Goal: Task Accomplishment & Management: Use online tool/utility

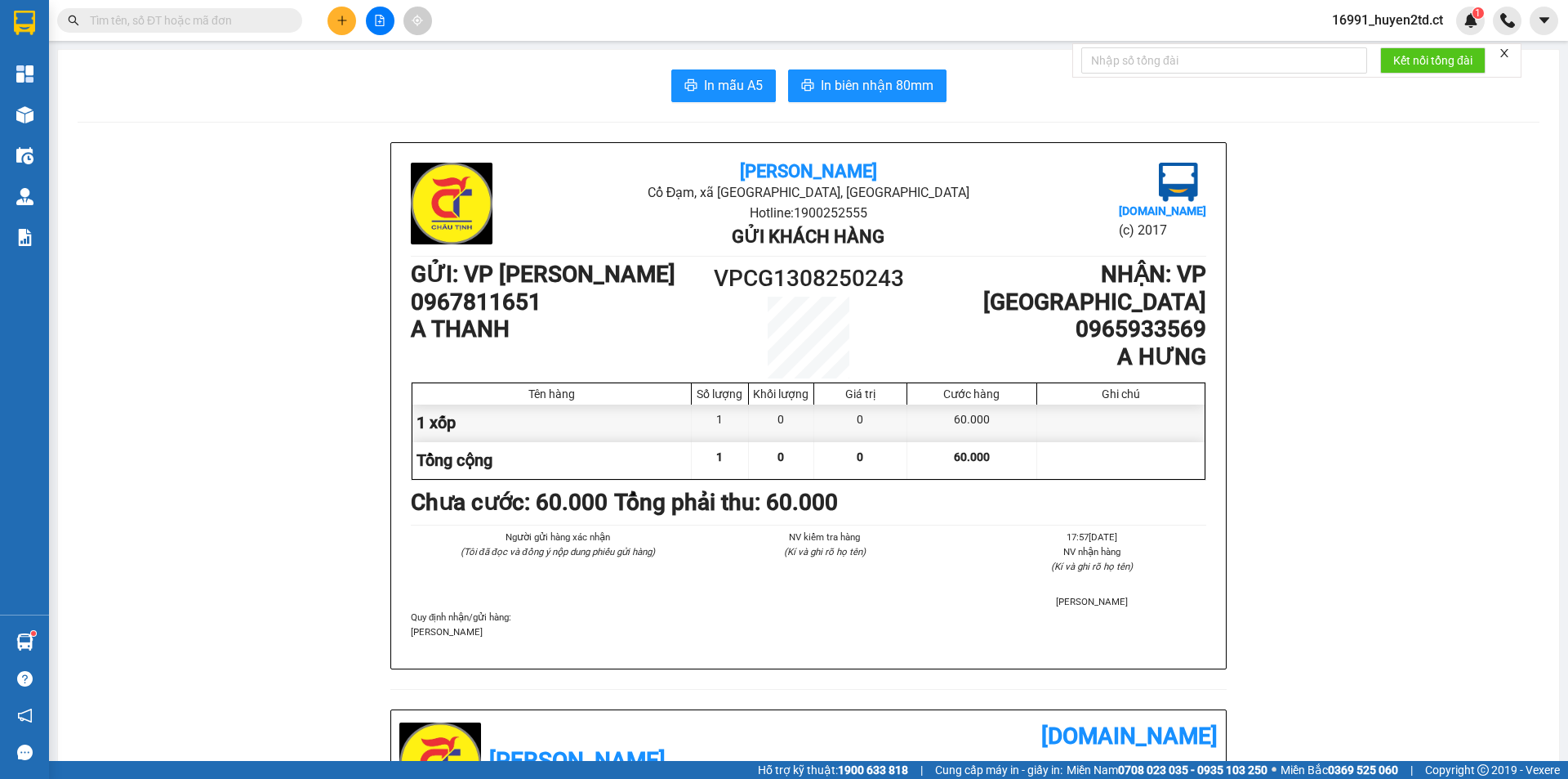
click at [335, 17] on button at bounding box center [342, 21] width 29 height 29
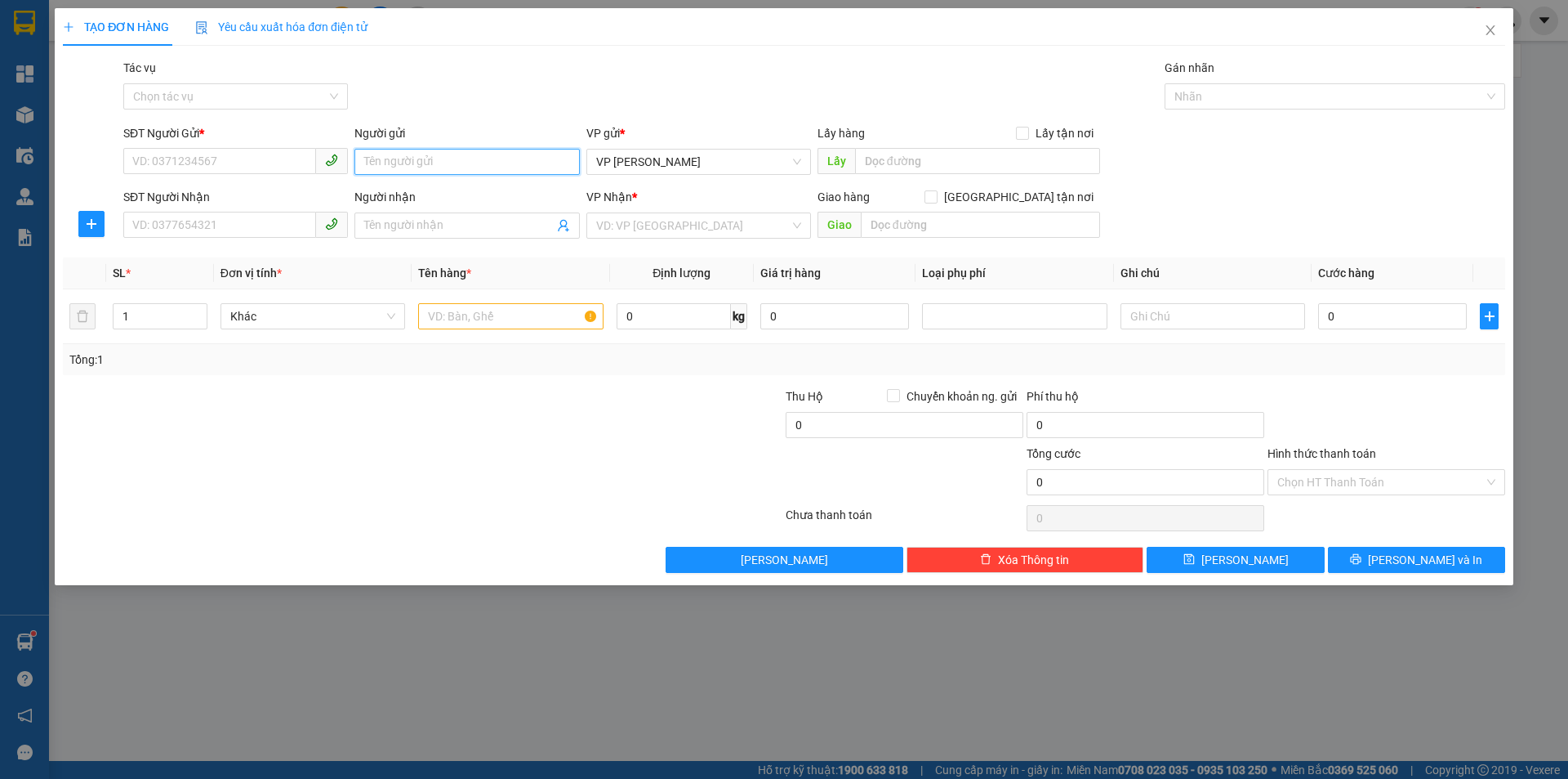
click at [406, 154] on input "Người gửi" at bounding box center [467, 162] width 224 height 26
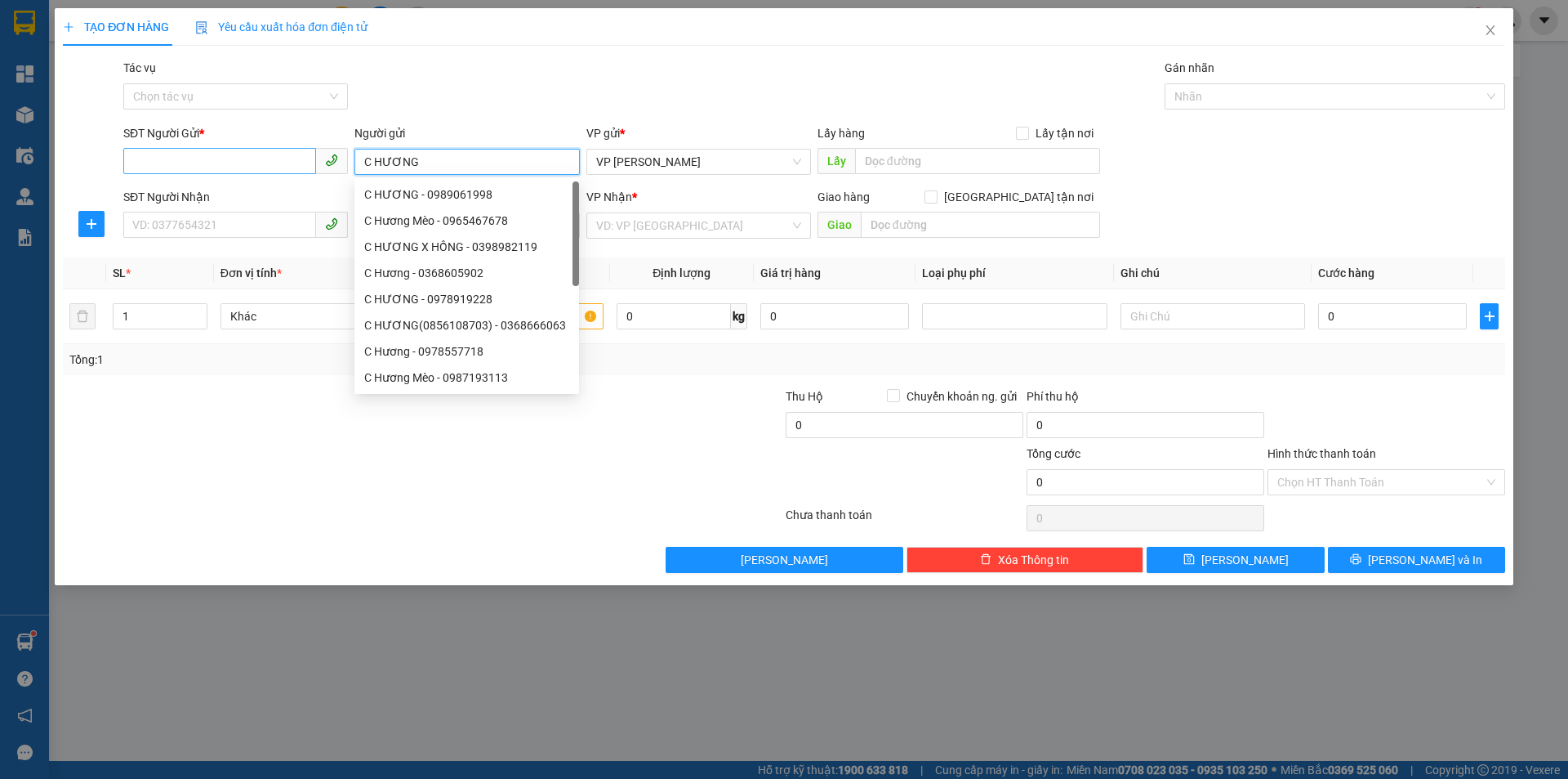
type input "C HƯƠNG"
click at [156, 149] on input "SĐT Người Gửi *" at bounding box center [219, 161] width 193 height 26
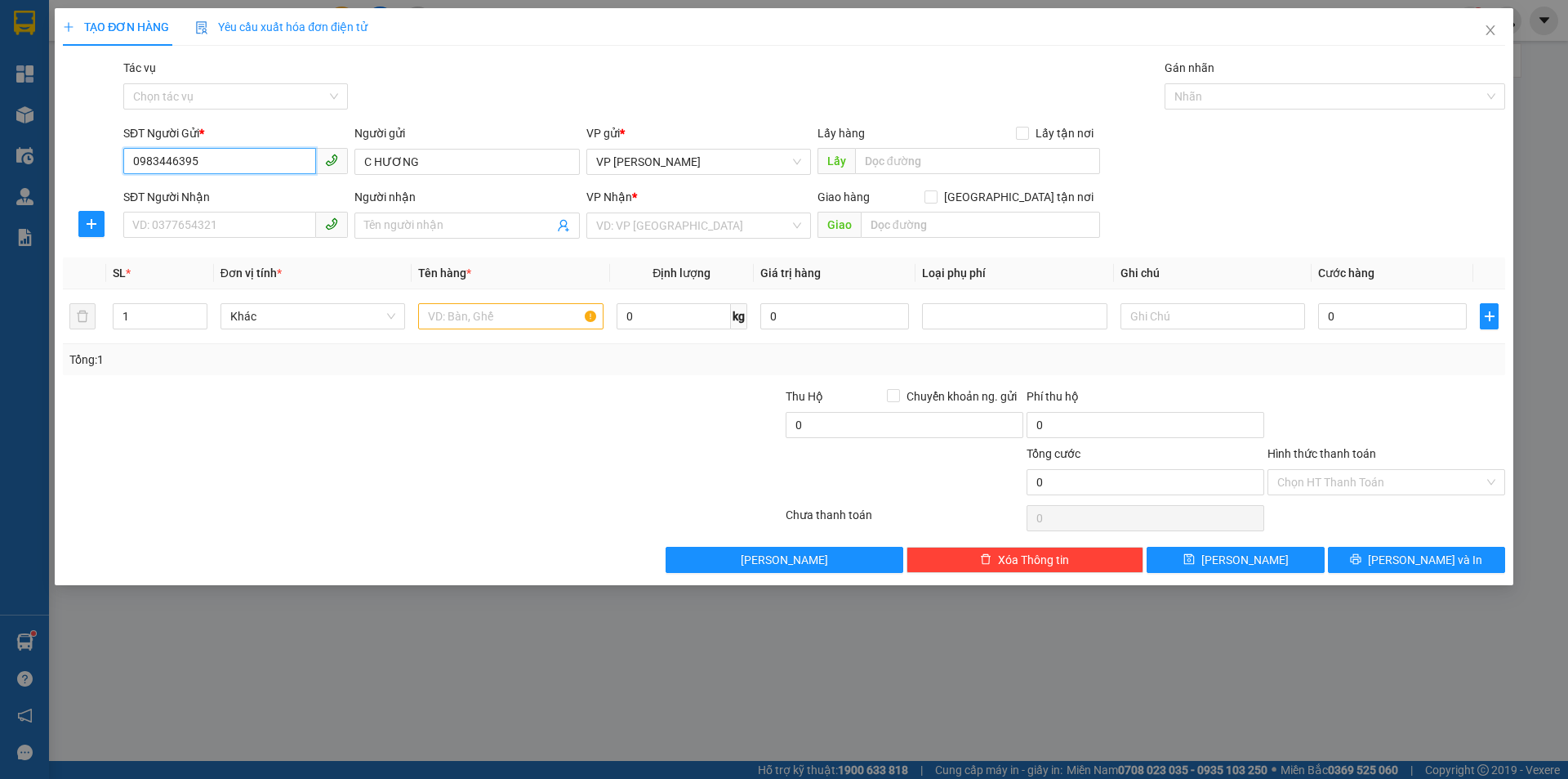
click at [184, 159] on input "0983446395" at bounding box center [219, 161] width 193 height 26
type input "0983446295"
click at [259, 197] on div "0983446295 - o hương" at bounding box center [235, 195] width 205 height 18
type input "o hương"
type input "0913316847"
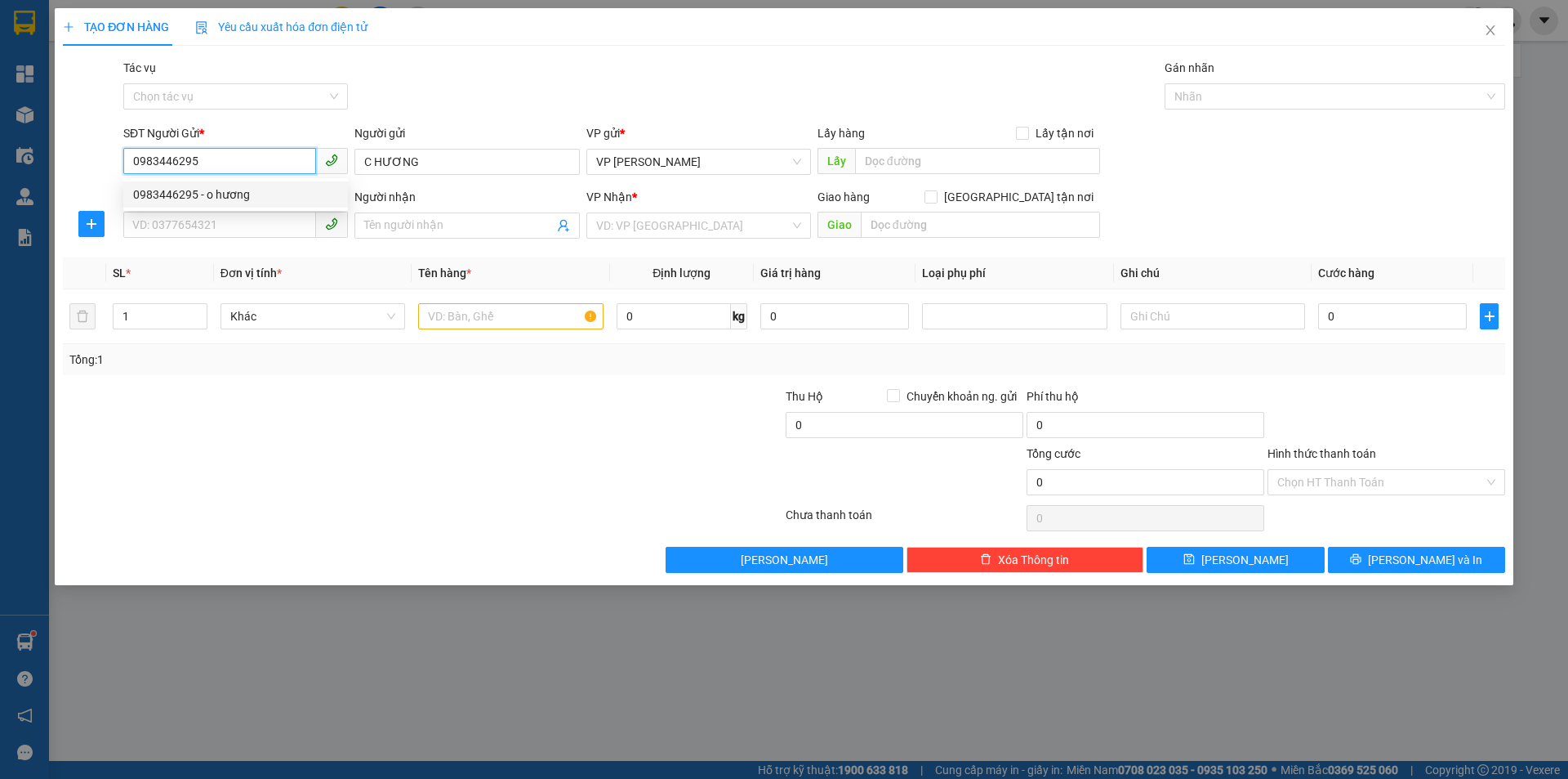
type input "a hiền"
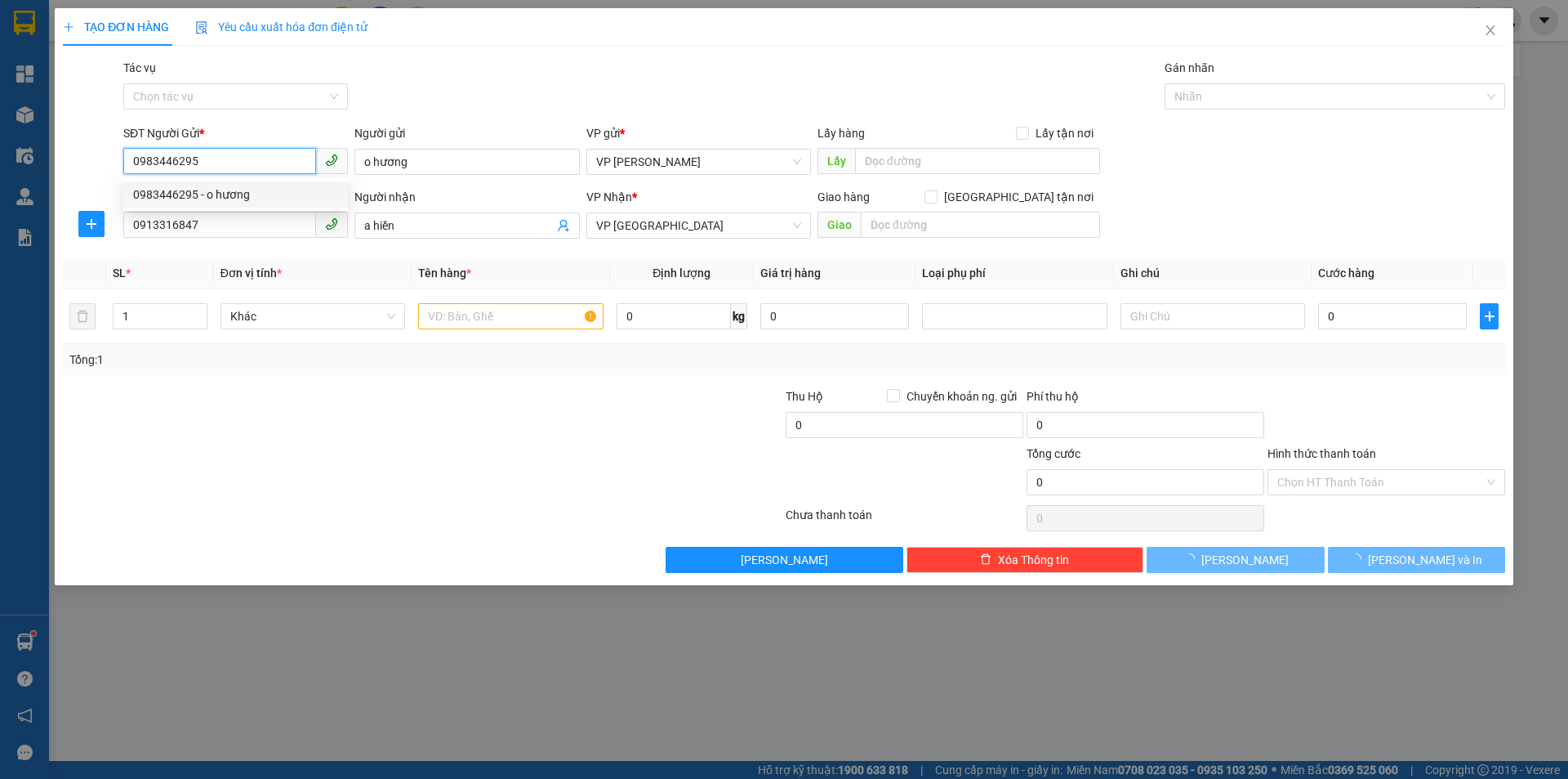
type input "30.000"
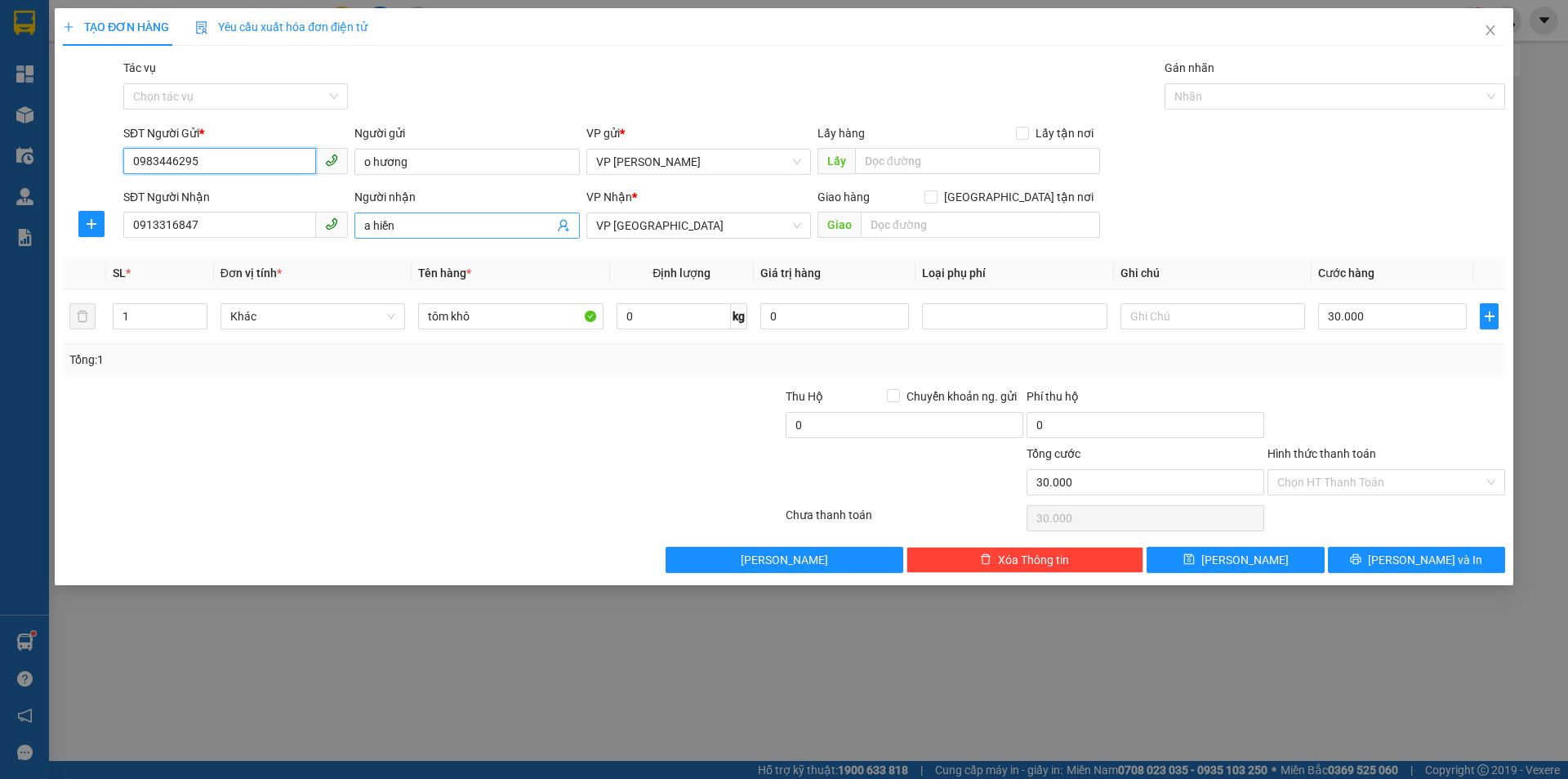
type input "0983446295"
drag, startPoint x: 362, startPoint y: 227, endPoint x: 374, endPoint y: 226, distance: 12.0
click at [374, 226] on span "a hiền" at bounding box center [467, 226] width 224 height 26
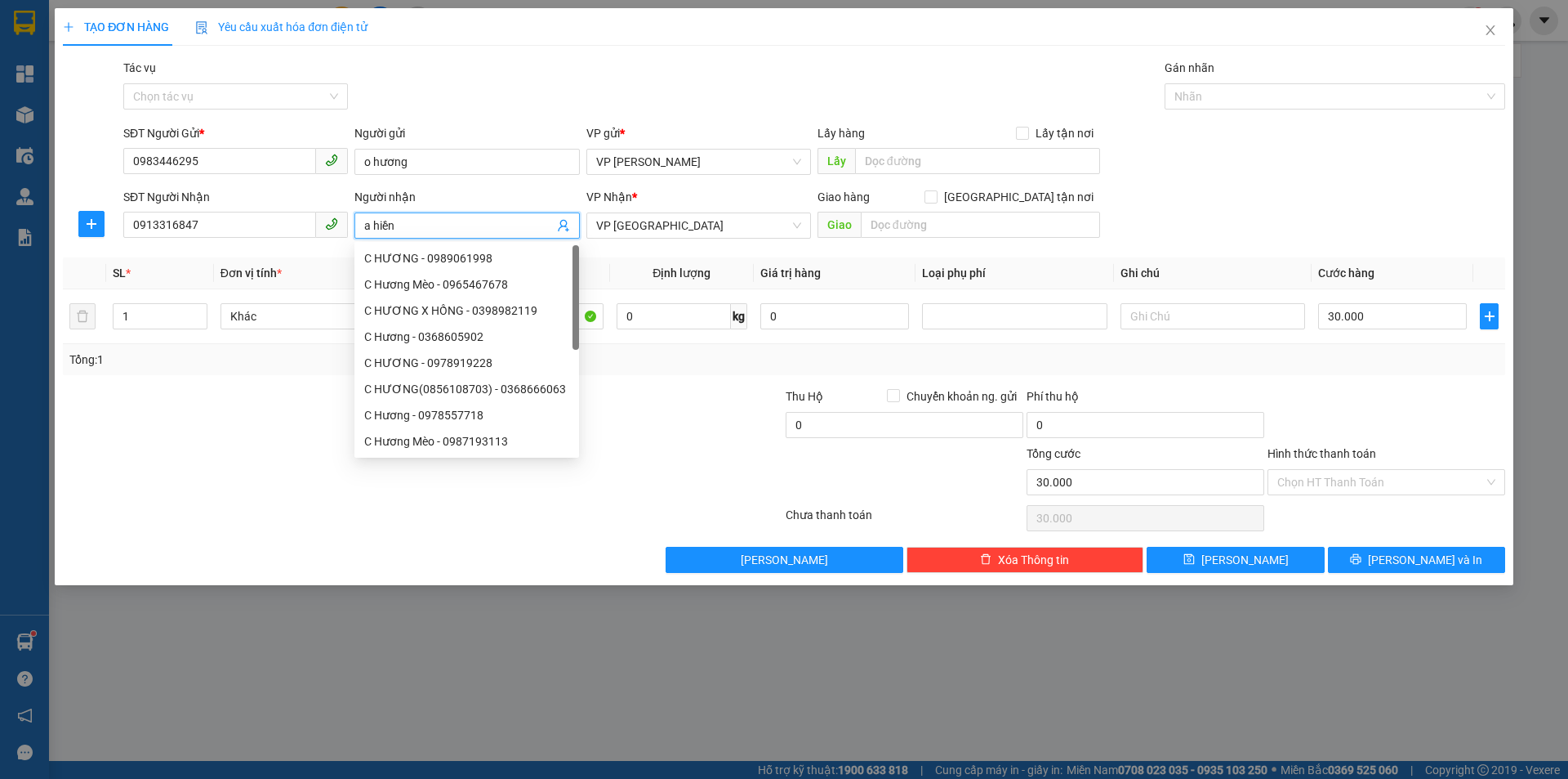
drag, startPoint x: 365, startPoint y: 225, endPoint x: 408, endPoint y: 225, distance: 43.0
click at [408, 225] on input "a hiền" at bounding box center [459, 226] width 189 height 18
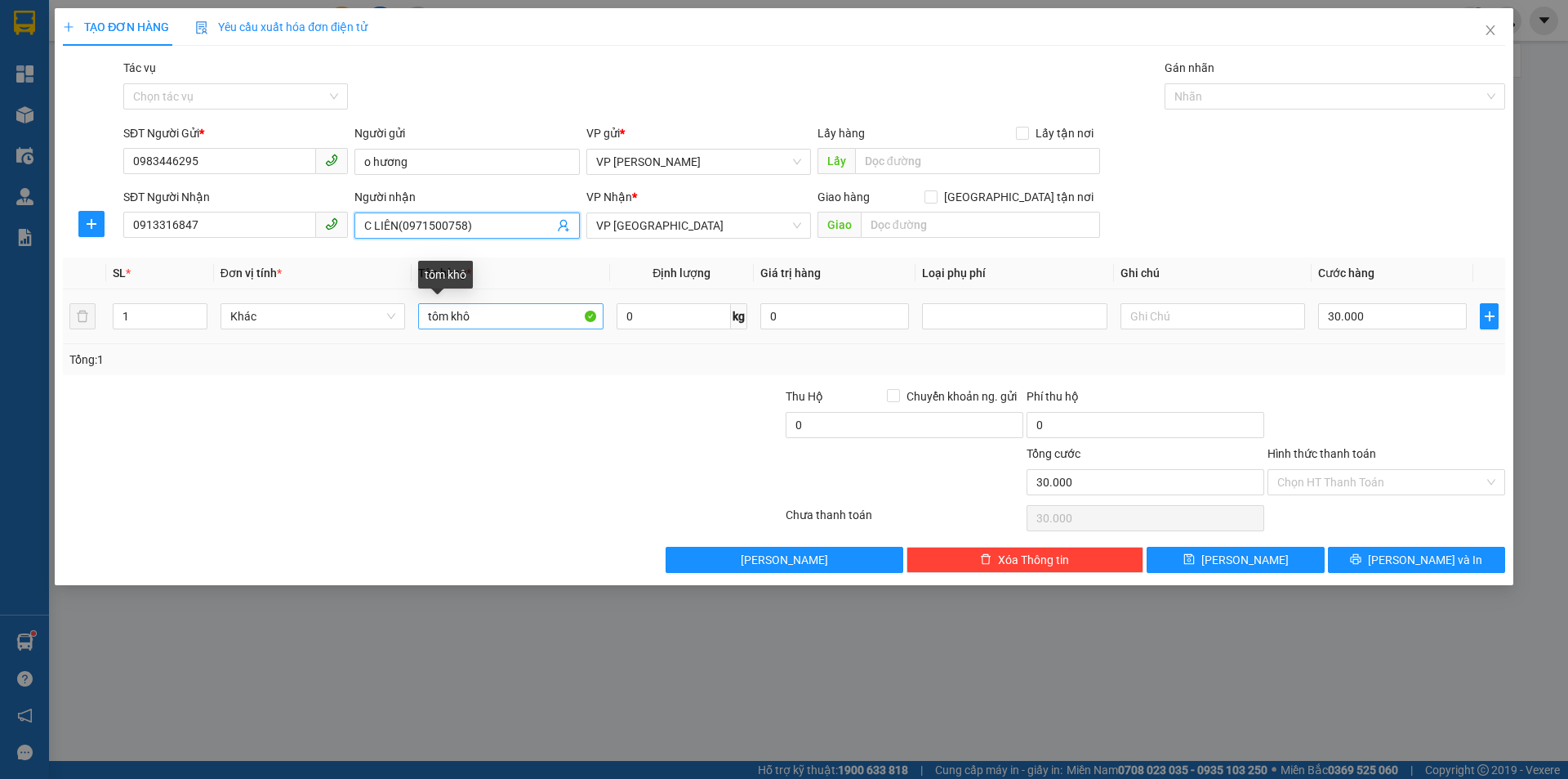
type input "C LIÊN(0971500758)"
drag, startPoint x: 420, startPoint y: 319, endPoint x: 550, endPoint y: 311, distance: 130.2
click at [548, 313] on input "tôm khô" at bounding box center [510, 316] width 185 height 26
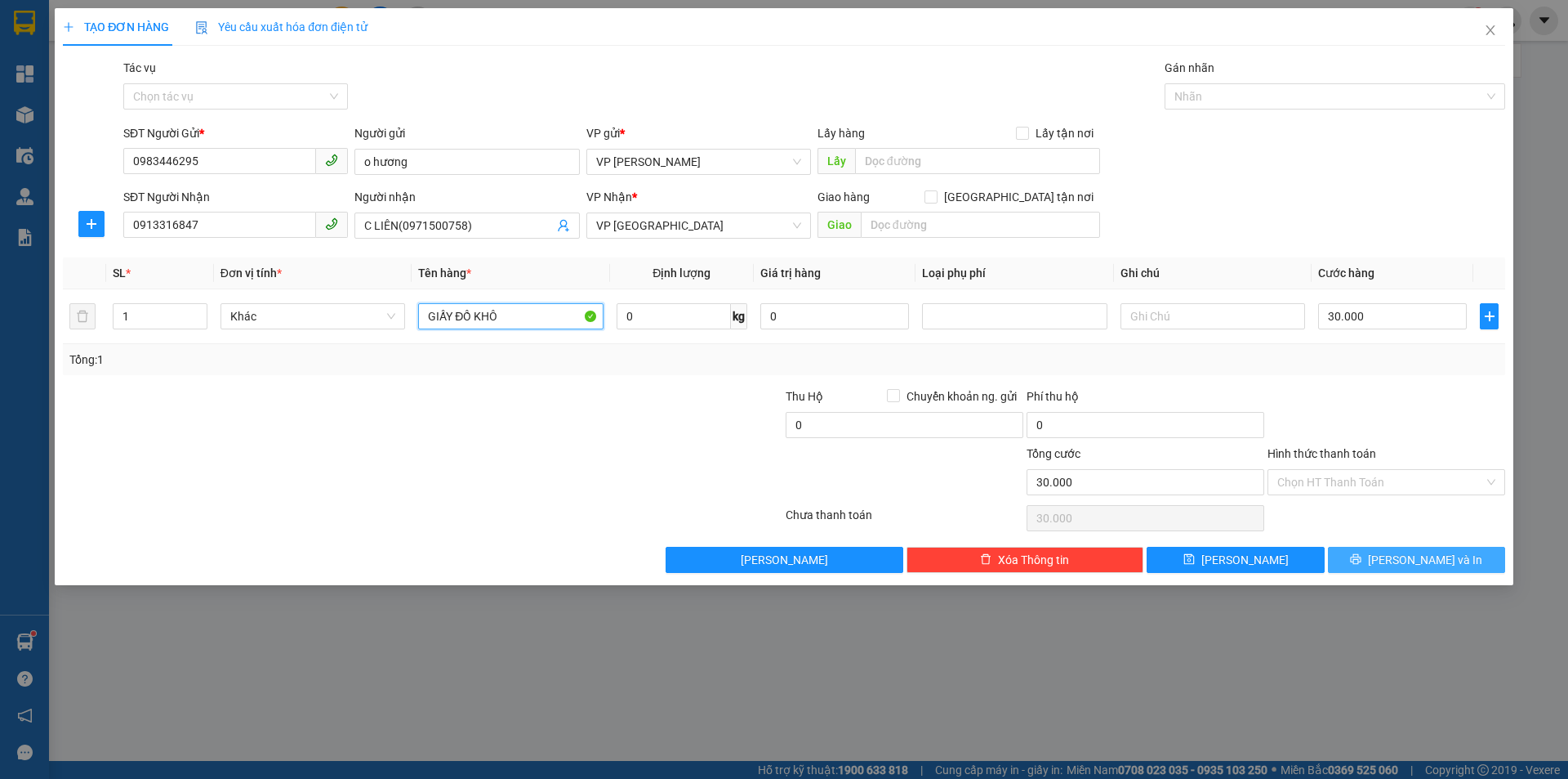
type input "GIẤY ĐỒ KHÔ"
click at [1363, 549] on button "[PERSON_NAME] và In" at bounding box center [1416, 559] width 177 height 26
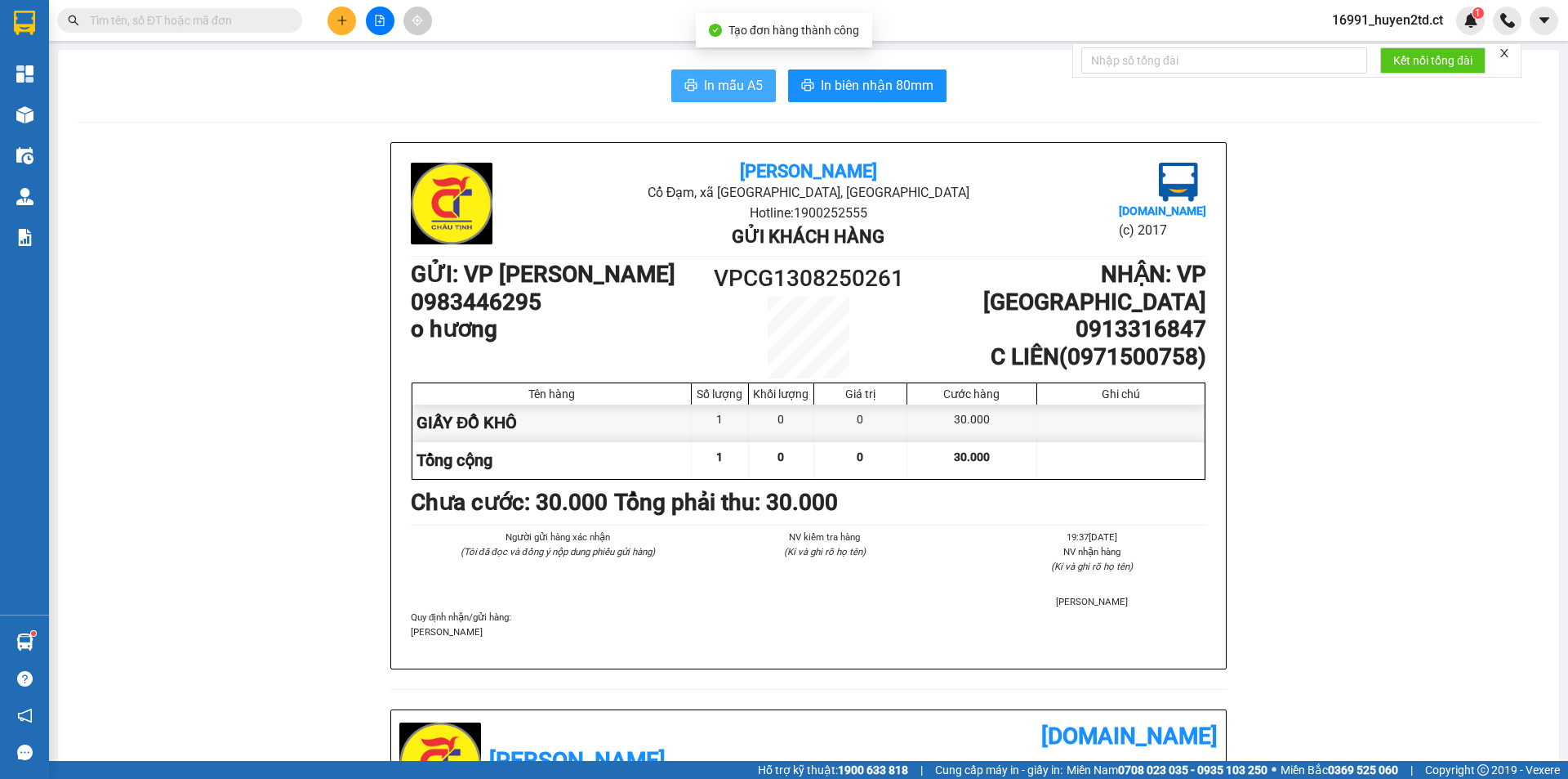
click at [725, 83] on span "In mẫu A5" at bounding box center [733, 85] width 59 height 21
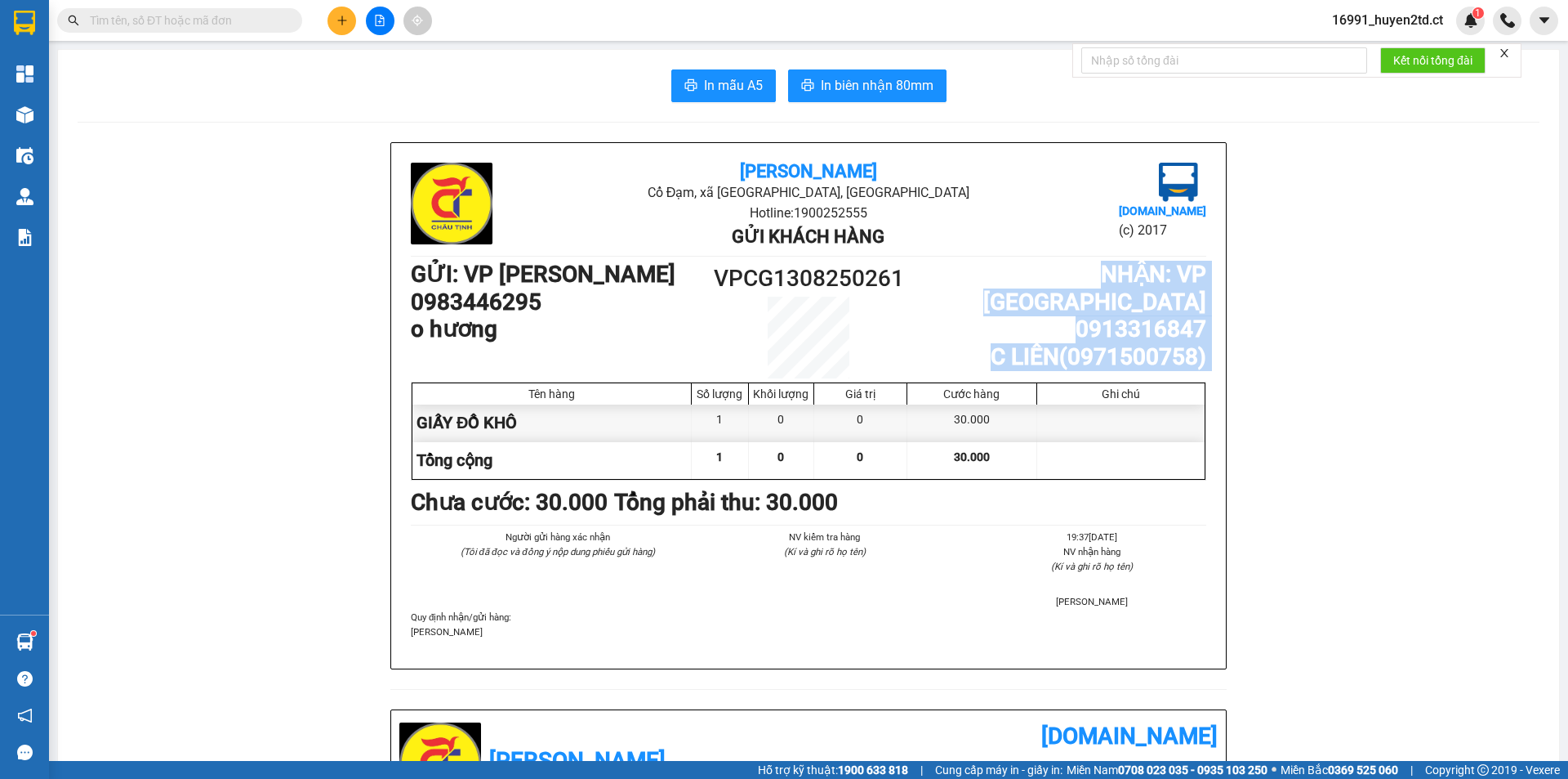
drag, startPoint x: 927, startPoint y: 375, endPoint x: 910, endPoint y: 428, distance: 55.7
click at [940, 392] on div "Châu Tịnh Cổ Đạm, xã [GEOGRAPHIC_DATA], [GEOGRAPHIC_DATA] Hotline: 1900252555 G…" at bounding box center [808, 405] width 835 height 526
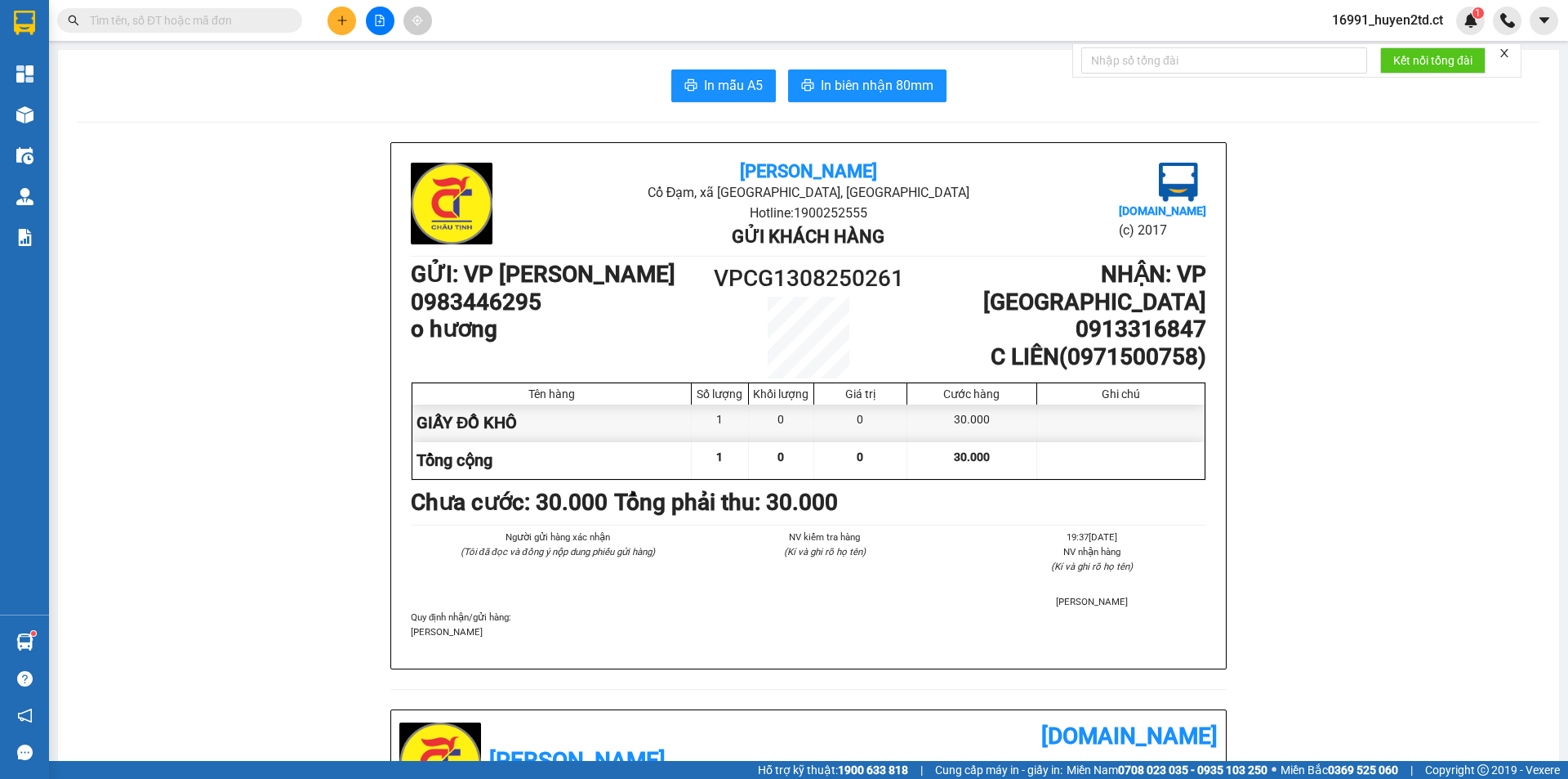
click at [953, 44] on main "In mẫu A5 In biên nhận 80mm Châu Tịnh Cổ Đạm, xã [GEOGRAPHIC_DATA], [GEOGRAPHIC…" at bounding box center [784, 381] width 1568 height 761
click at [349, 24] on button at bounding box center [342, 21] width 29 height 29
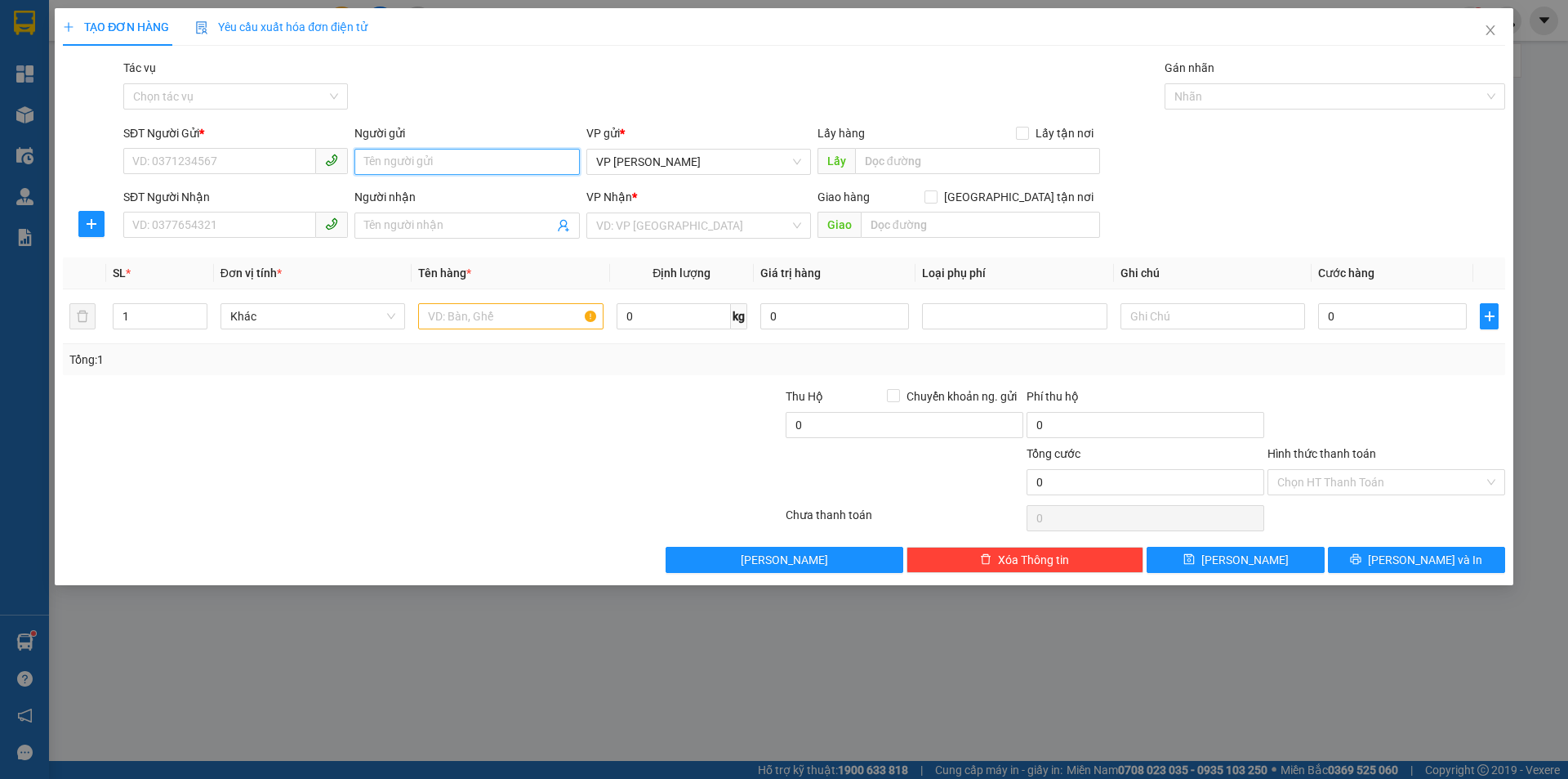
click at [437, 160] on input "Người gửi" at bounding box center [467, 162] width 224 height 26
type input "E LY"
click at [214, 154] on input "SĐT Người Gửi *" at bounding box center [219, 161] width 193 height 26
type input "0375875123"
click at [398, 221] on input "Người nhận" at bounding box center [459, 226] width 189 height 18
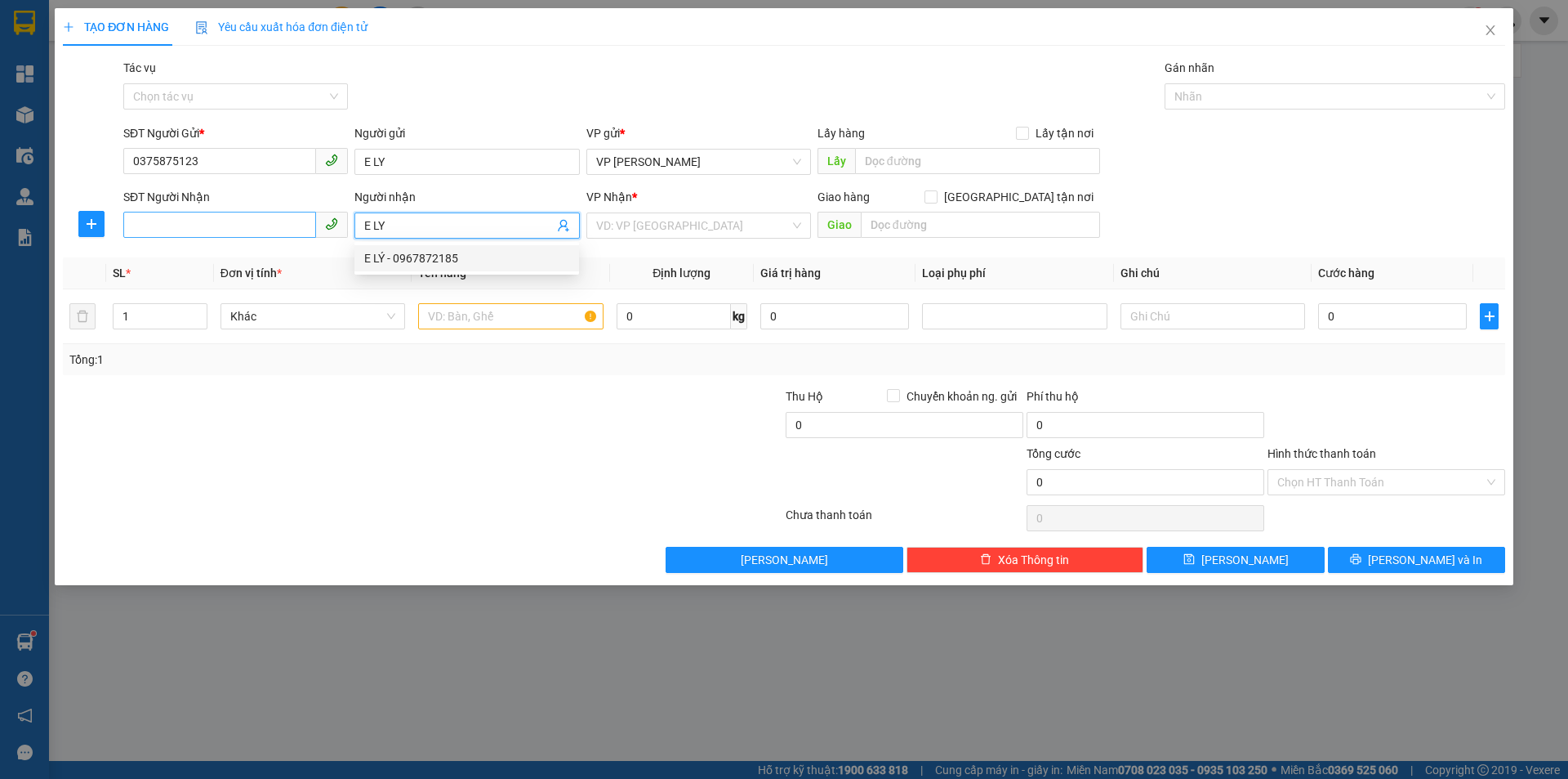
type input "E LY"
click at [257, 222] on input "SĐT Người Nhận" at bounding box center [219, 225] width 193 height 26
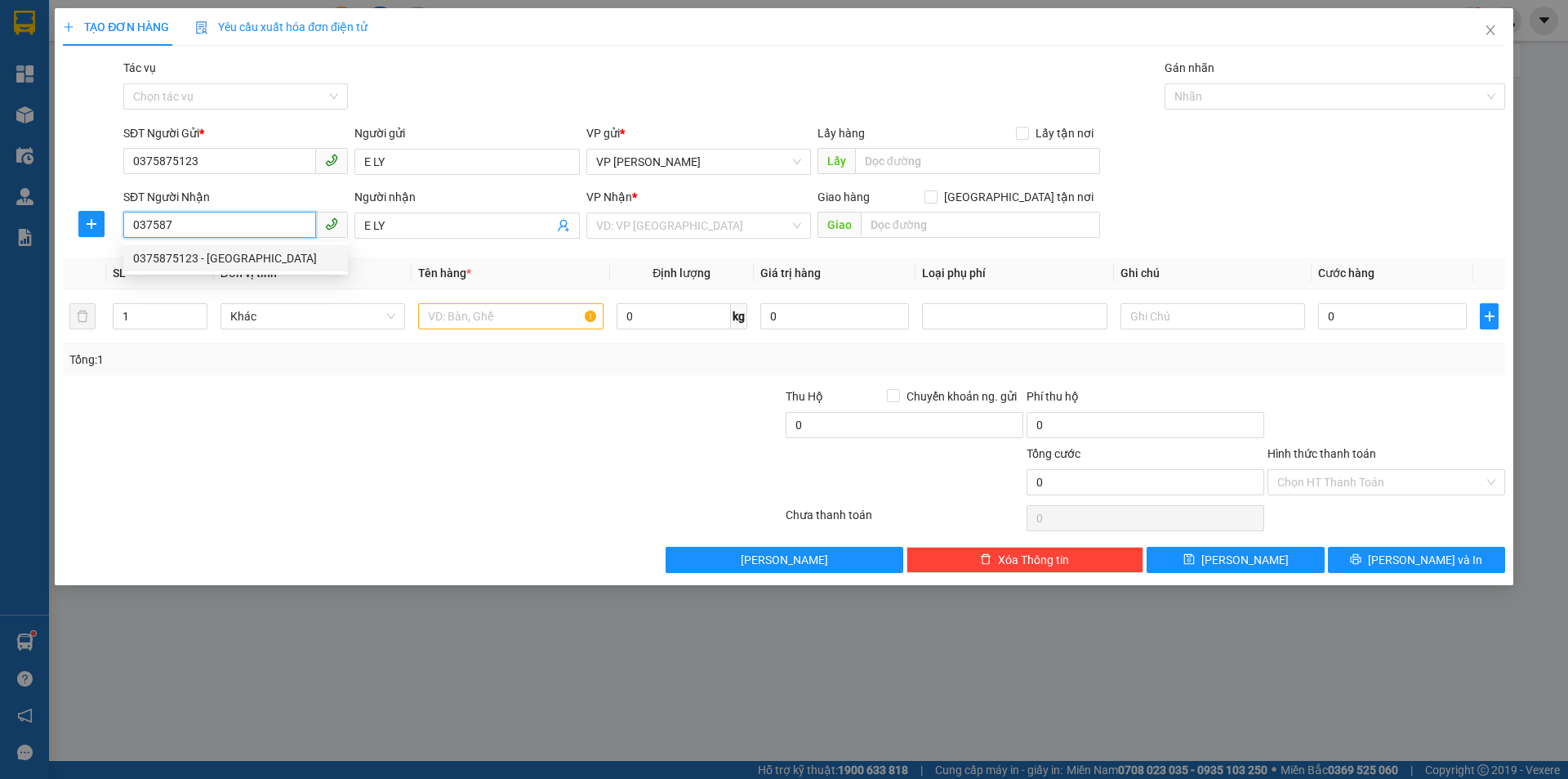
click at [290, 256] on div "0375875123 - [GEOGRAPHIC_DATA]" at bounding box center [235, 258] width 205 height 18
type input "0375875123"
type input "CẨM LY"
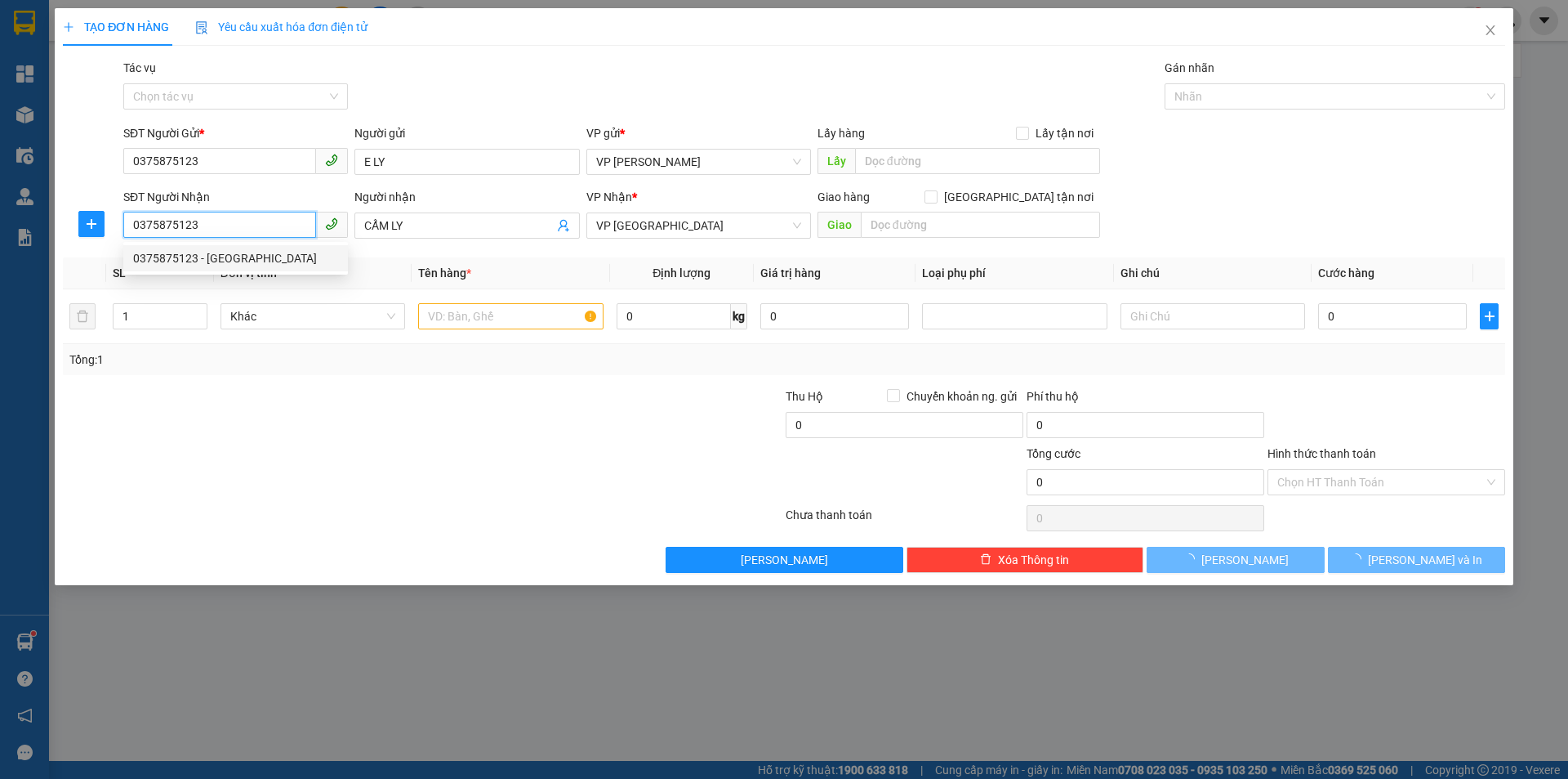
type input "40.000"
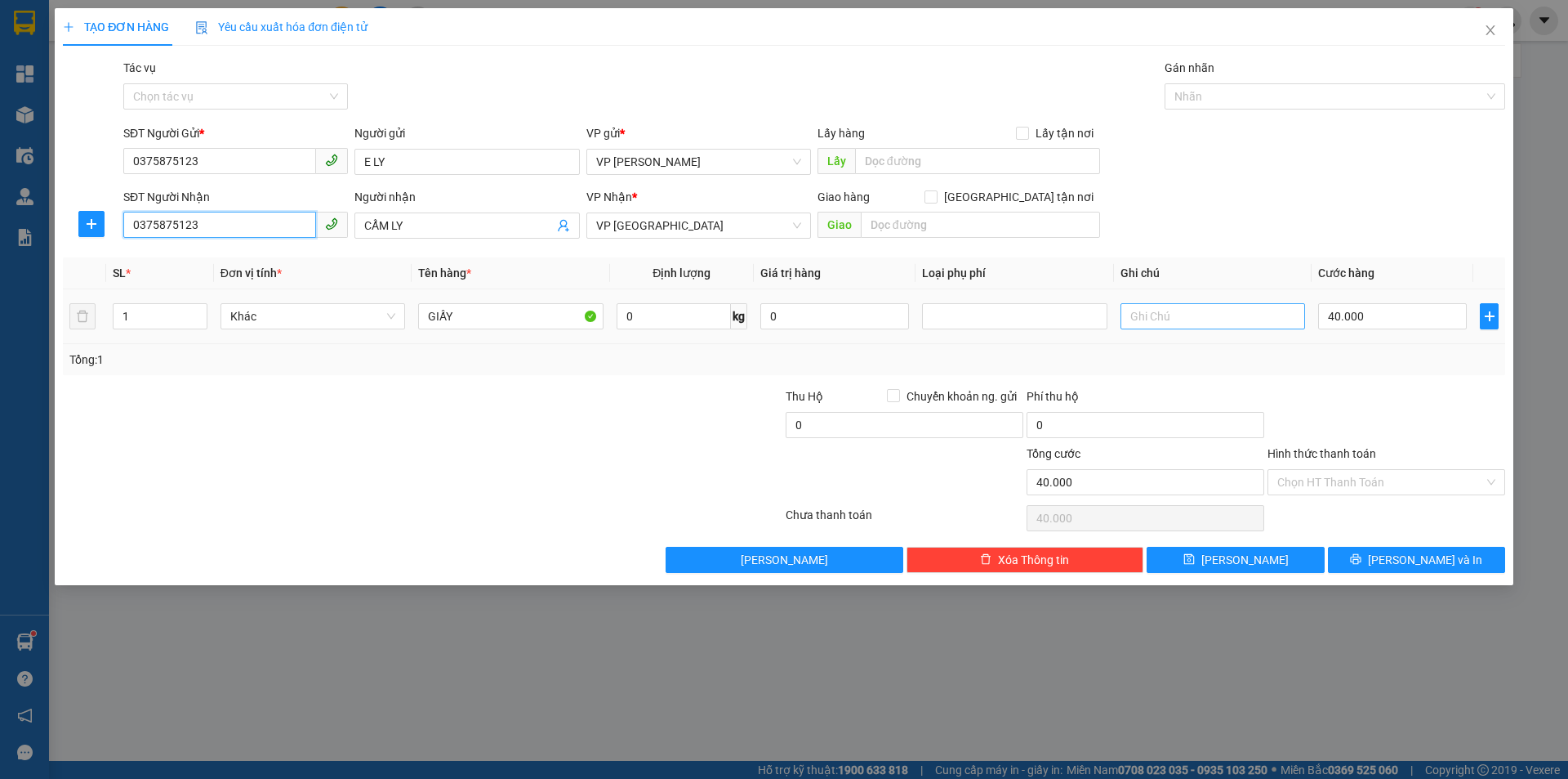
type input "0375875123"
click at [1171, 306] on input "text" at bounding box center [1212, 316] width 185 height 26
type input "N"
click at [462, 315] on input "GIẤY" at bounding box center [510, 316] width 185 height 26
type input "GIẤY quần áo"
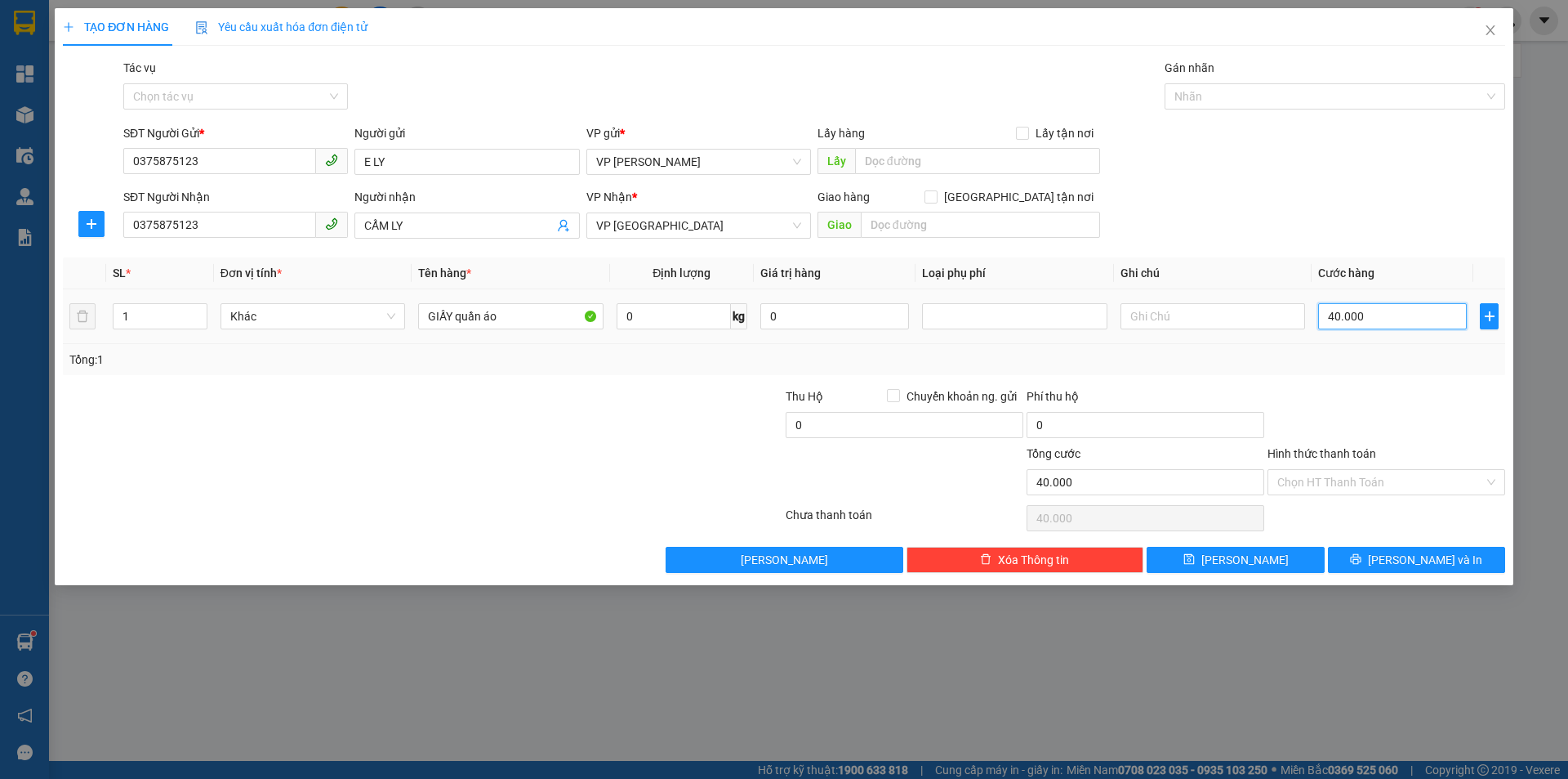
click at [1386, 309] on input "40.000" at bounding box center [1392, 316] width 149 height 26
type input "6"
type input "60"
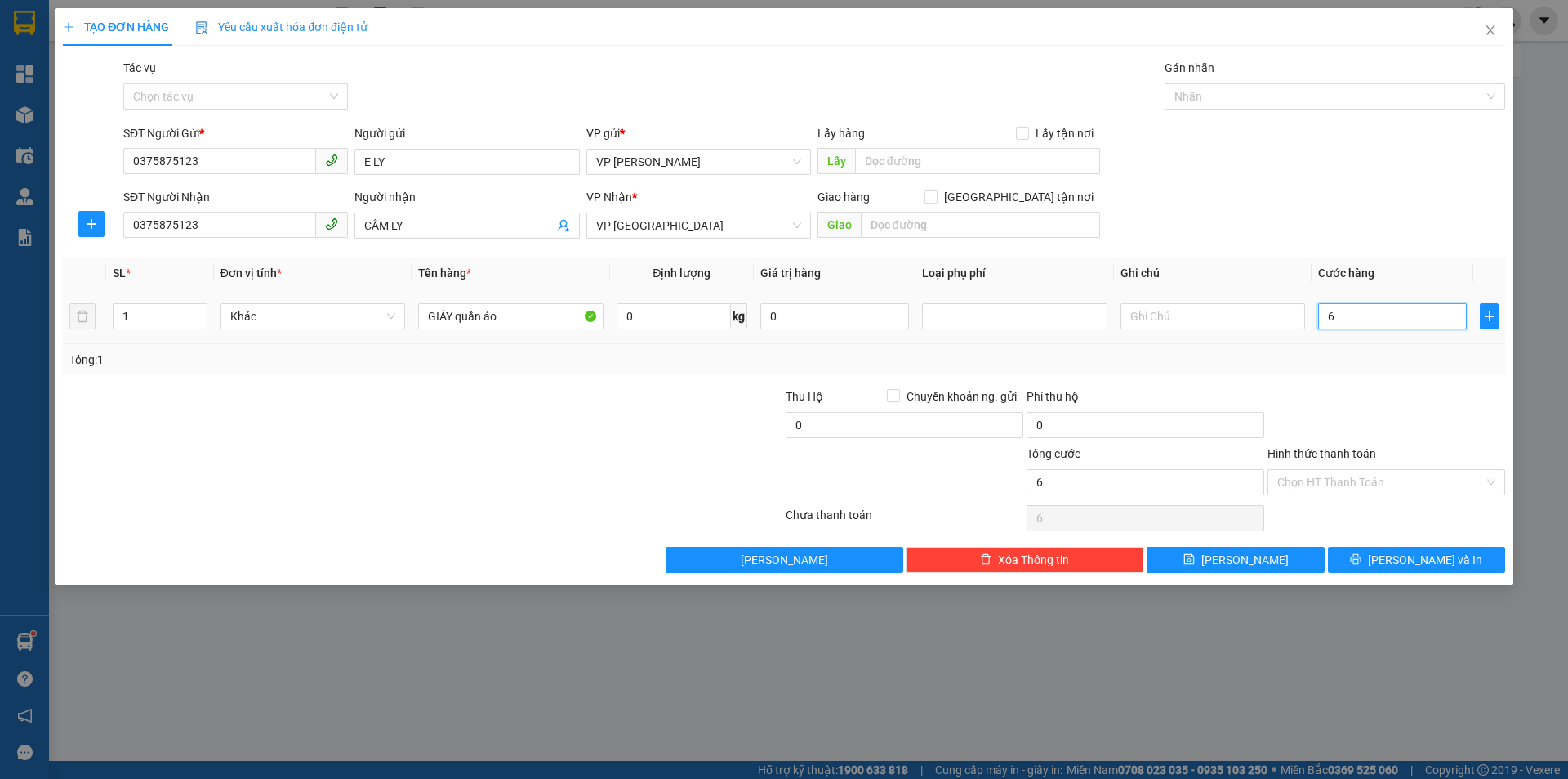
type input "60"
drag, startPoint x: 1173, startPoint y: 486, endPoint x: 1231, endPoint y: 486, distance: 58.0
click at [1173, 486] on input "60" at bounding box center [1145, 482] width 237 height 26
type input "60.000"
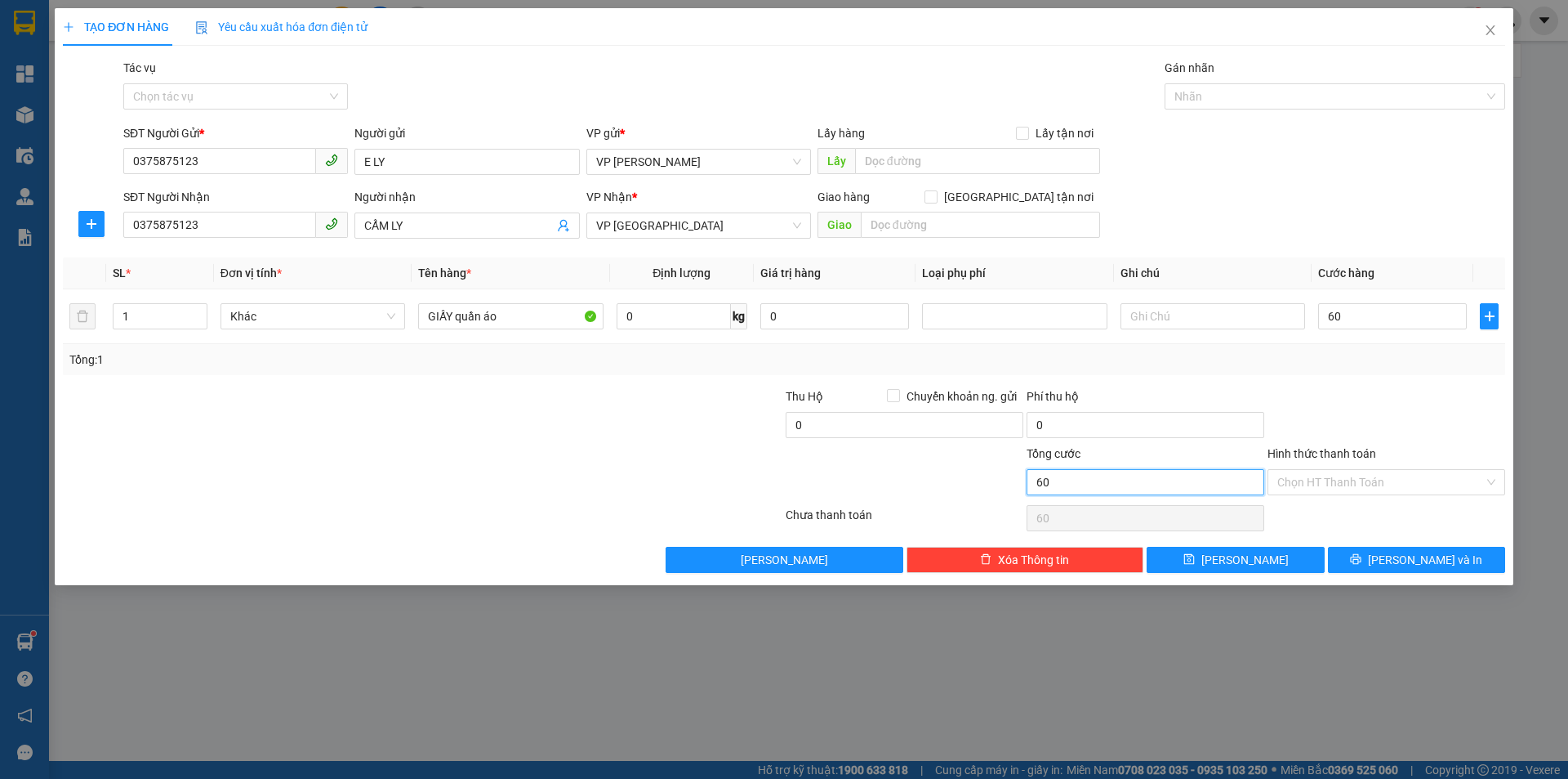
type input "60.000"
click at [1394, 474] on input "Hình thức thanh toán" at bounding box center [1380, 482] width 207 height 25
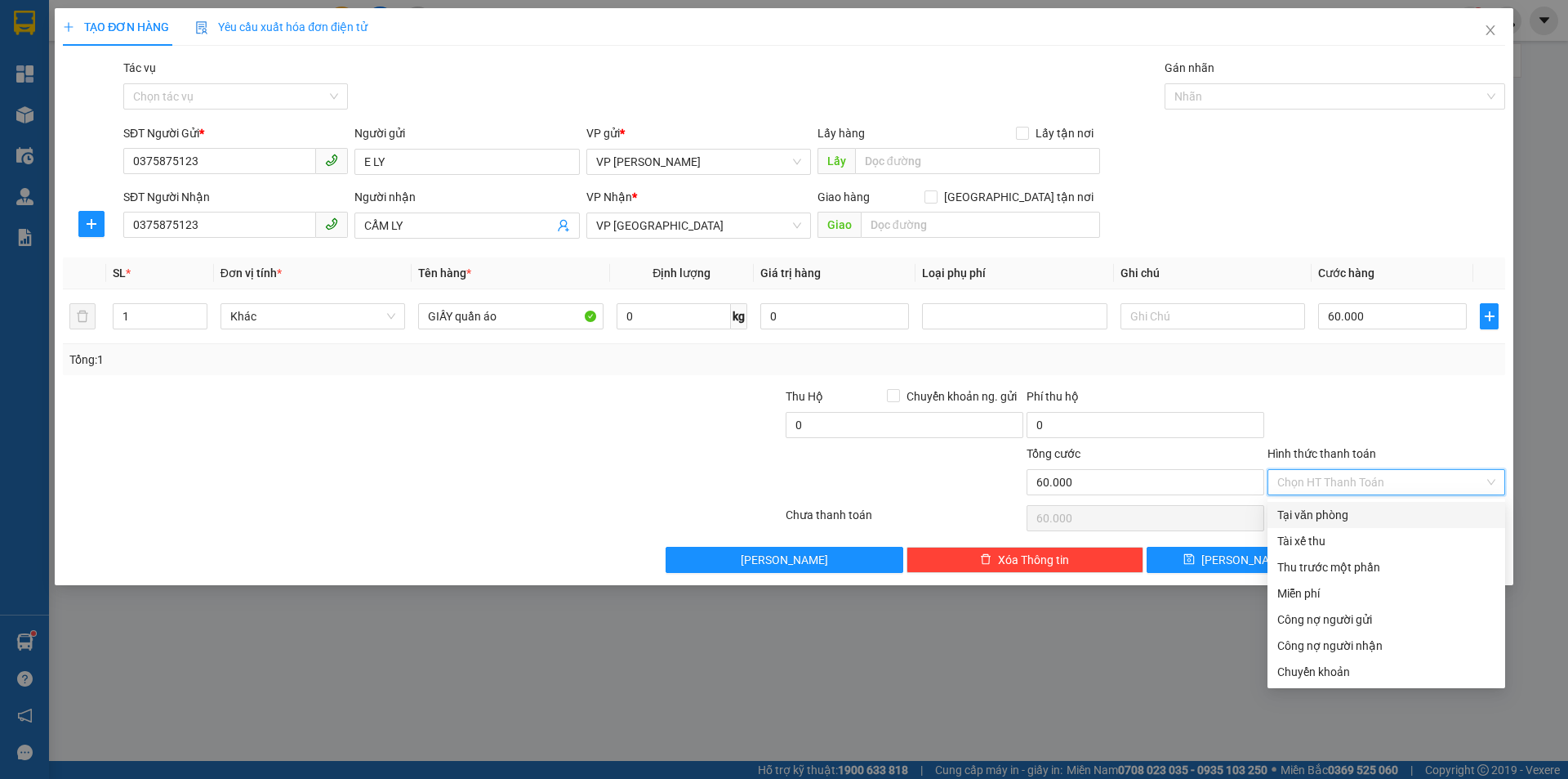
click at [1381, 508] on div "Tại văn phòng" at bounding box center [1386, 515] width 218 height 18
type input "0"
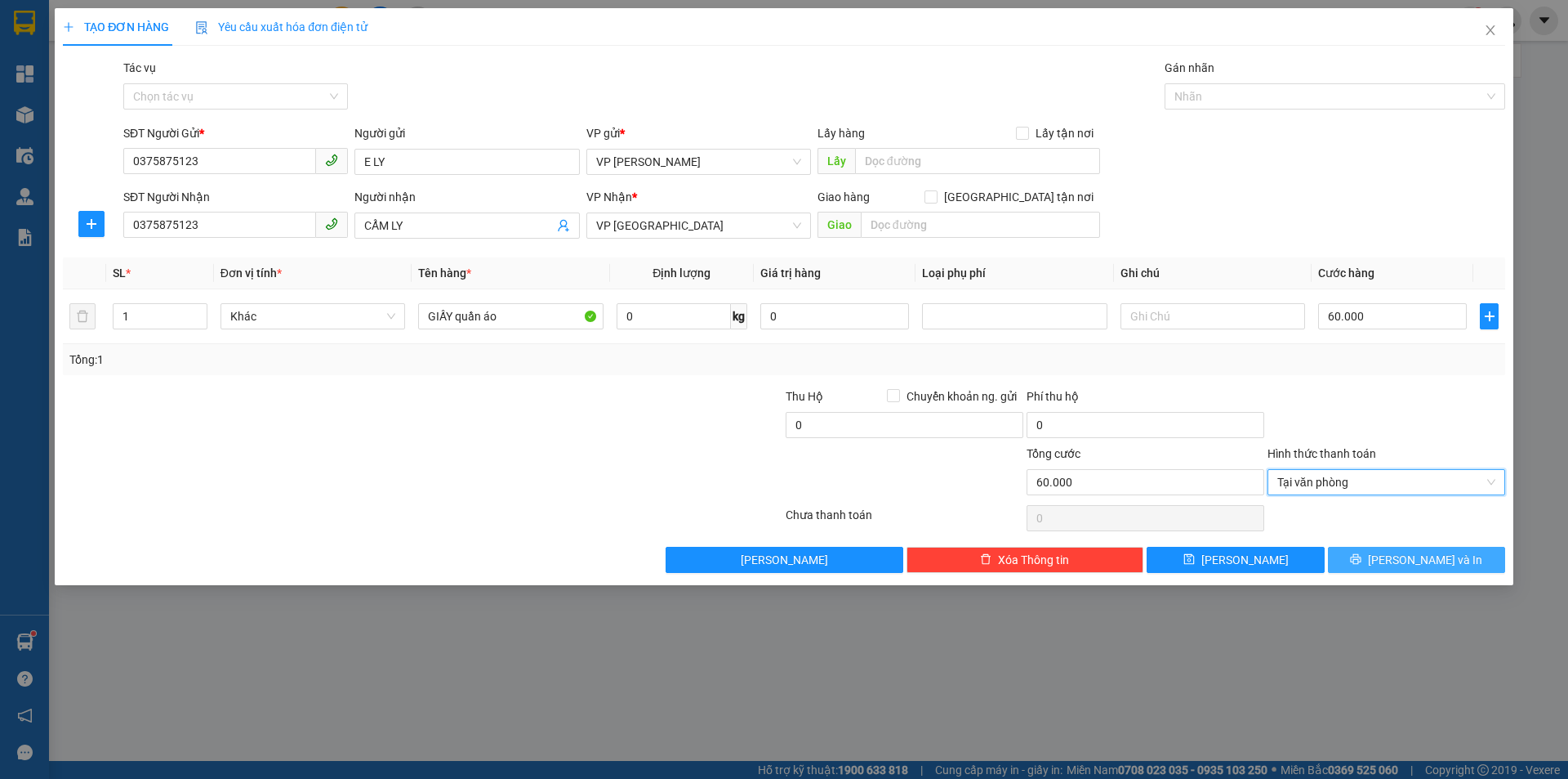
click at [1365, 559] on button "[PERSON_NAME] và In" at bounding box center [1416, 559] width 177 height 26
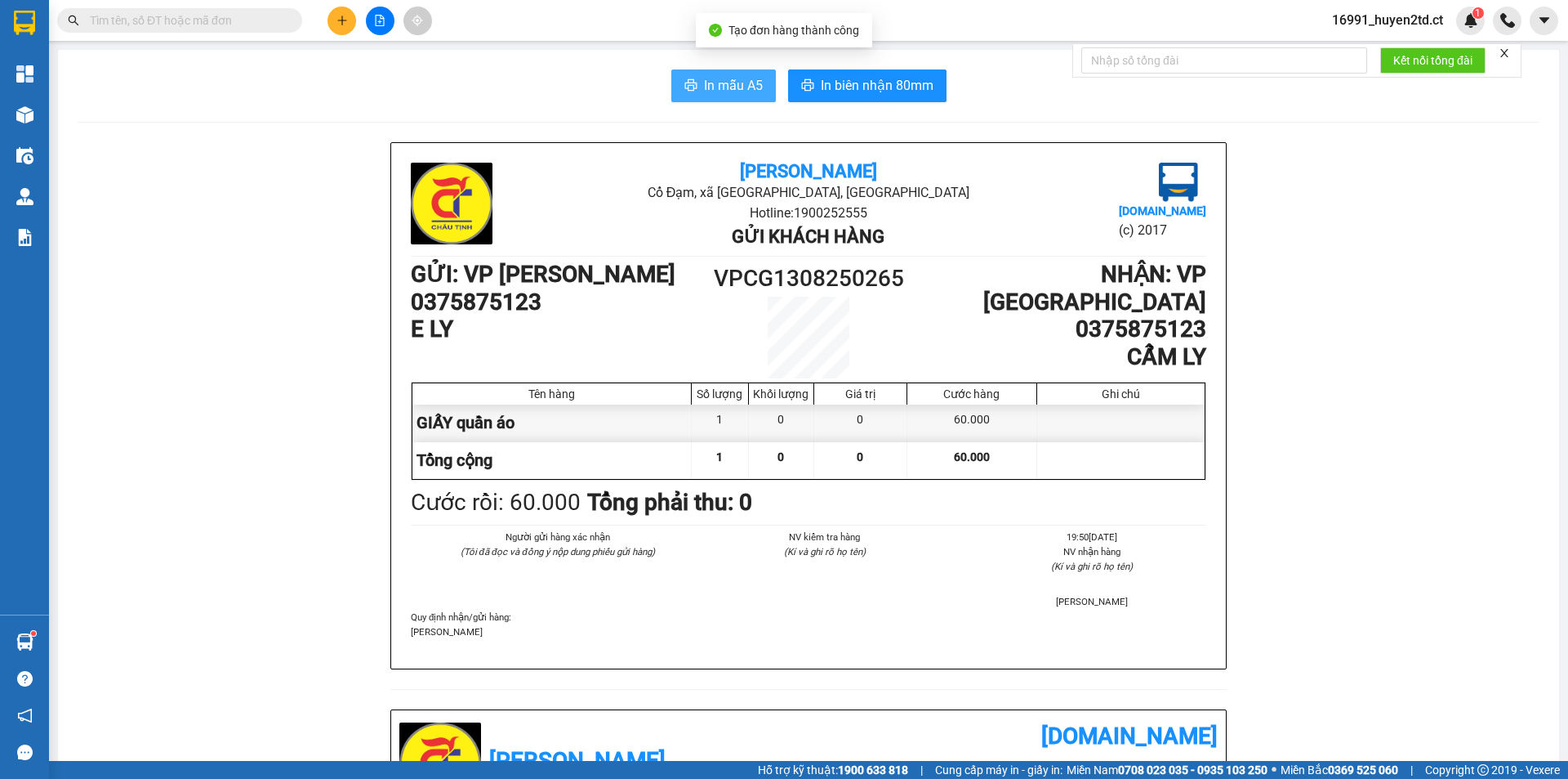
click at [706, 85] on span "In mẫu A5" at bounding box center [733, 85] width 59 height 21
click at [123, 20] on input "text" at bounding box center [186, 21] width 193 height 18
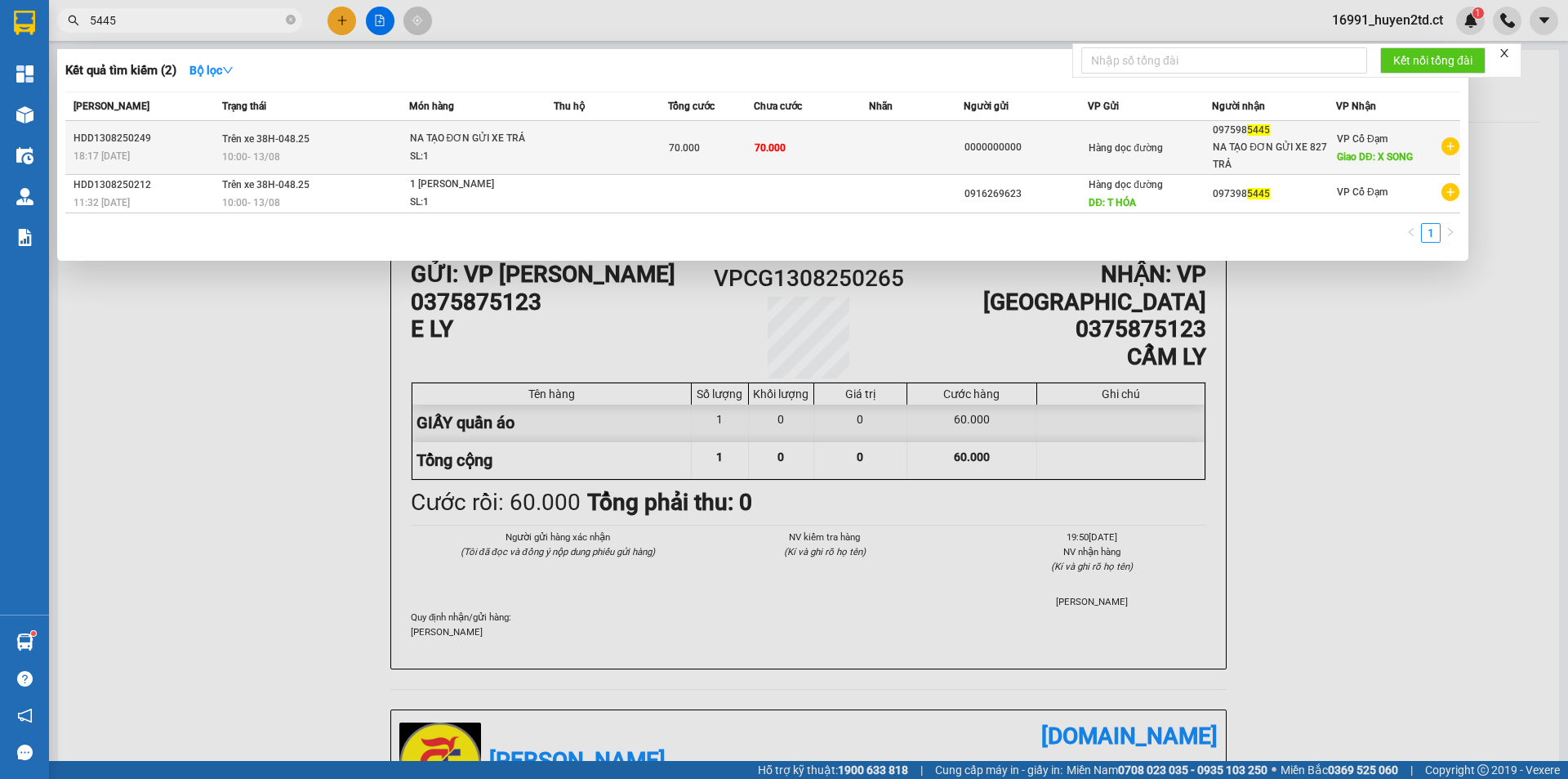
type input "5445"
click at [616, 152] on td at bounding box center [611, 148] width 114 height 54
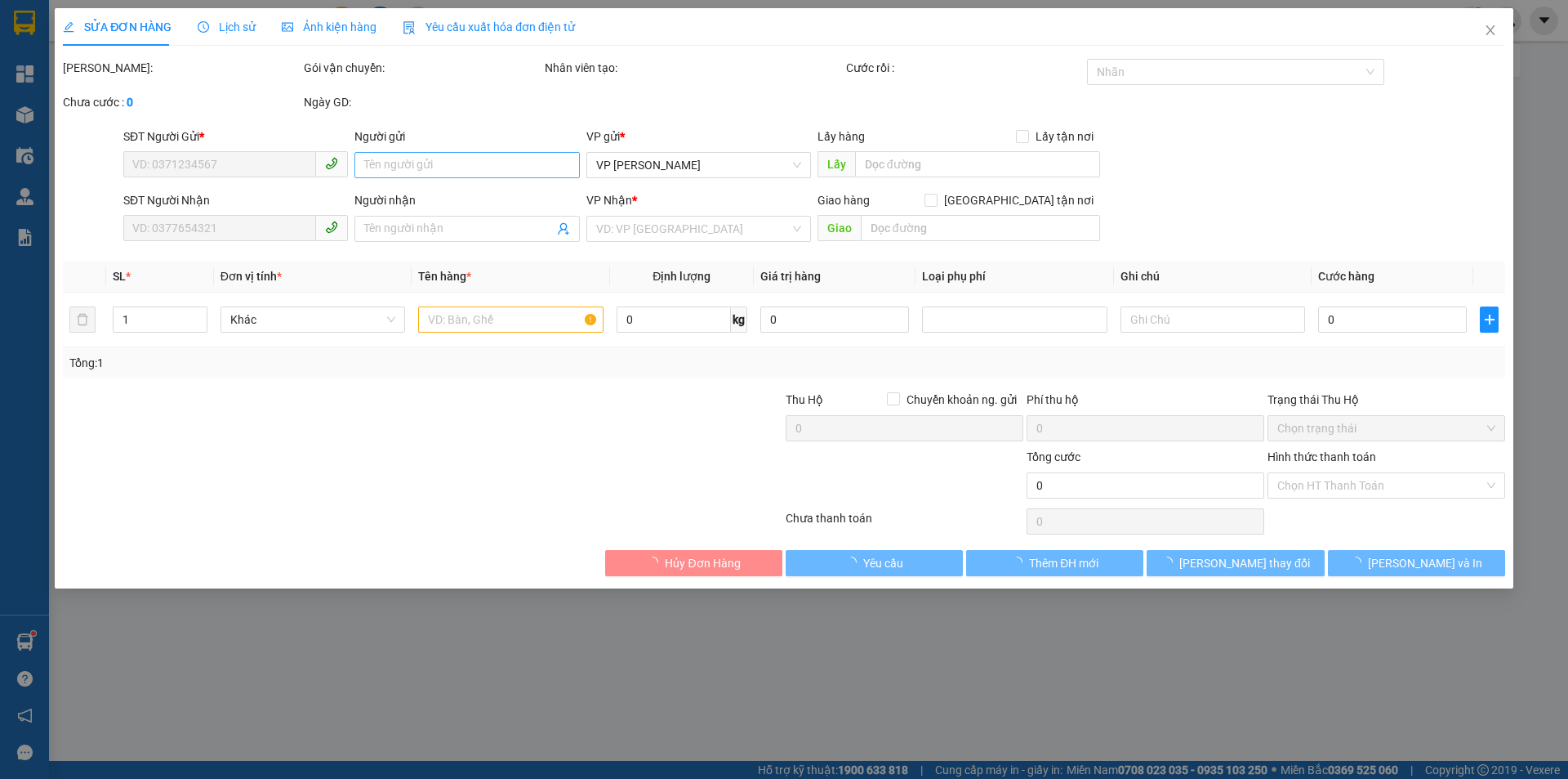
type input "0000000000"
type input "0975985445"
type input "NA TẠO ĐƠN GỬI XE 827 TRẢ"
type input "X SONG"
type input "70.000"
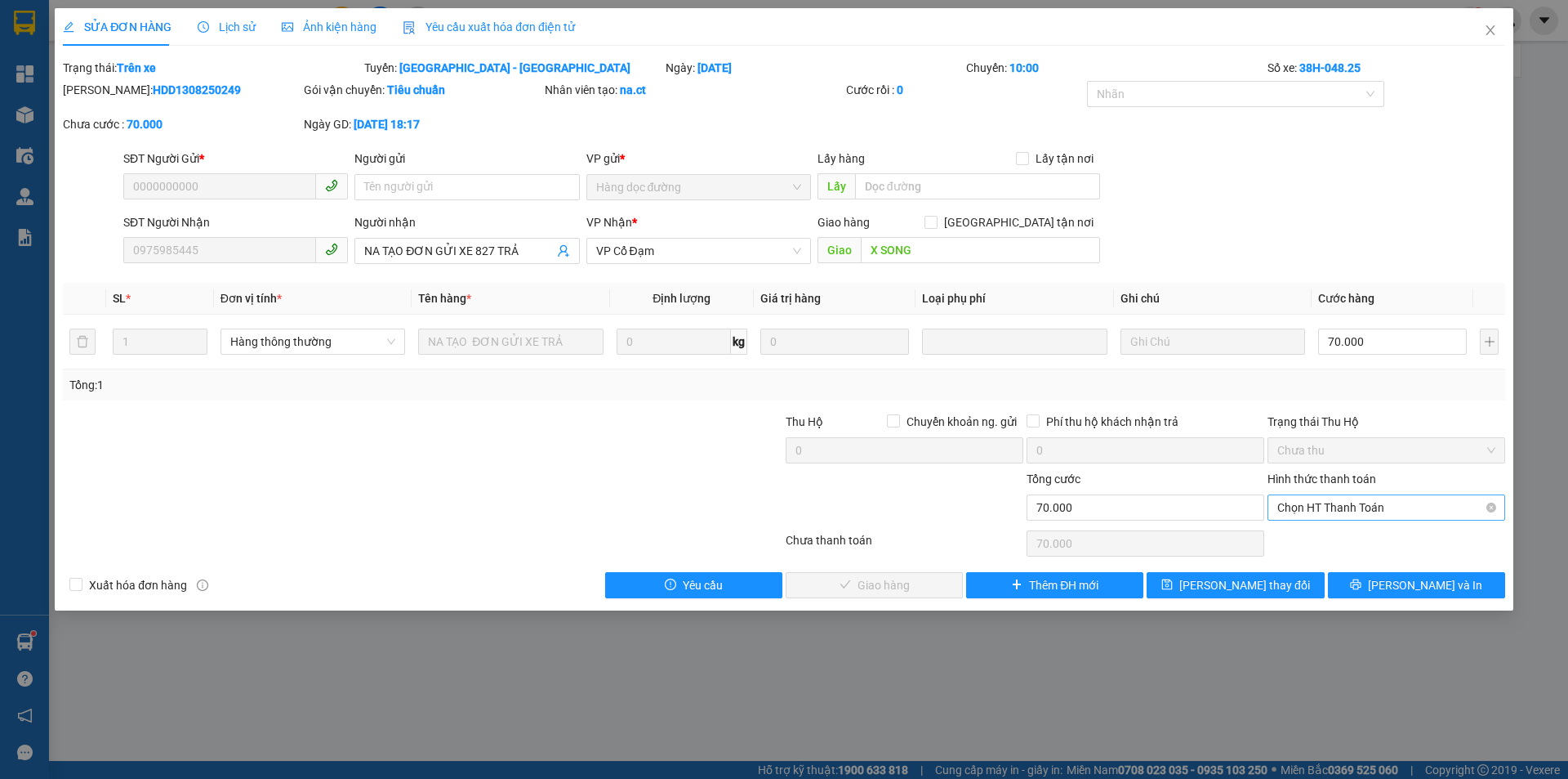
click at [1417, 507] on span "Chọn HT Thanh Toán" at bounding box center [1386, 507] width 218 height 25
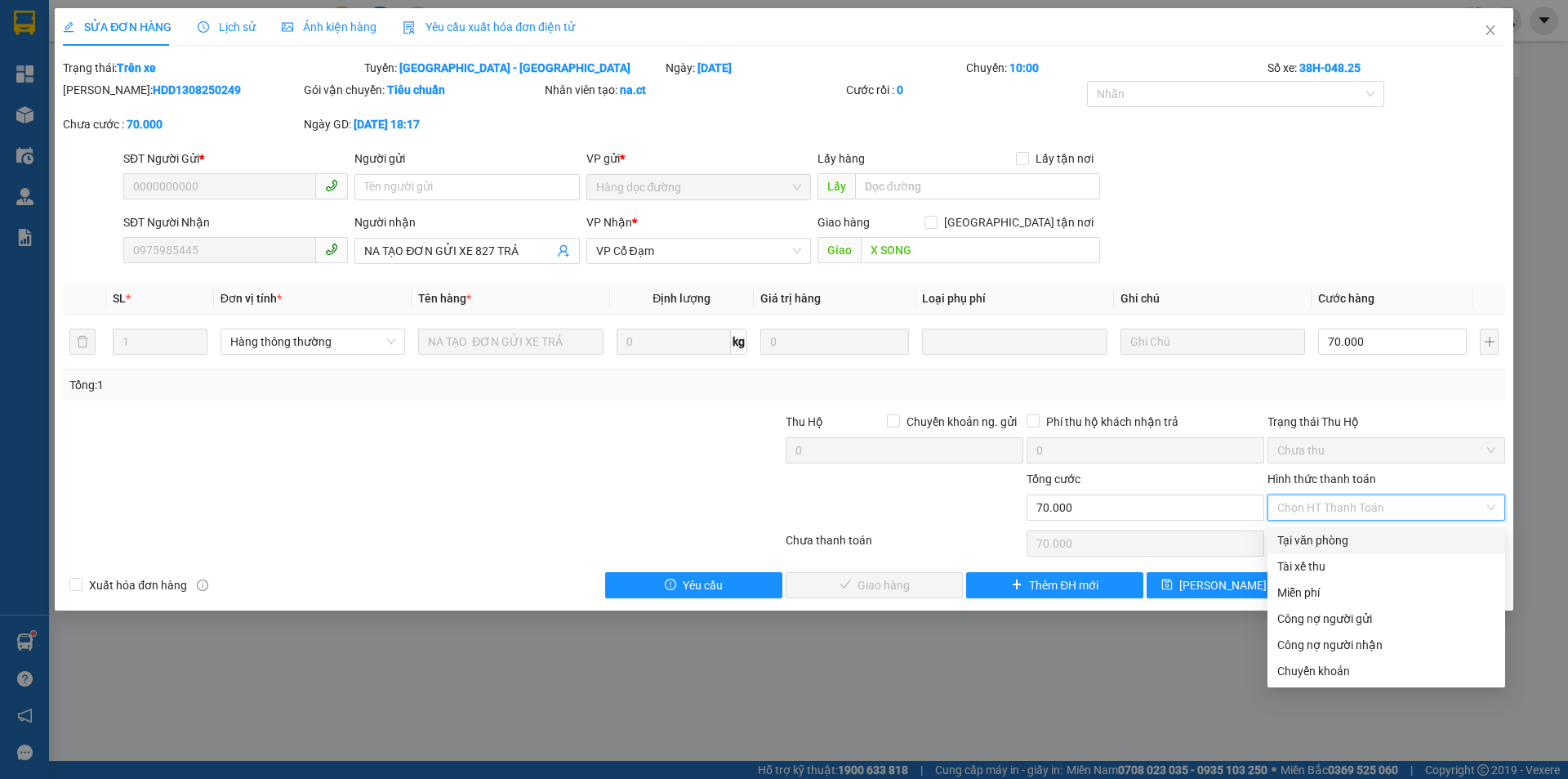
click at [1399, 536] on div "Tại văn phòng" at bounding box center [1386, 541] width 218 height 18
type input "0"
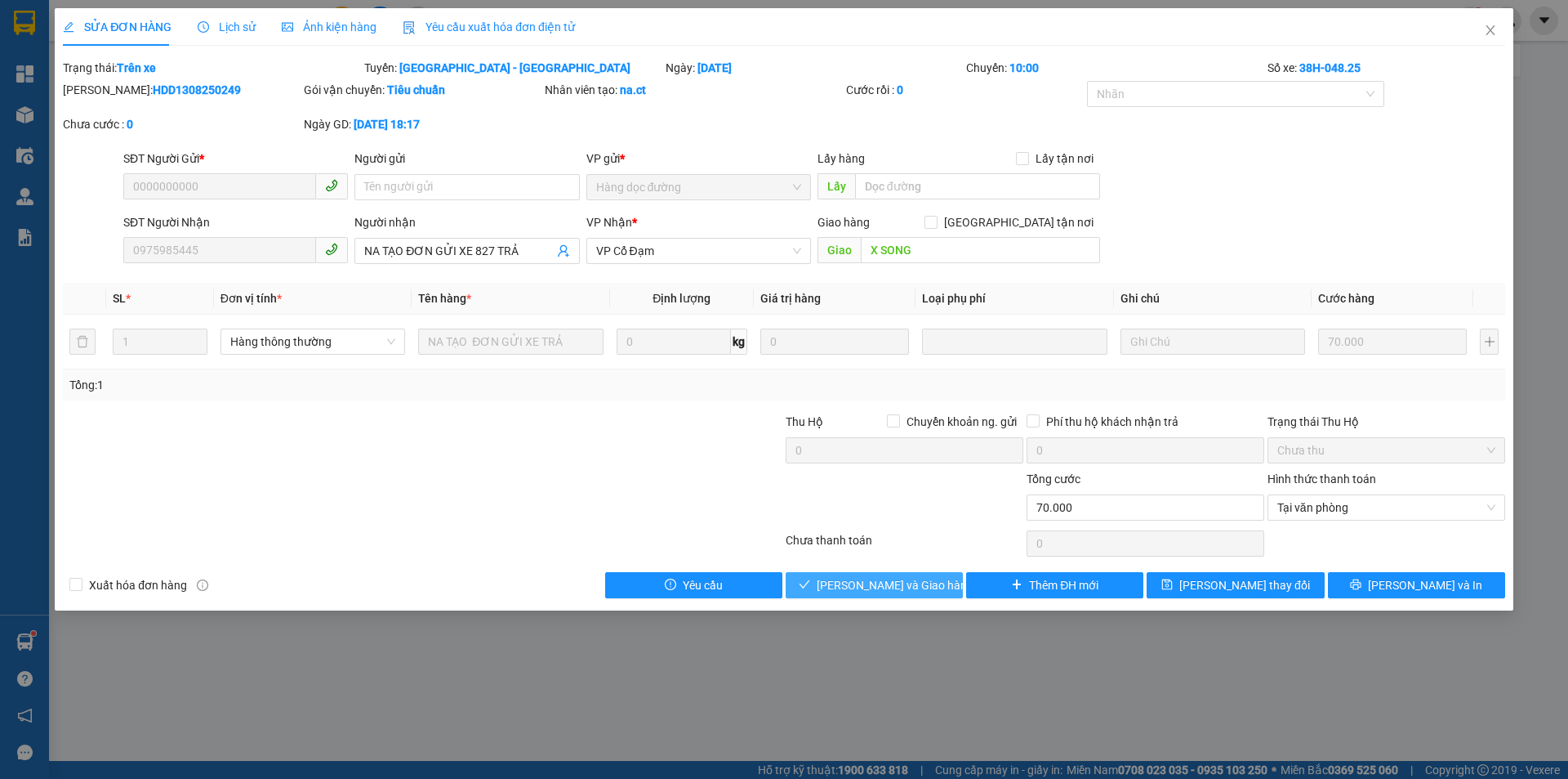
click at [891, 586] on span "[PERSON_NAME] và Giao hàng" at bounding box center [895, 585] width 157 height 18
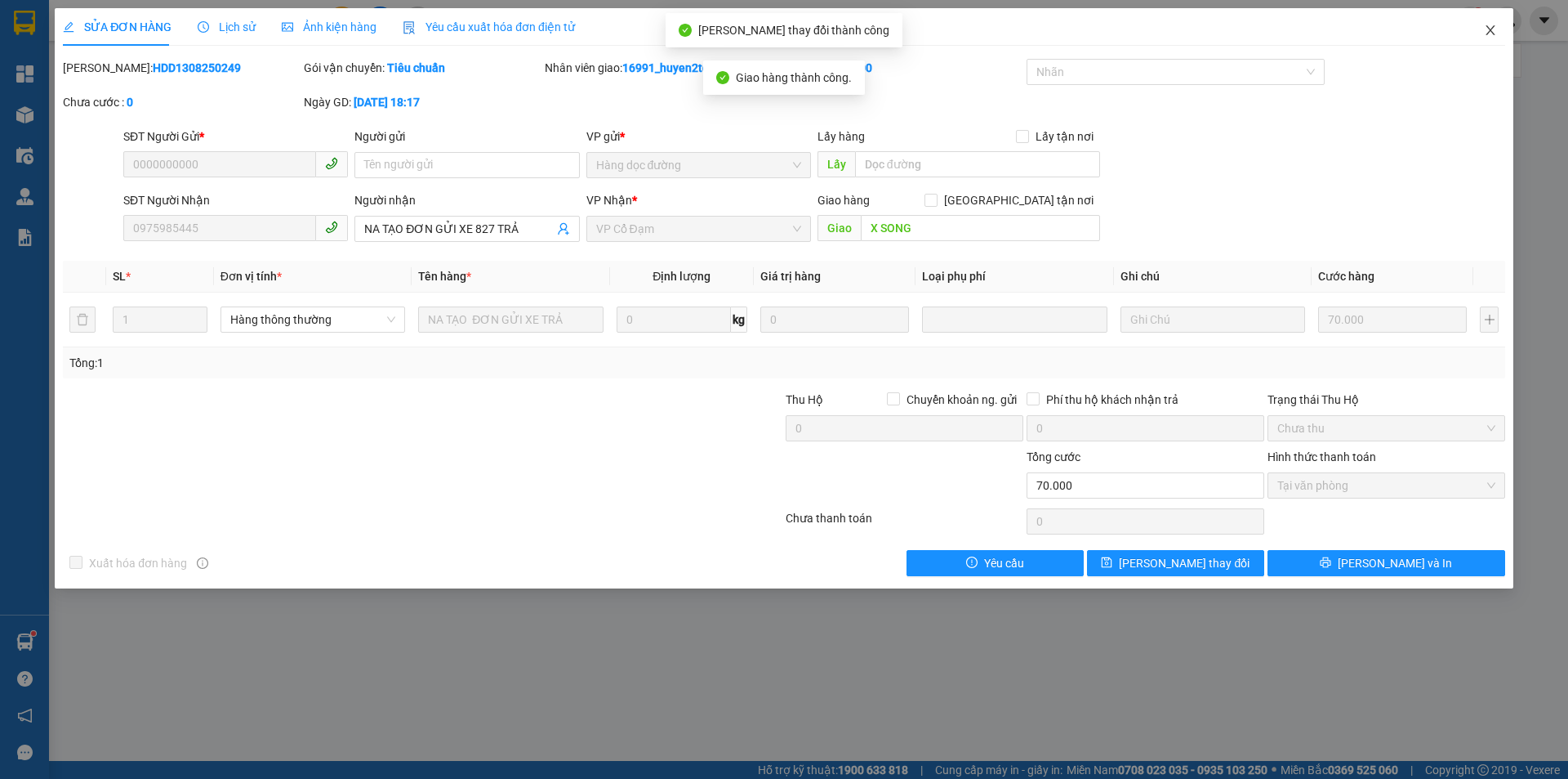
click at [1488, 32] on icon "close" at bounding box center [1490, 30] width 13 height 13
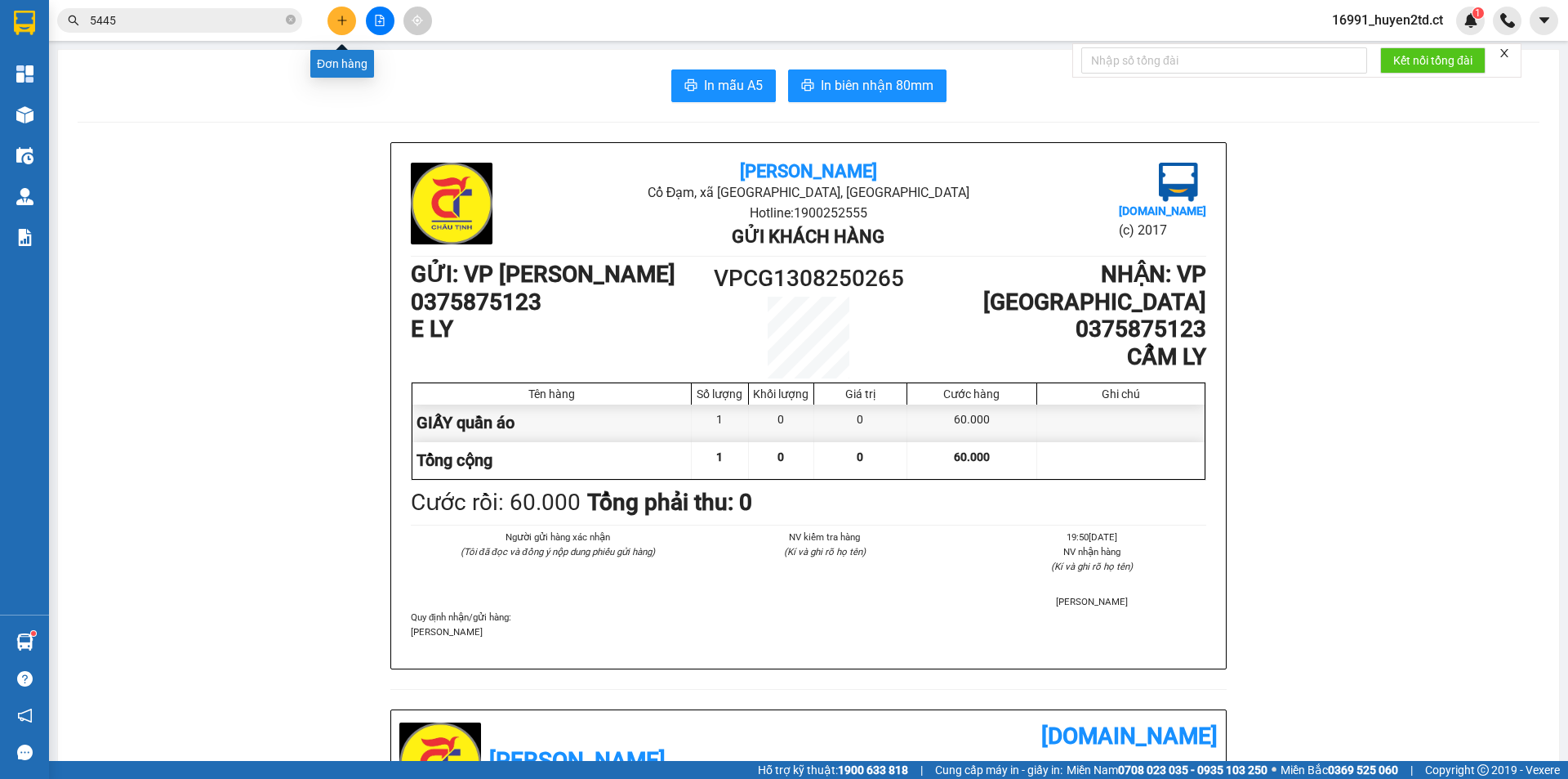
click at [343, 15] on icon "plus" at bounding box center [343, 21] width 12 height 12
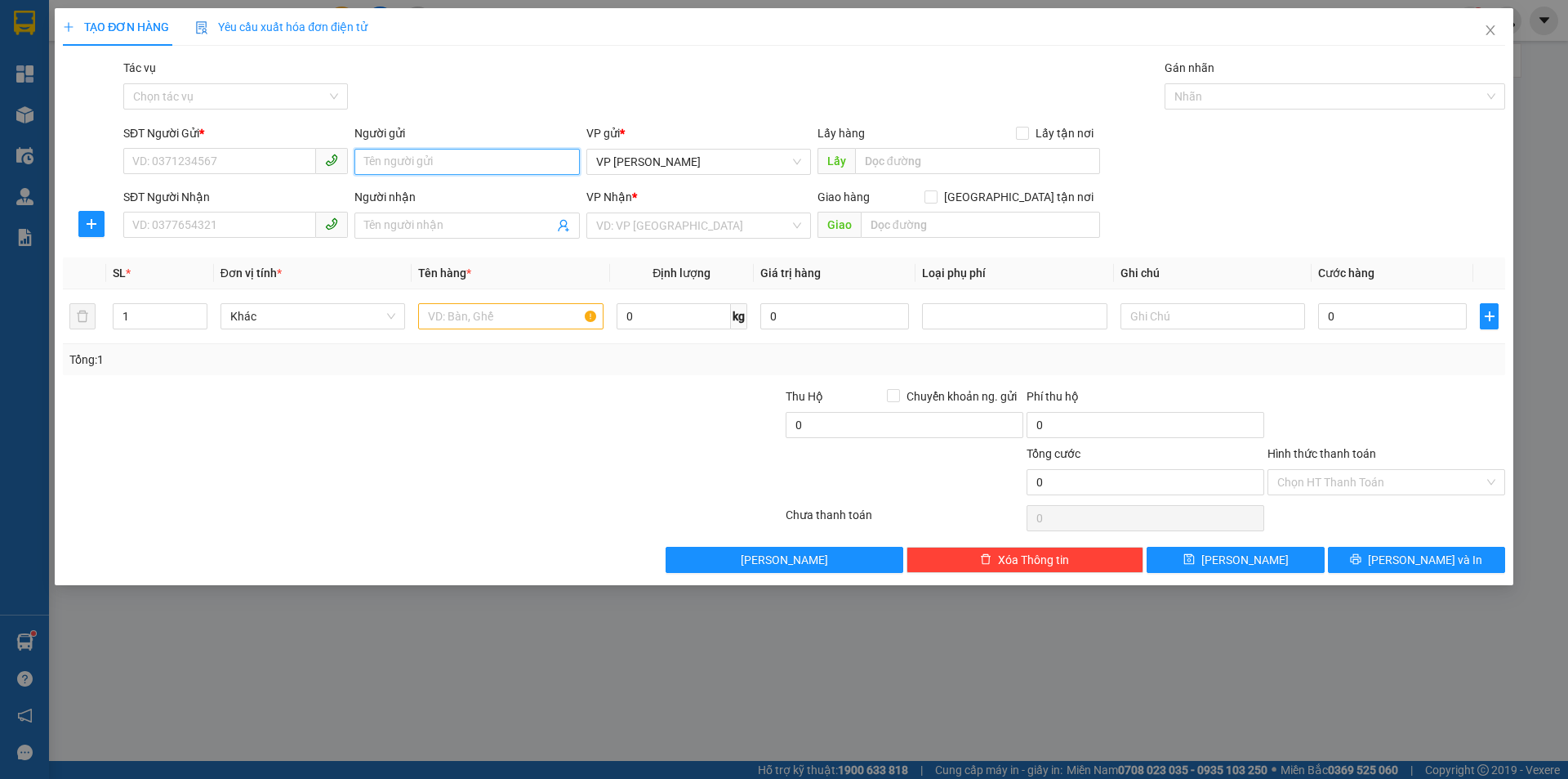
click at [421, 168] on input "Người gửi" at bounding box center [467, 162] width 224 height 26
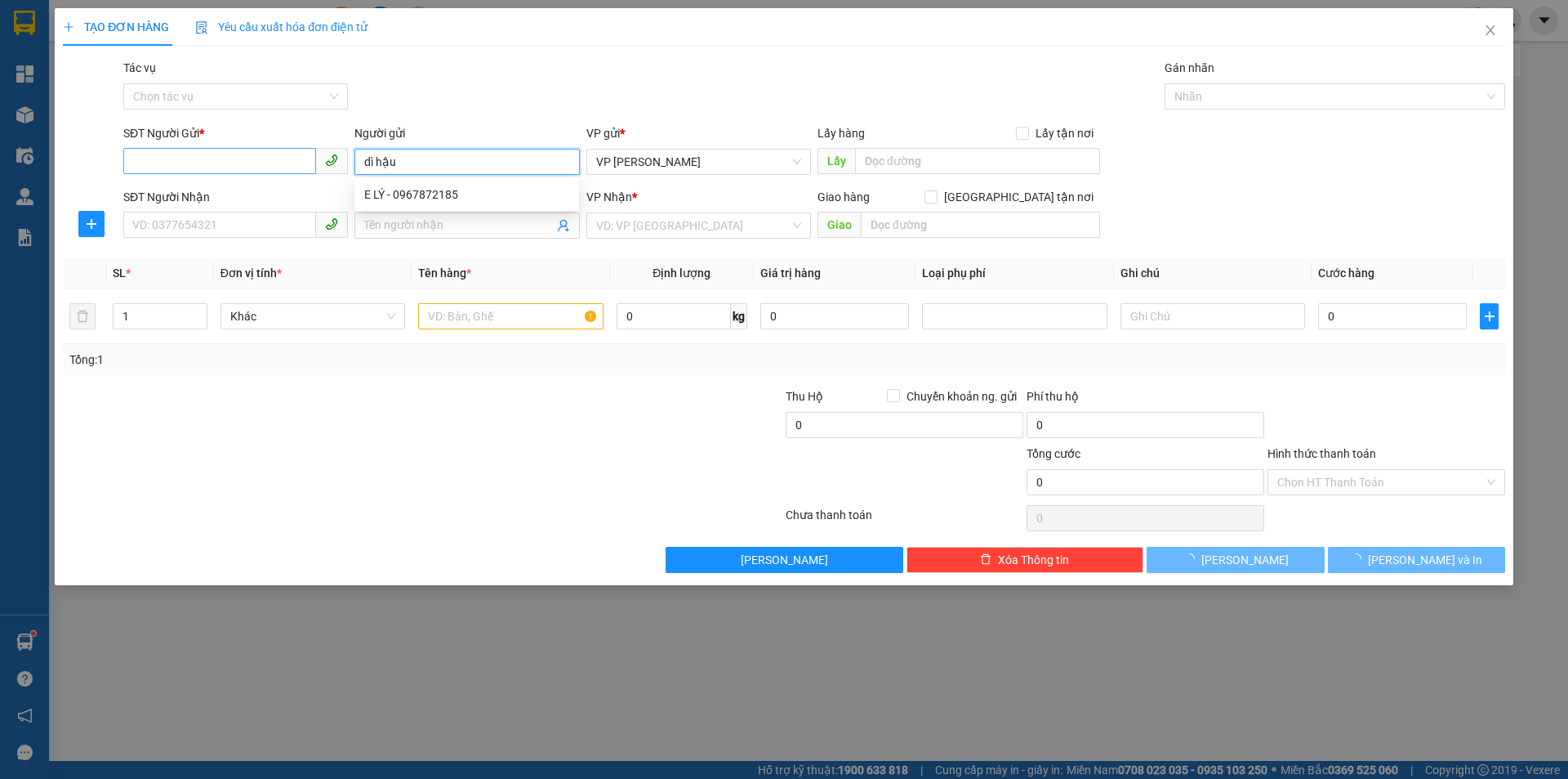
type input "dì hậu"
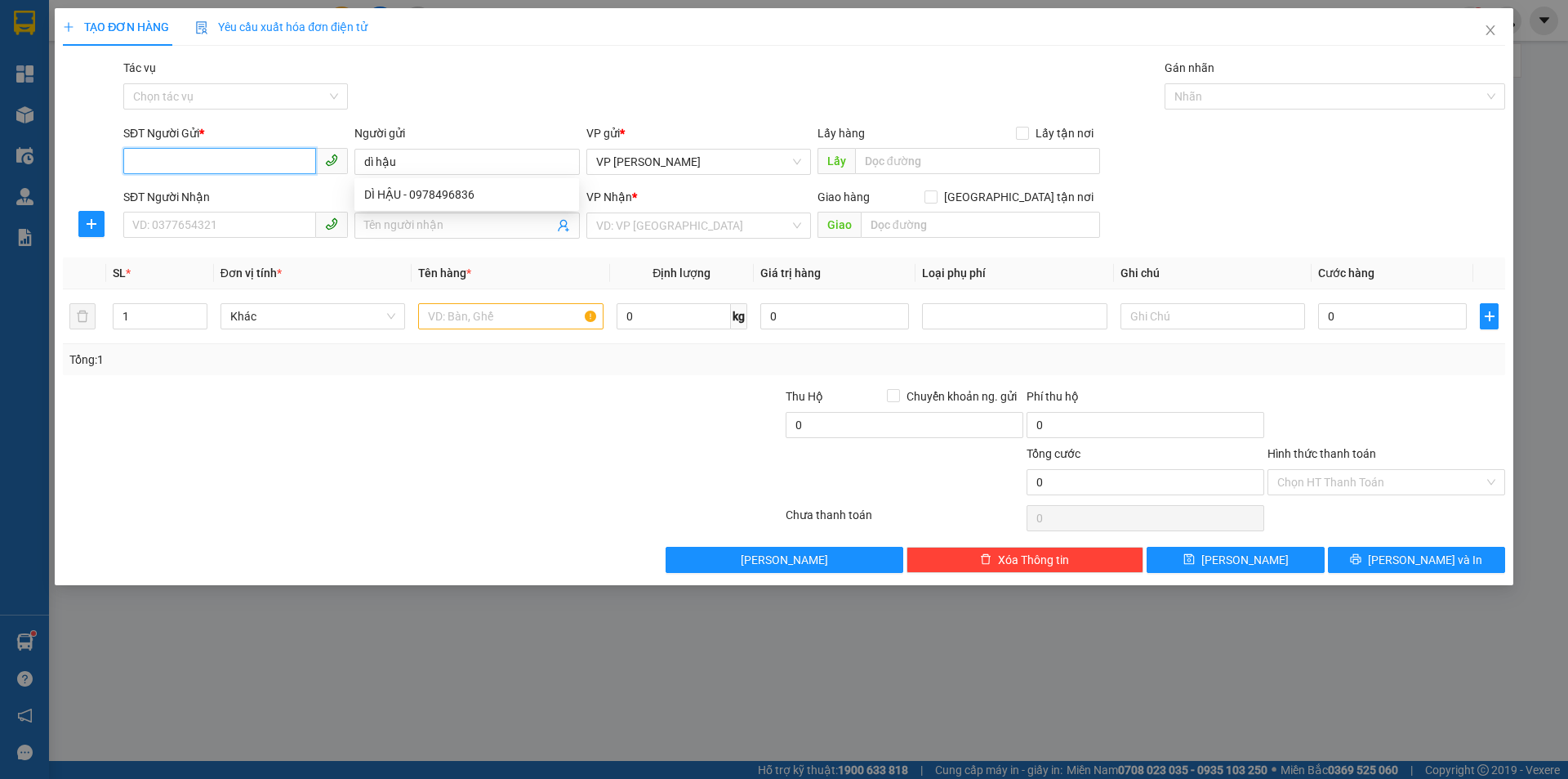
click at [282, 154] on input "SĐT Người Gửi *" at bounding box center [219, 161] width 193 height 26
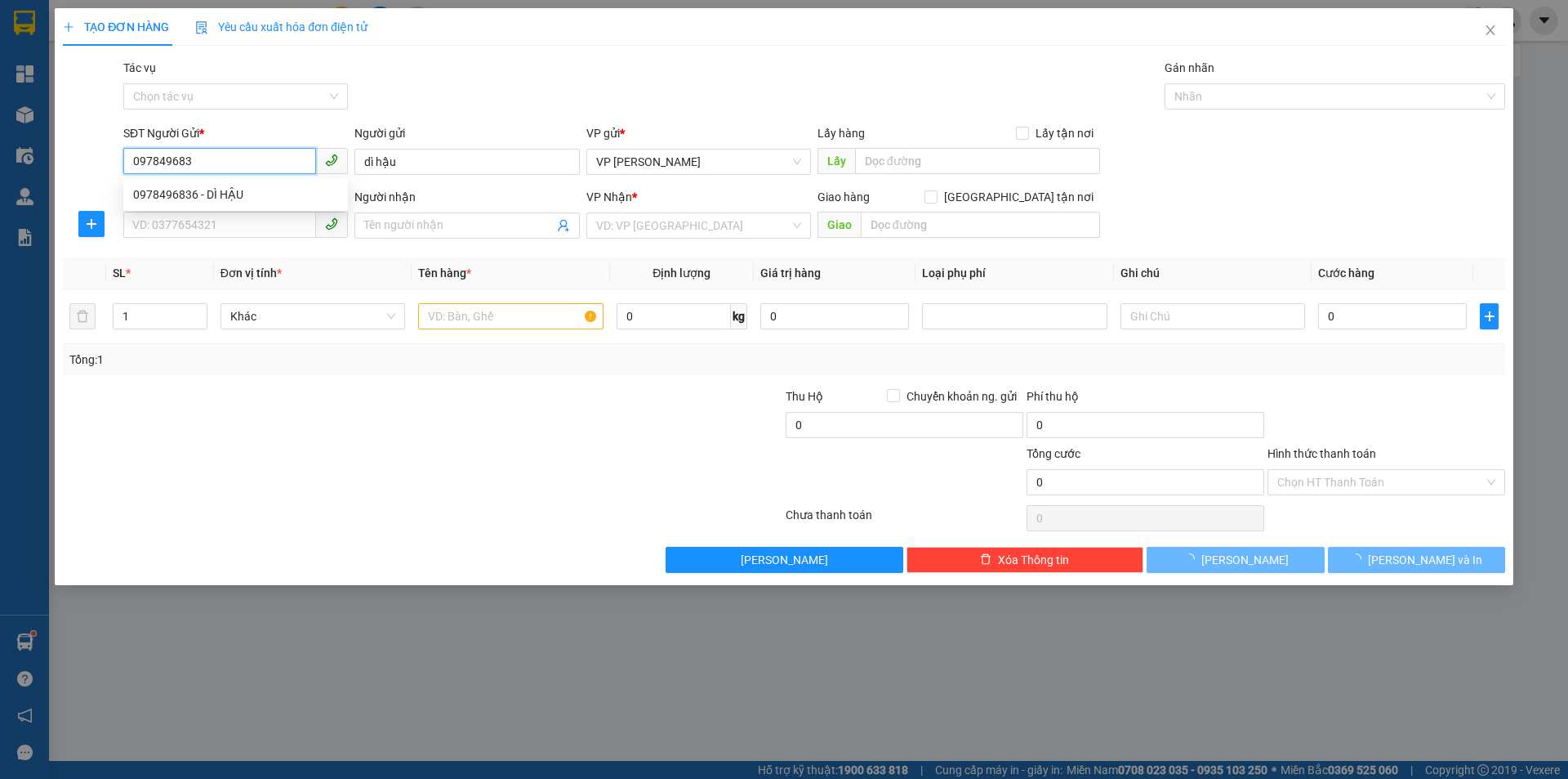
type input "0978496836"
click at [269, 192] on div "0978496836 - DÌ HẬU" at bounding box center [235, 195] width 205 height 18
type input "DÌ HẬU"
type input "0981692831"
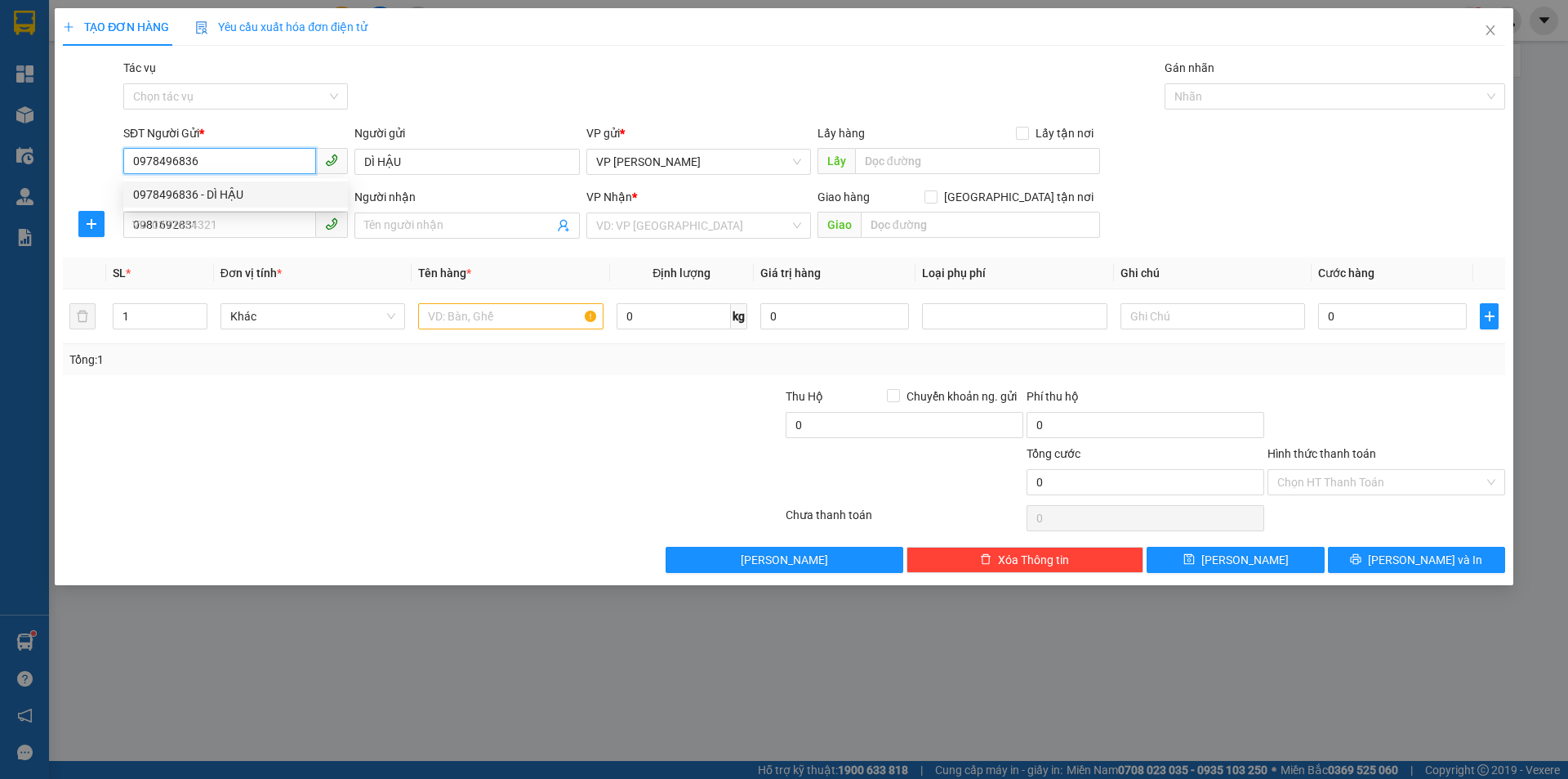
type input "40.000"
type input "0978496836"
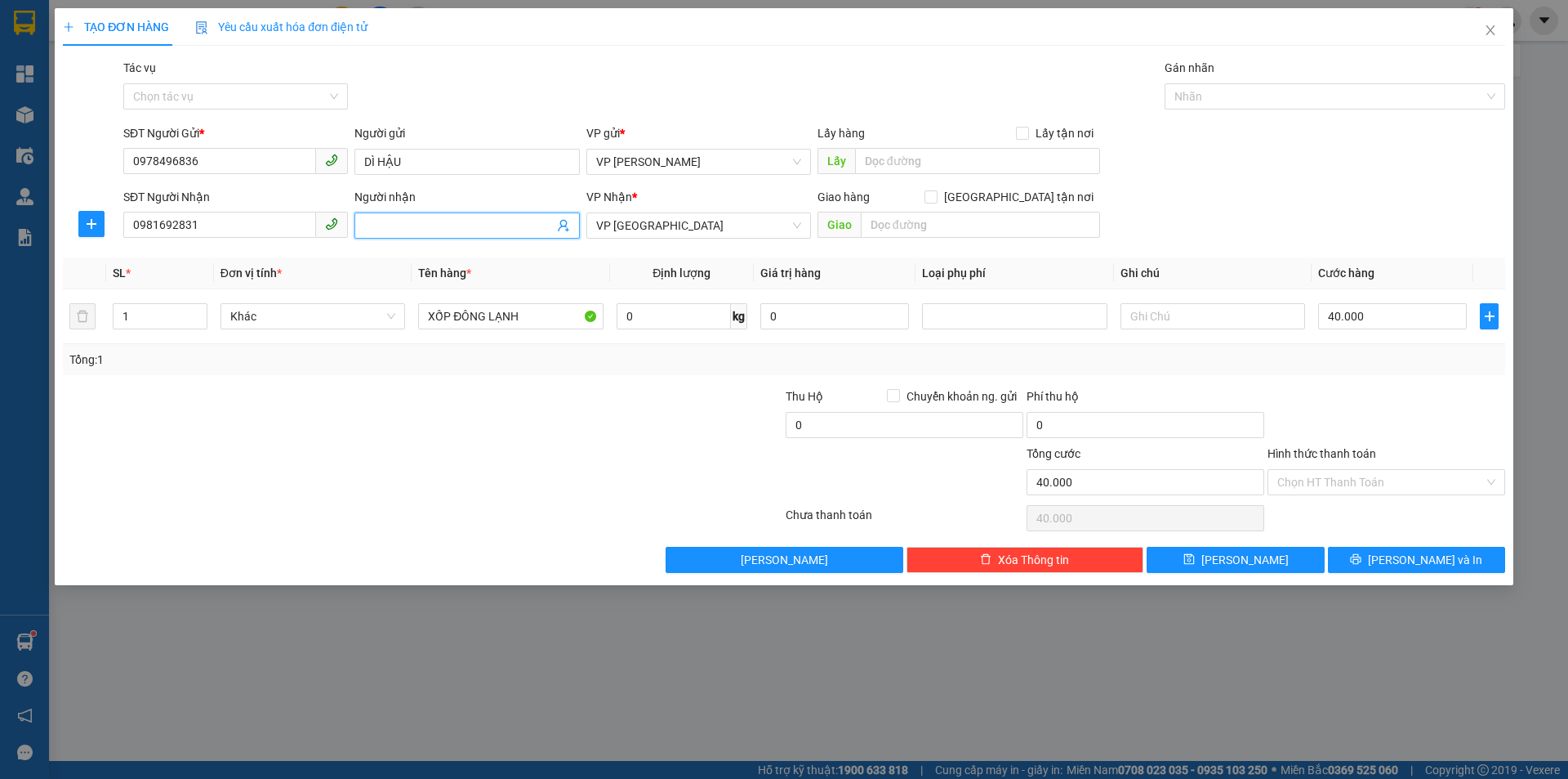
click at [403, 227] on input "Người nhận" at bounding box center [459, 226] width 189 height 18
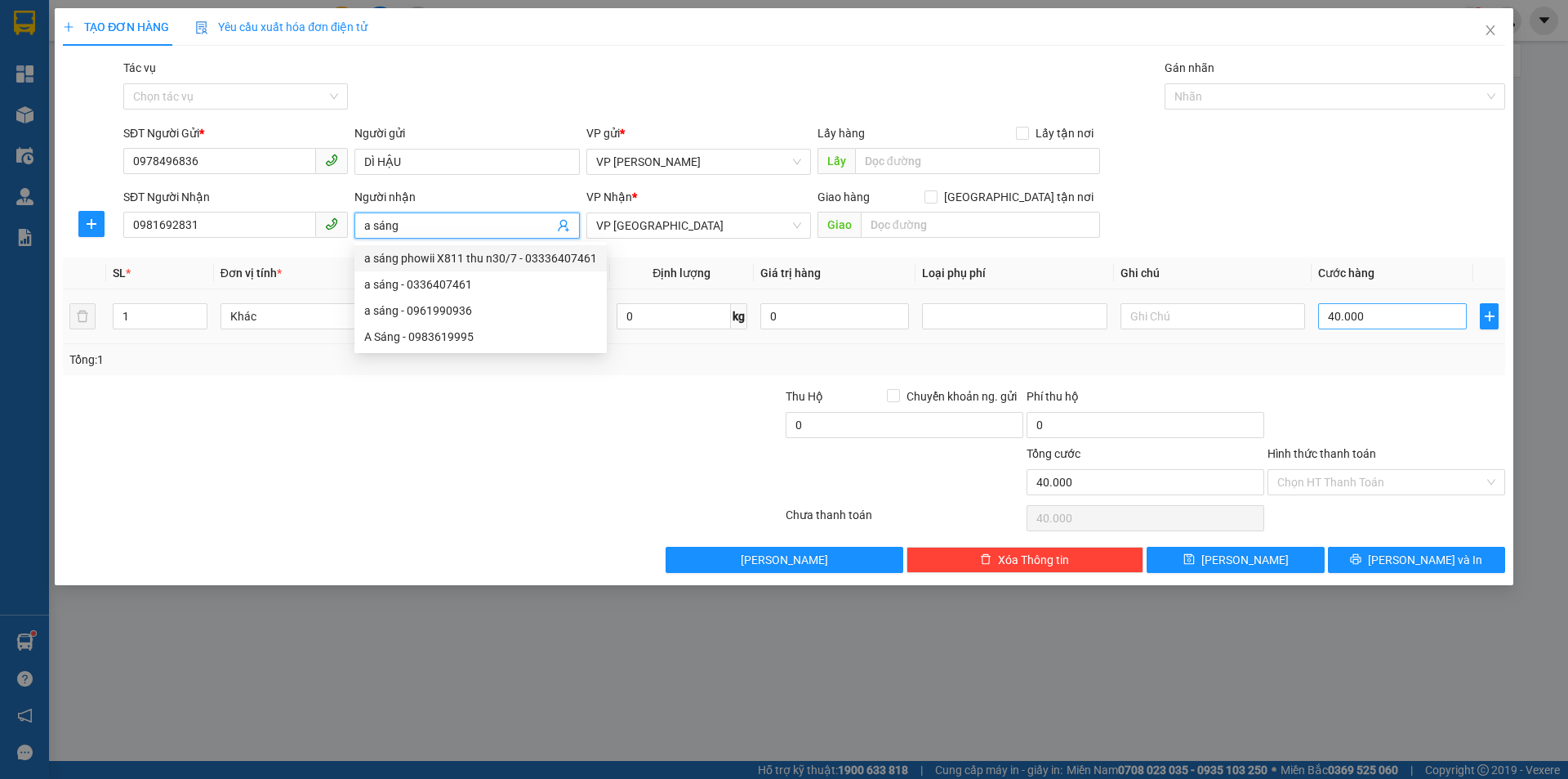
type input "a sáng"
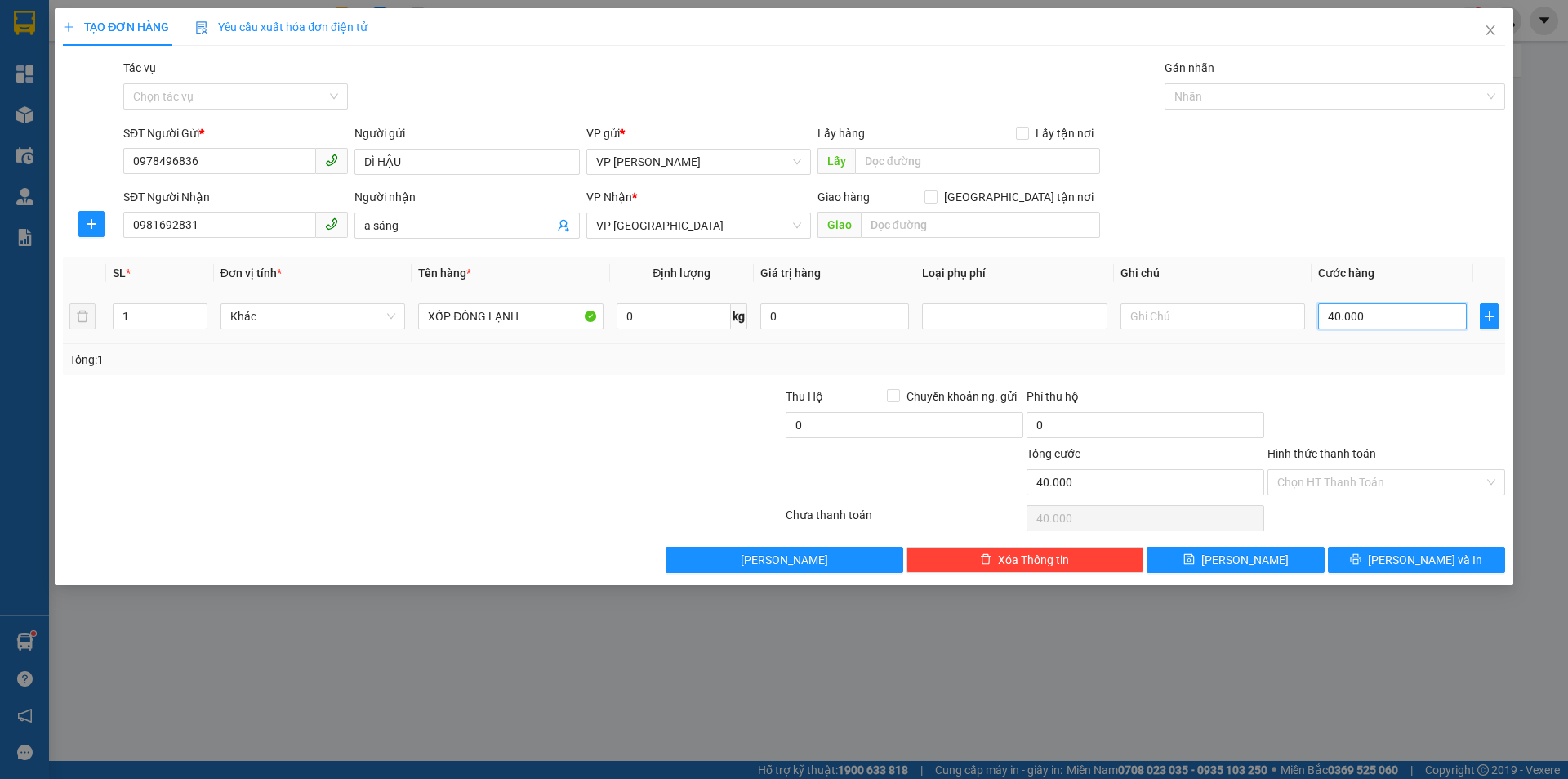
type input "5"
type input "50"
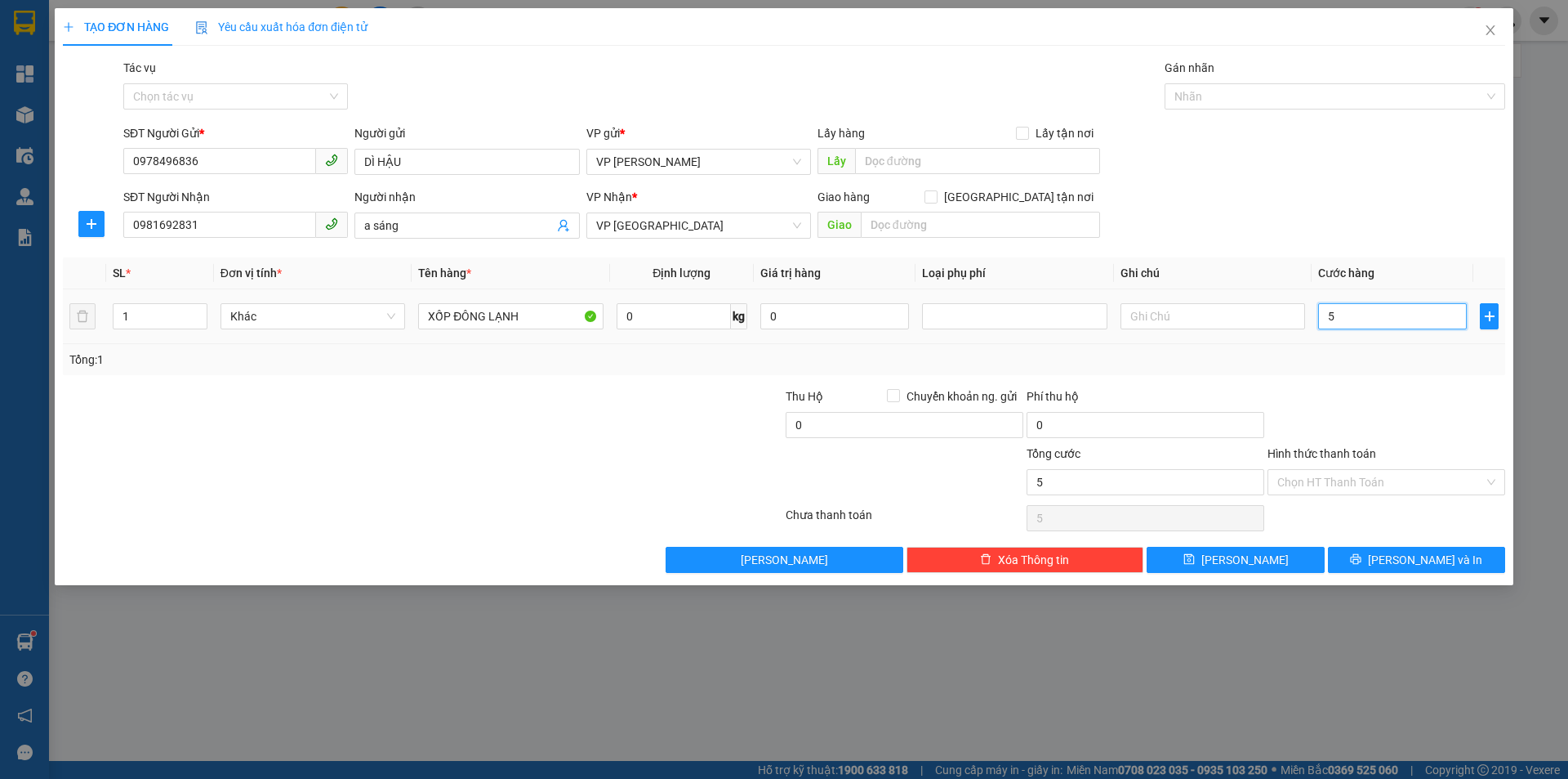
type input "50"
click at [1372, 554] on button "[PERSON_NAME] và In" at bounding box center [1416, 559] width 177 height 26
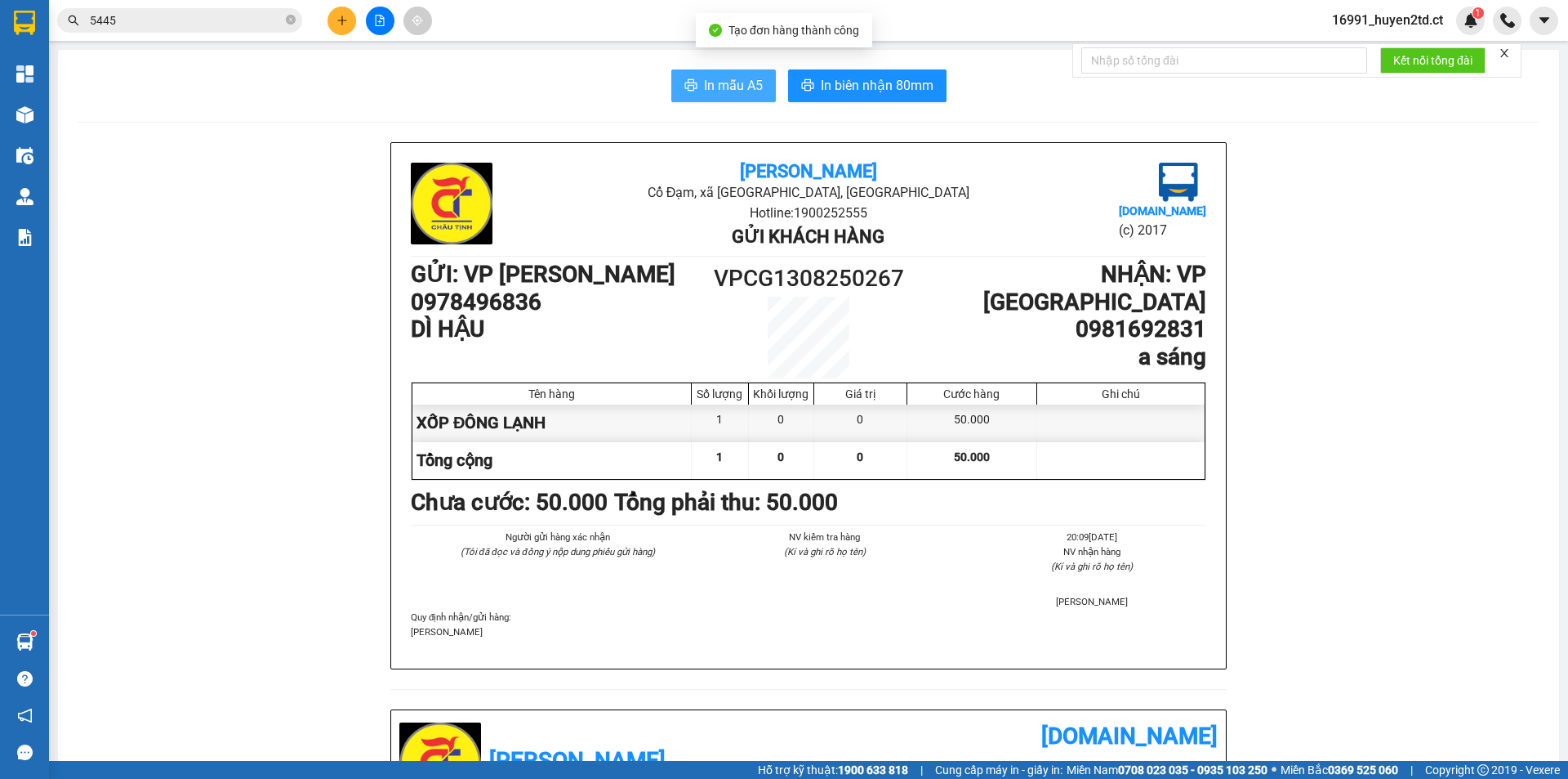
click at [714, 81] on span "In mẫu A5" at bounding box center [733, 85] width 59 height 21
click at [356, 21] on button at bounding box center [342, 21] width 29 height 29
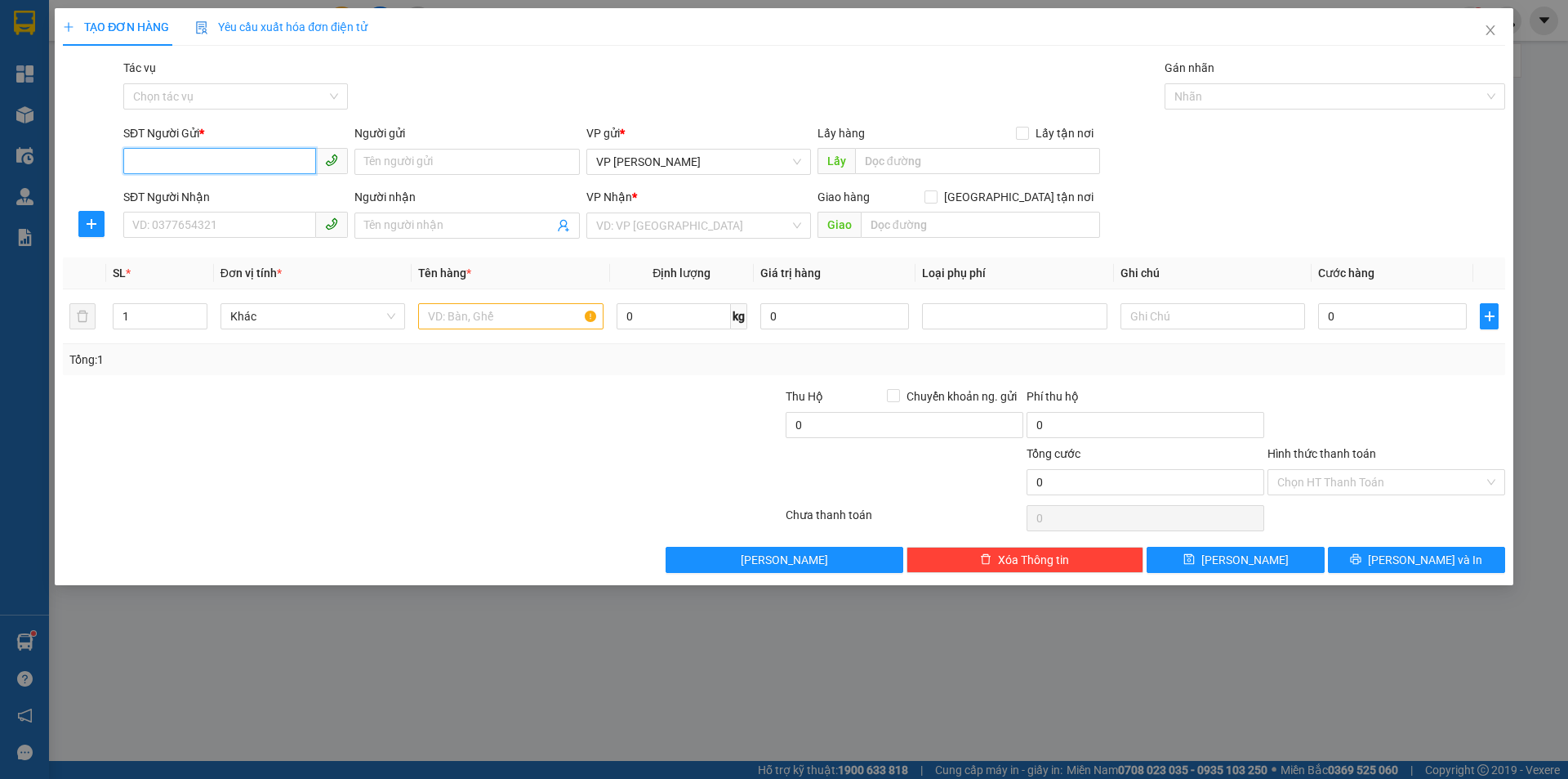
click at [237, 152] on input "SĐT Người Gửi *" at bounding box center [219, 161] width 193 height 26
type input "0362512147"
click at [299, 195] on div "0362512147 - [PERSON_NAME]" at bounding box center [235, 195] width 205 height 18
type input "C Hương Mèo"
type input "0987193113"
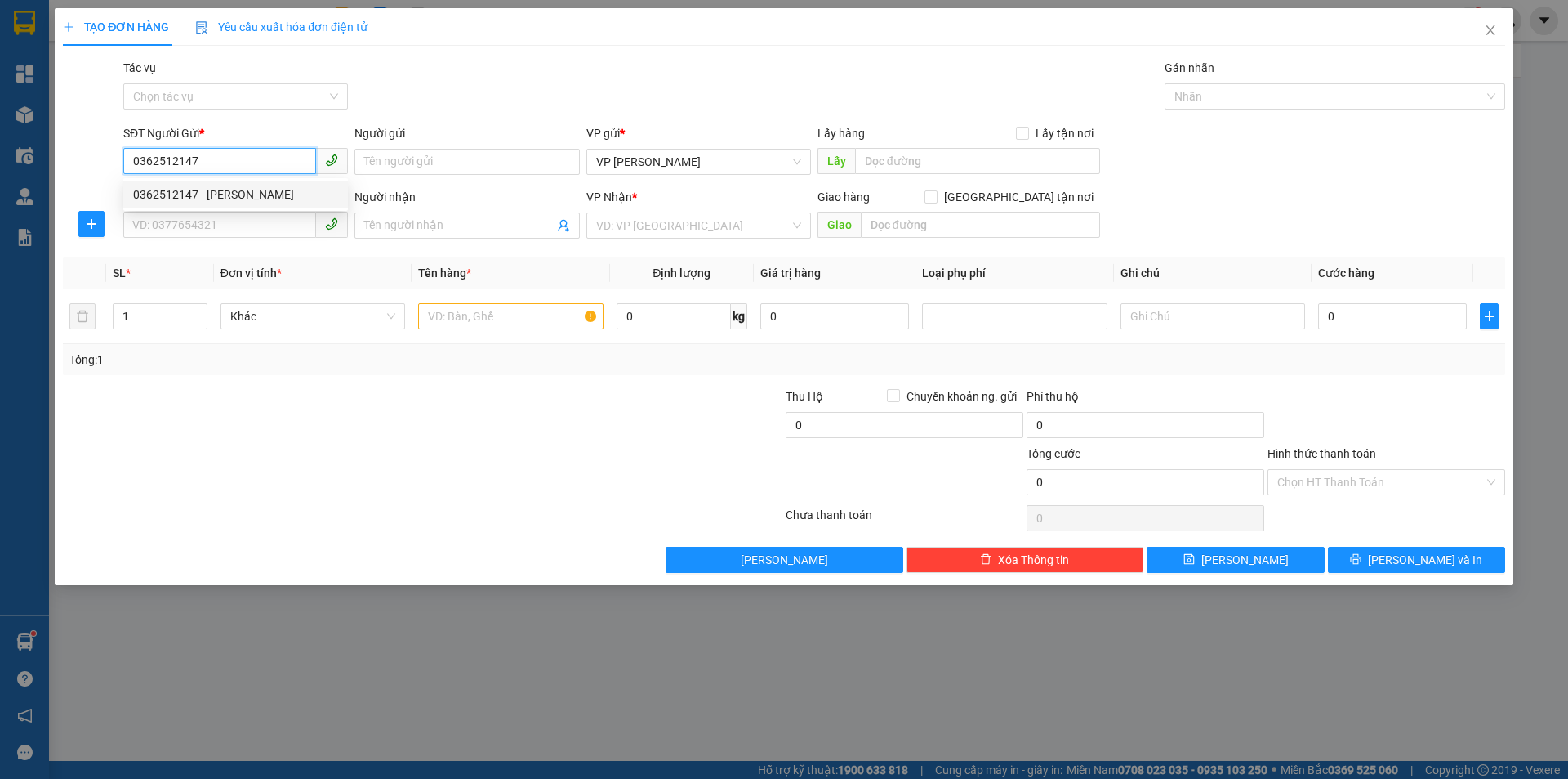
type input "C Hương Mèo"
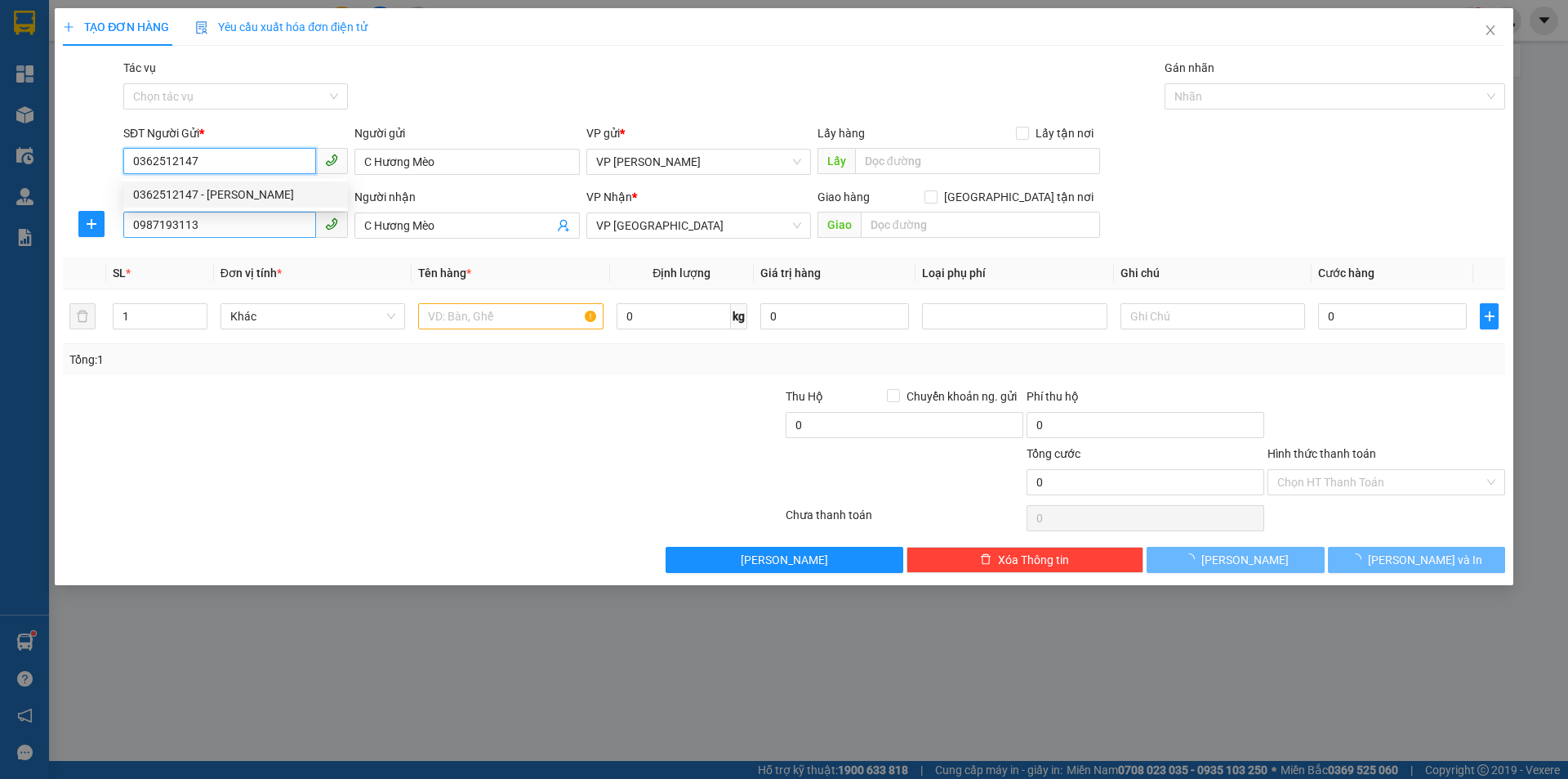
type input "100.000"
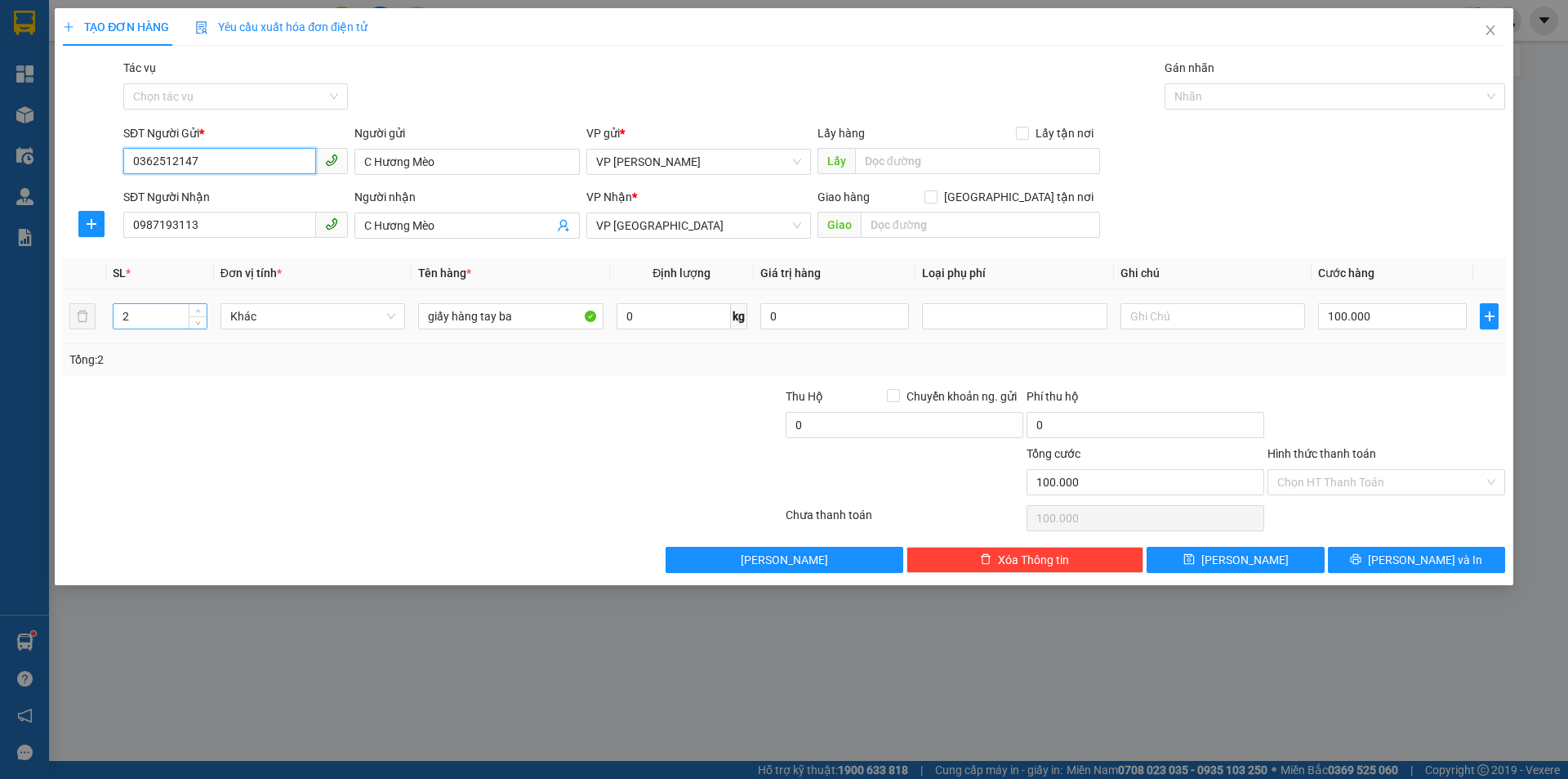
type input "0362512147"
click at [133, 314] on input "2" at bounding box center [160, 316] width 93 height 25
type input "7"
type input "0"
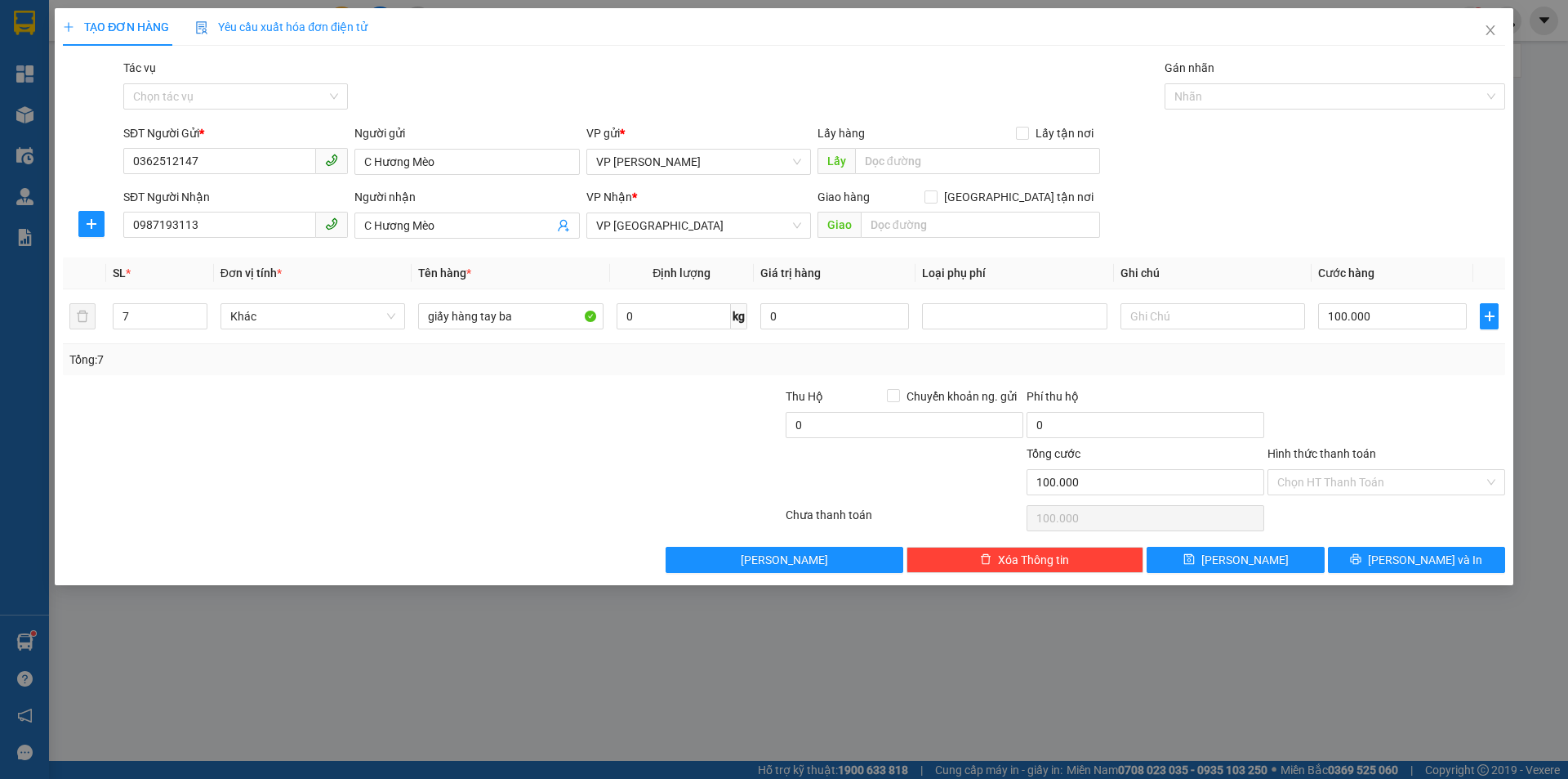
type input "0"
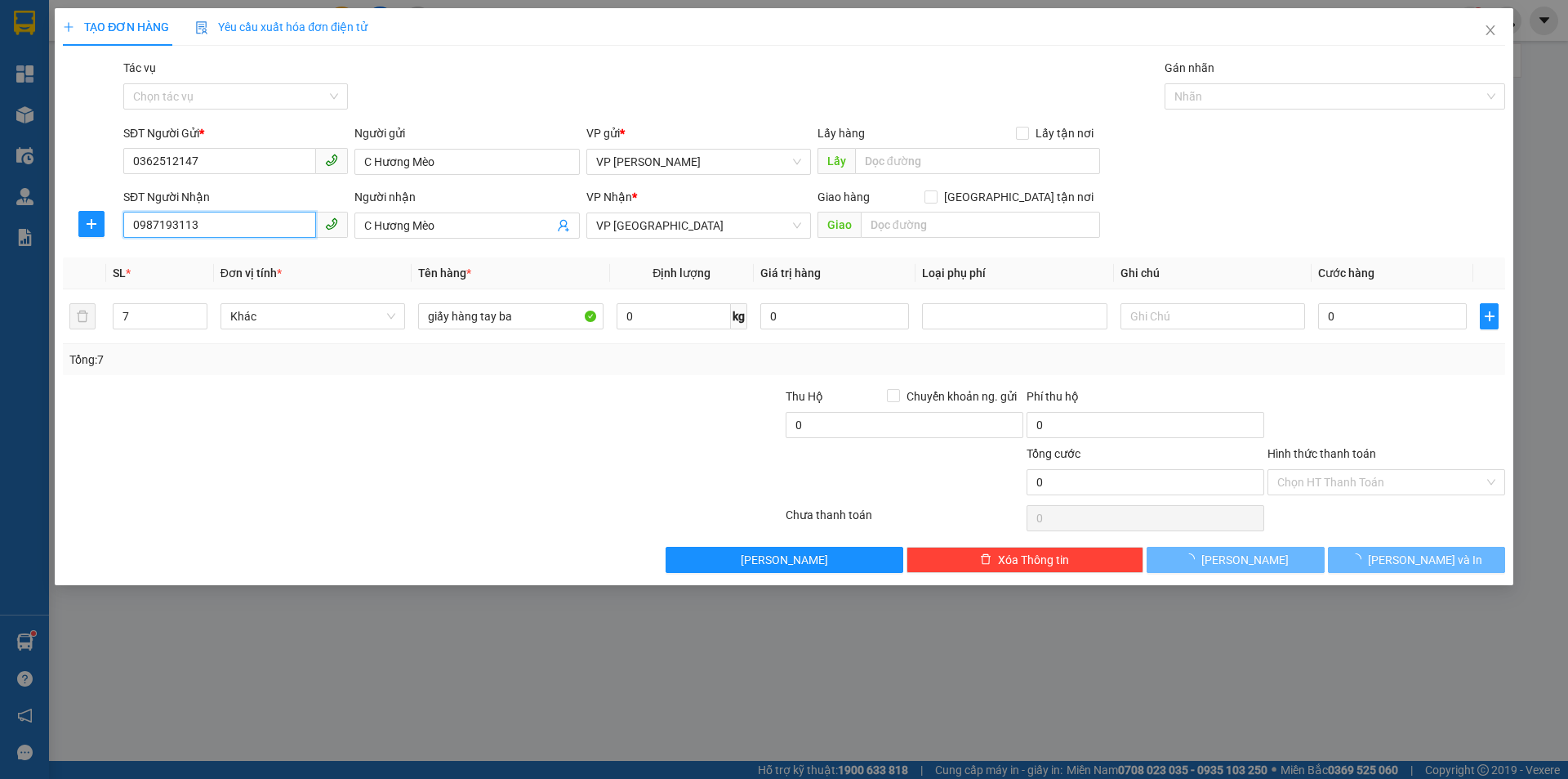
click at [341, 246] on body "Kết quả tìm kiếm ( 2 ) Bộ lọc Mã ĐH Trạng thái Món hàng Thu hộ Tổng cước Chưa c…" at bounding box center [784, 390] width 1568 height 779
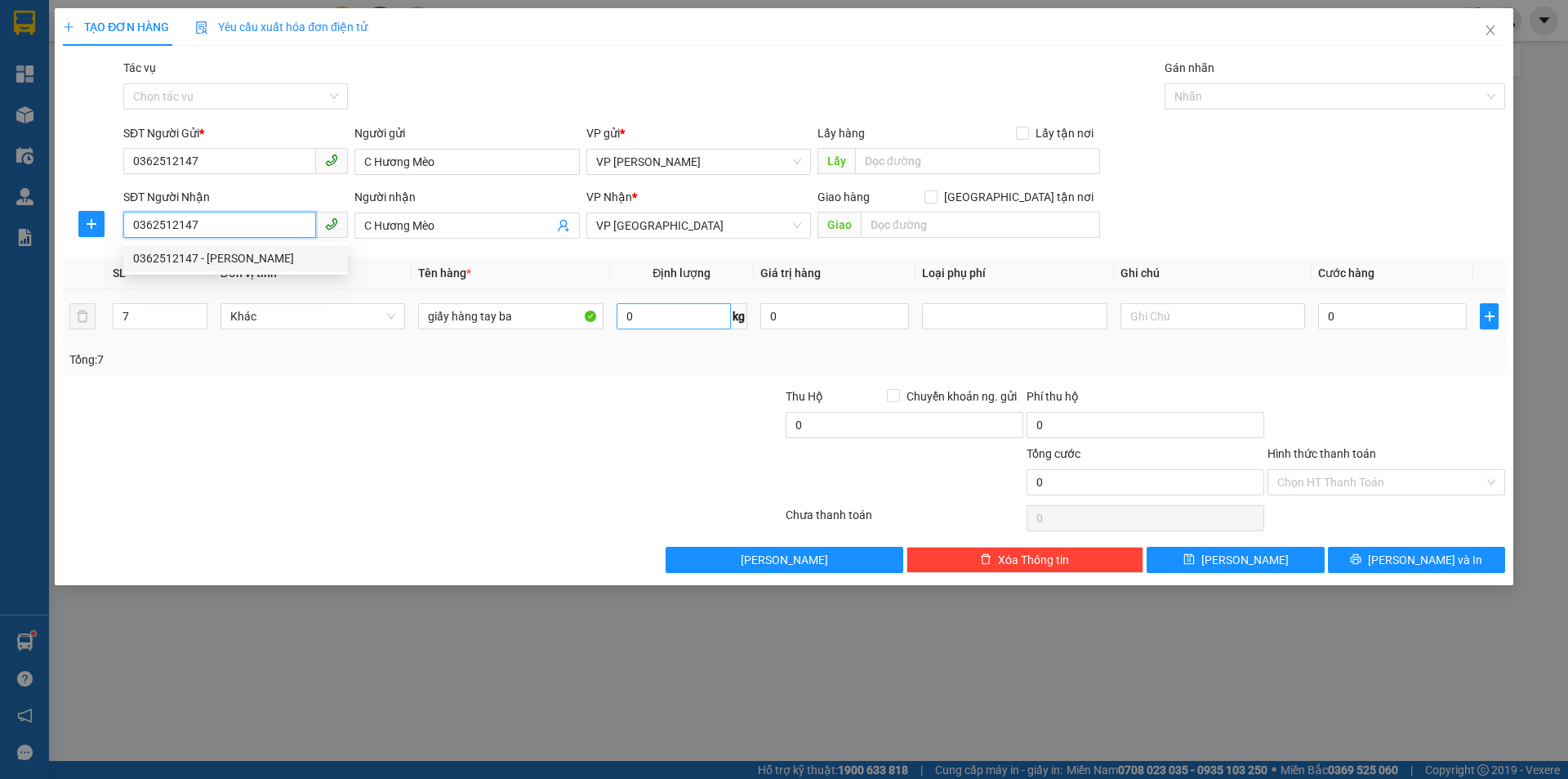
type input "0362512147"
click at [659, 313] on input "0" at bounding box center [673, 316] width 114 height 26
type input "3"
type input "45"
click at [1352, 320] on input "0" at bounding box center [1392, 316] width 149 height 26
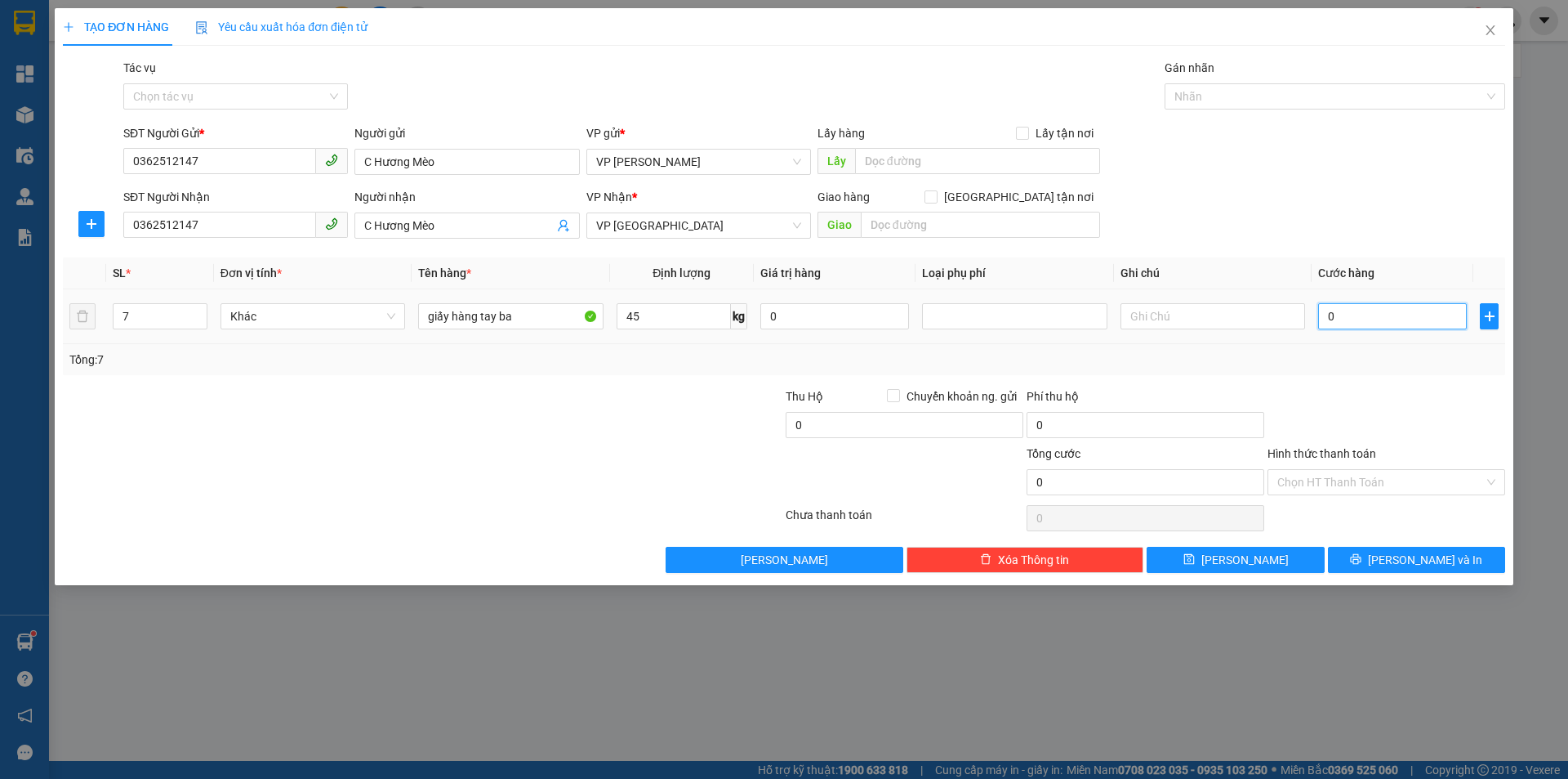
type input "9"
type input "90"
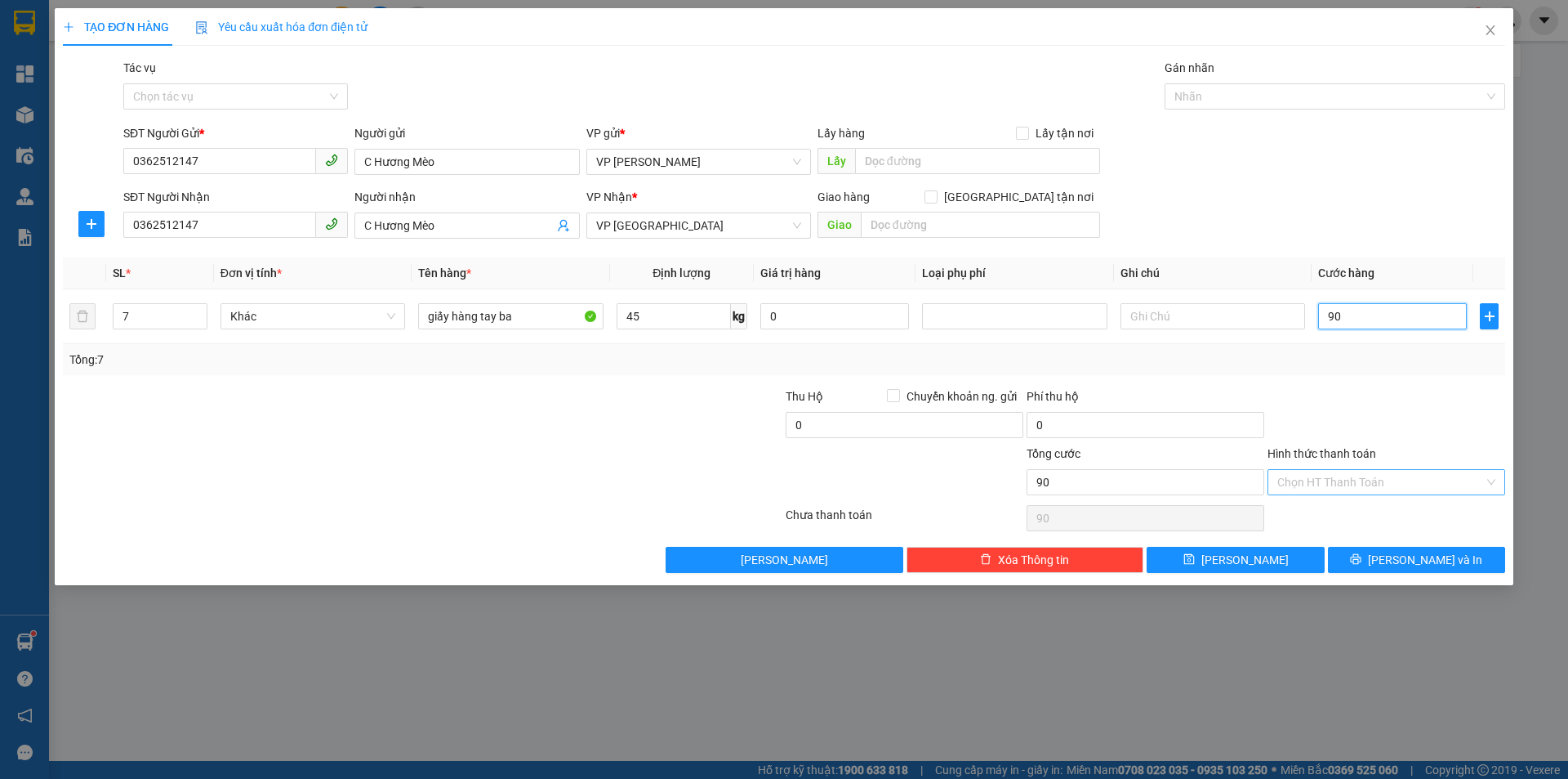
type input "90"
click at [1343, 476] on input "Hình thức thanh toán" at bounding box center [1380, 482] width 207 height 25
type input "90.000"
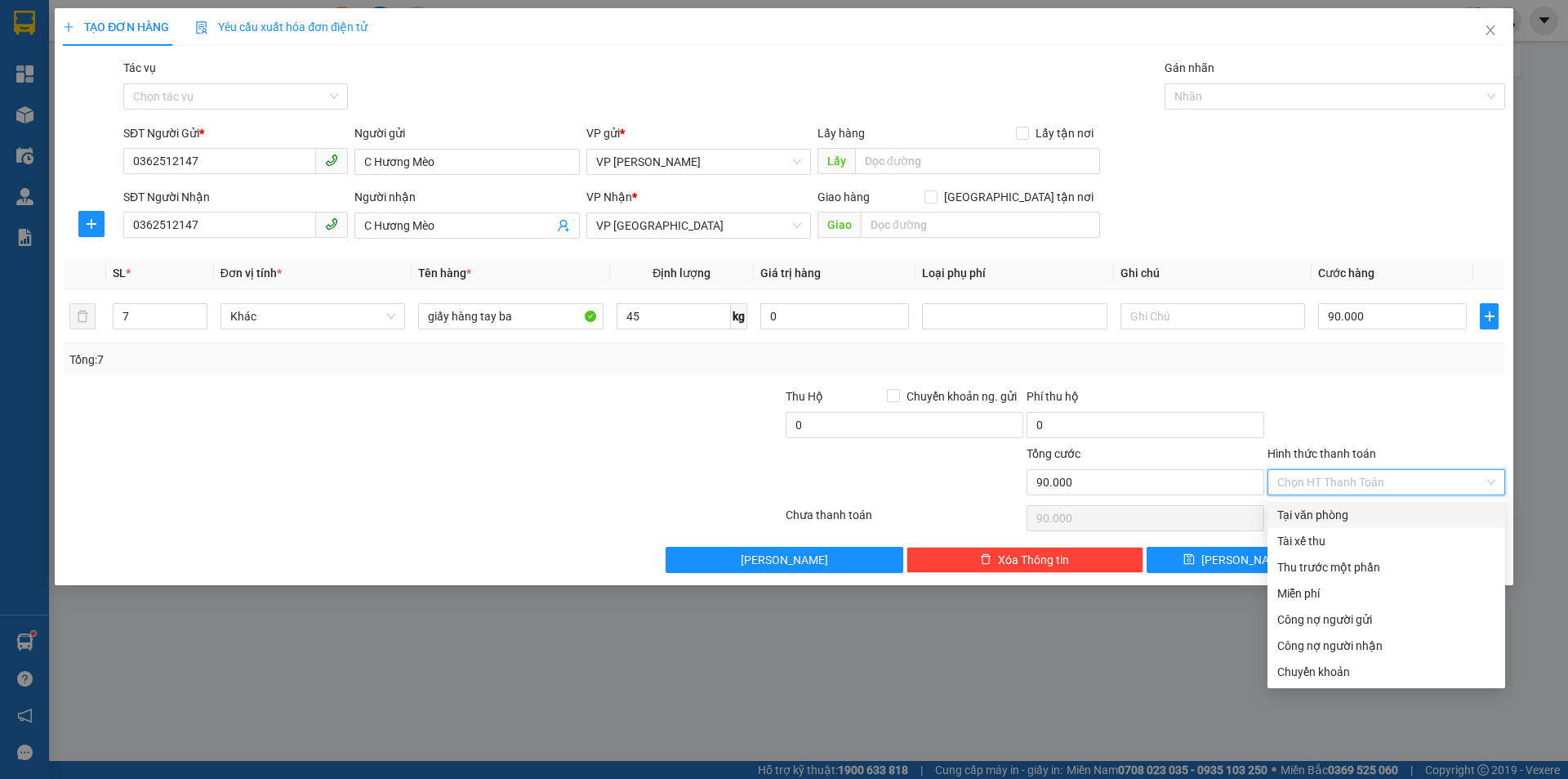
click at [1366, 510] on div "Tại văn phòng" at bounding box center [1386, 515] width 218 height 18
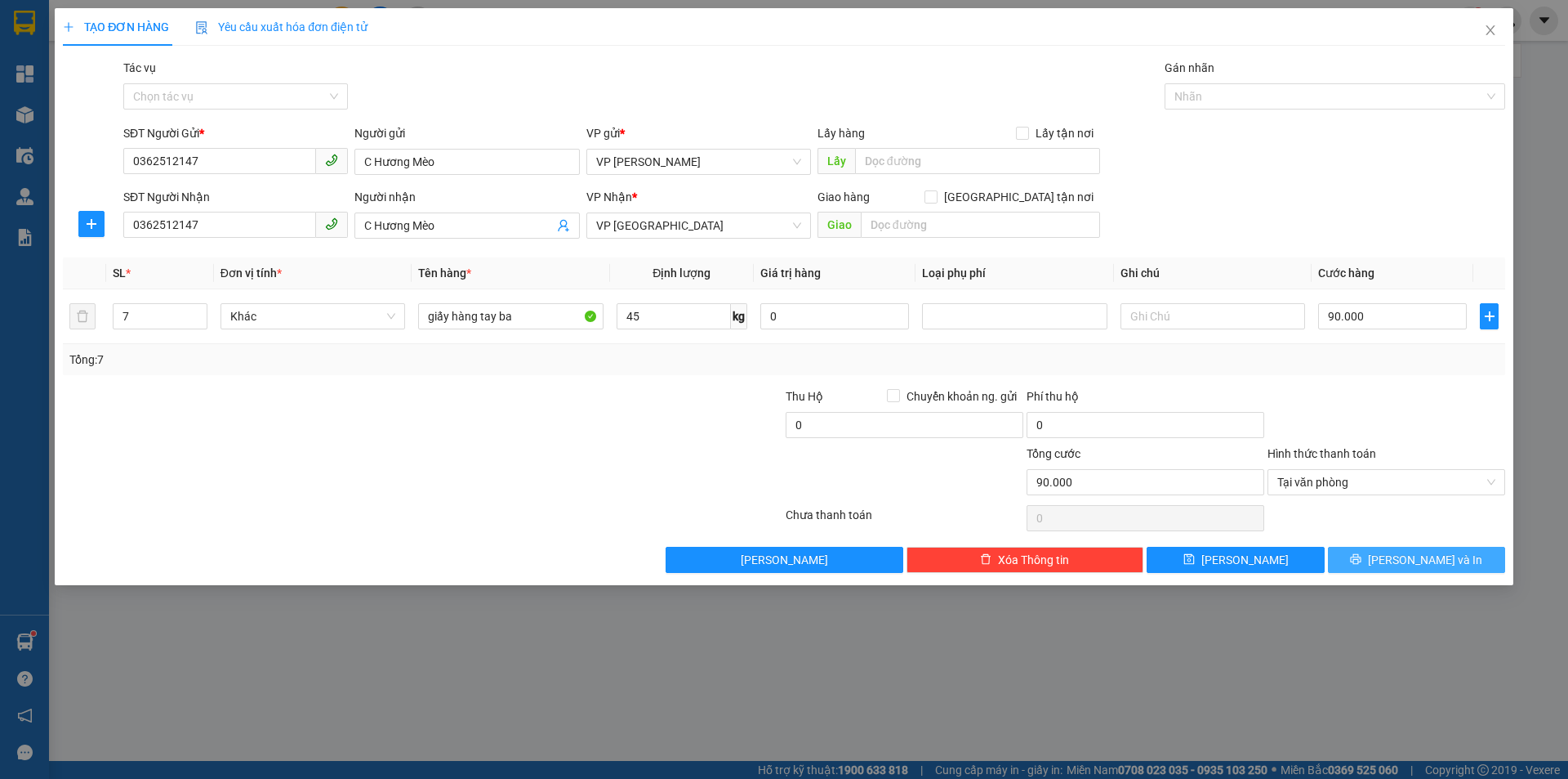
click at [1437, 557] on span "[PERSON_NAME] và In" at bounding box center [1425, 559] width 114 height 18
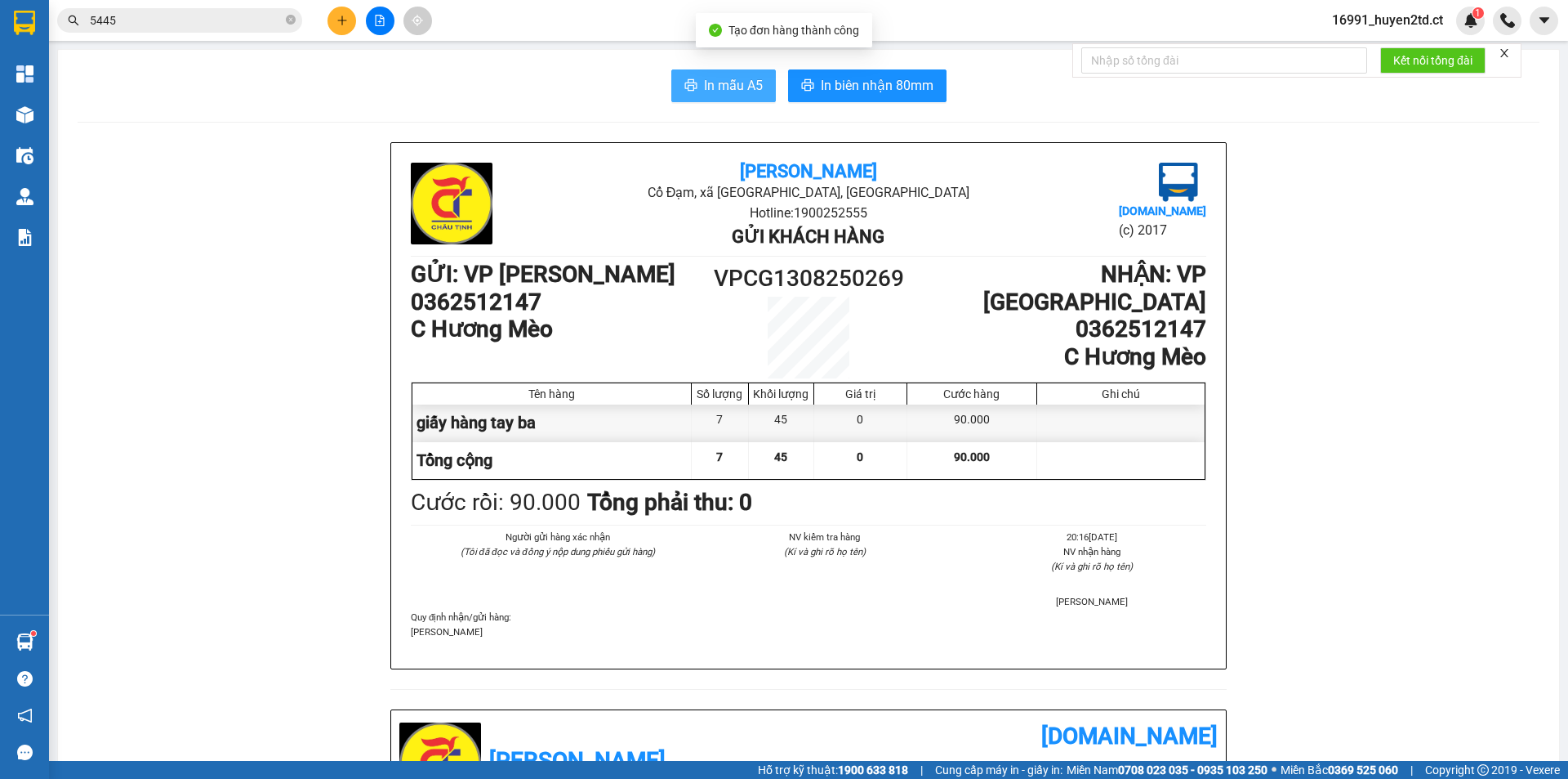
click at [724, 91] on span "In mẫu A5" at bounding box center [733, 85] width 59 height 21
click at [335, 16] on button at bounding box center [342, 21] width 29 height 29
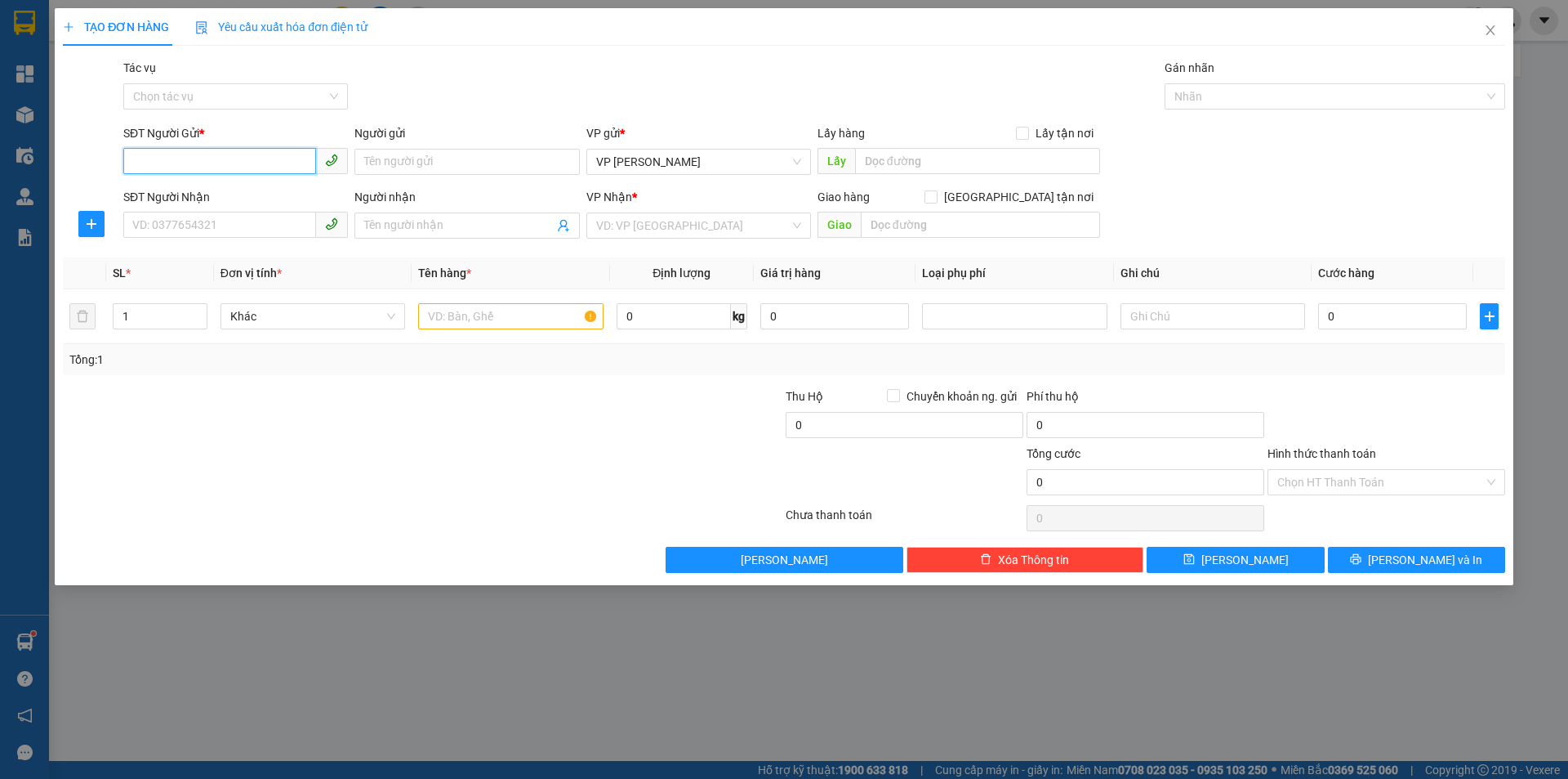
click at [268, 159] on input "SĐT Người Gửi *" at bounding box center [219, 161] width 193 height 26
type input "0362512147"
click at [272, 192] on div "0362512147 - [PERSON_NAME]" at bounding box center [235, 195] width 205 height 18
type input "C Hương Mèo"
type input "0362512147"
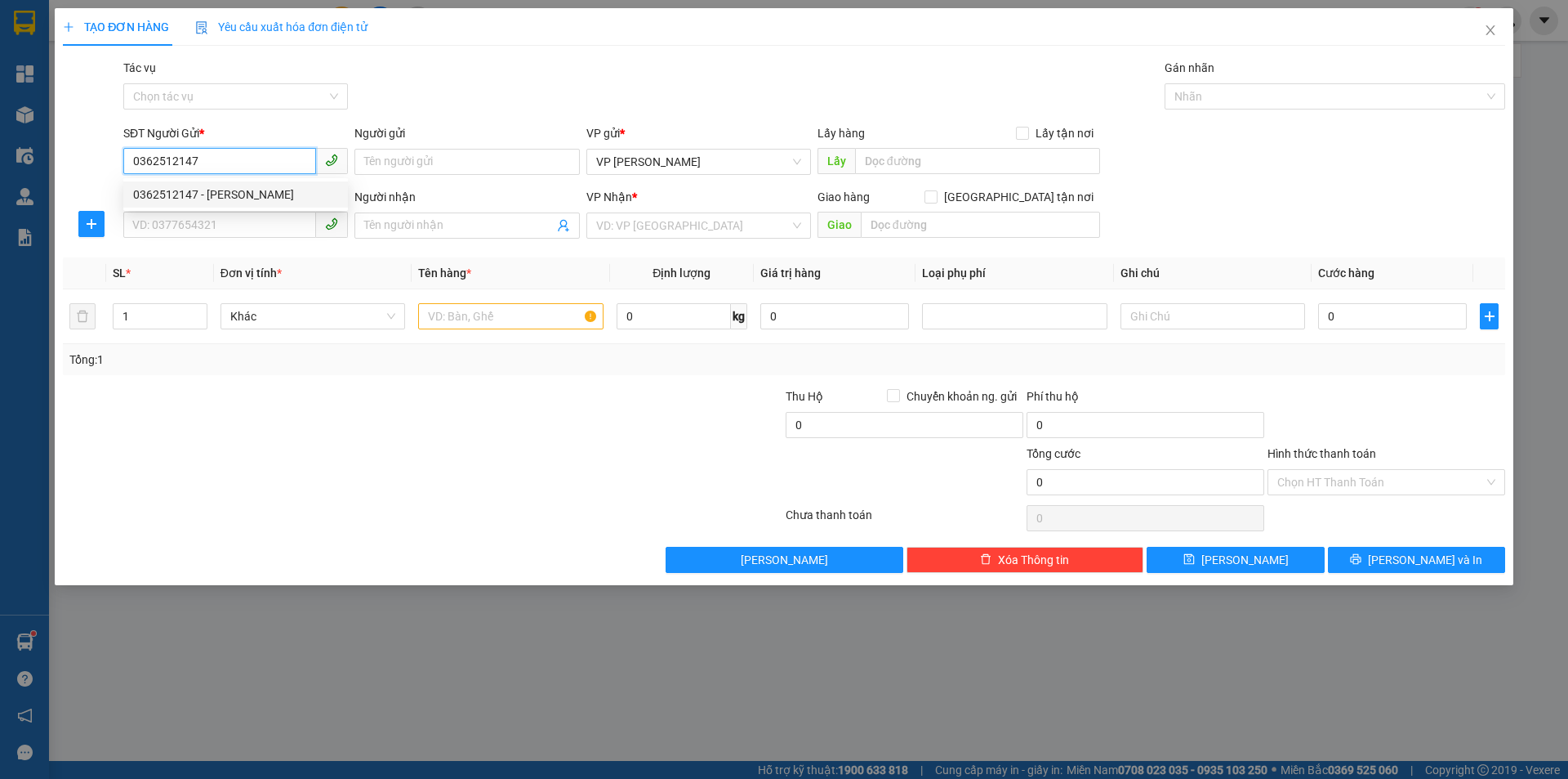
type input "C Hương Mèo"
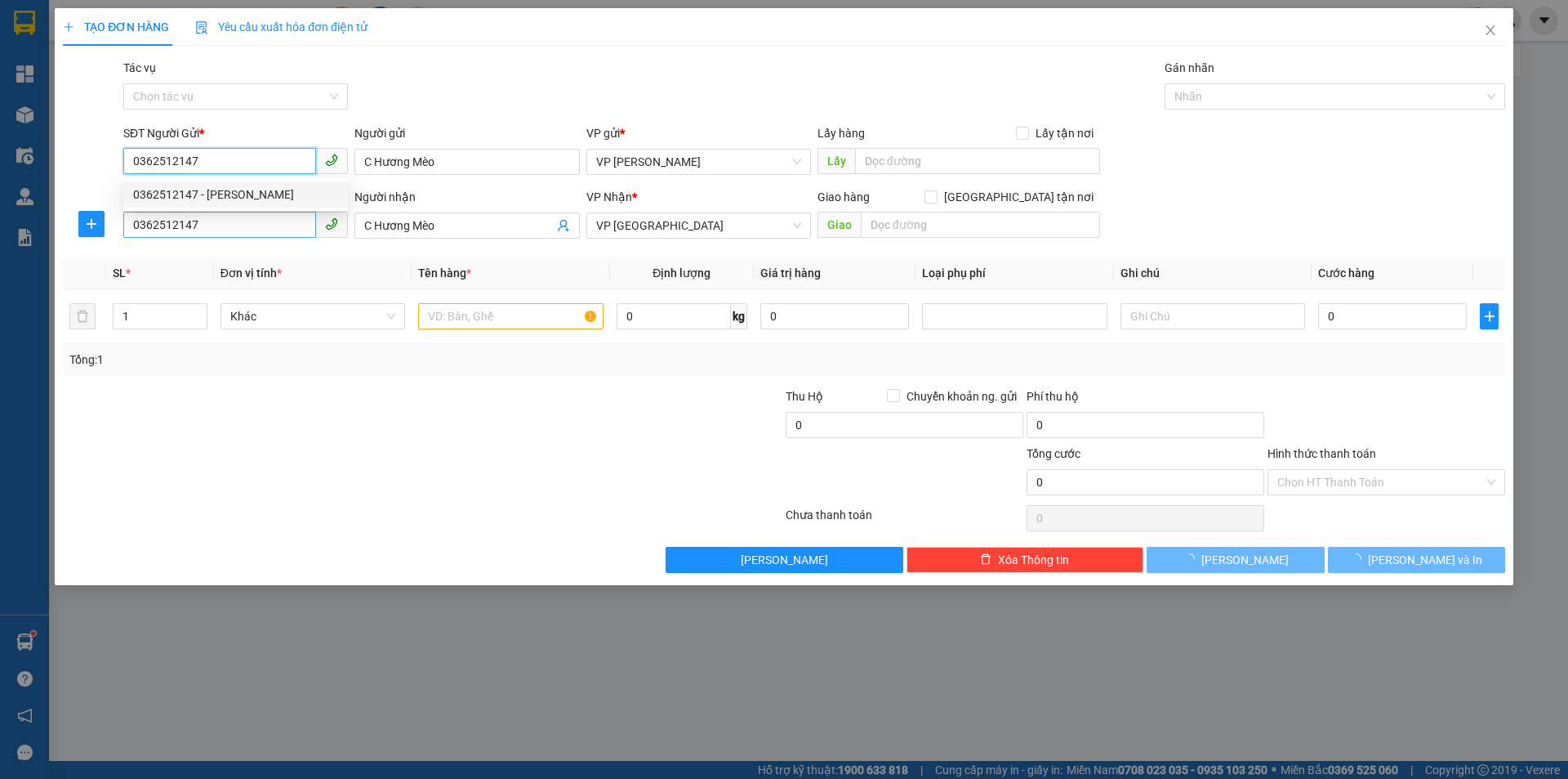
type input "90.000"
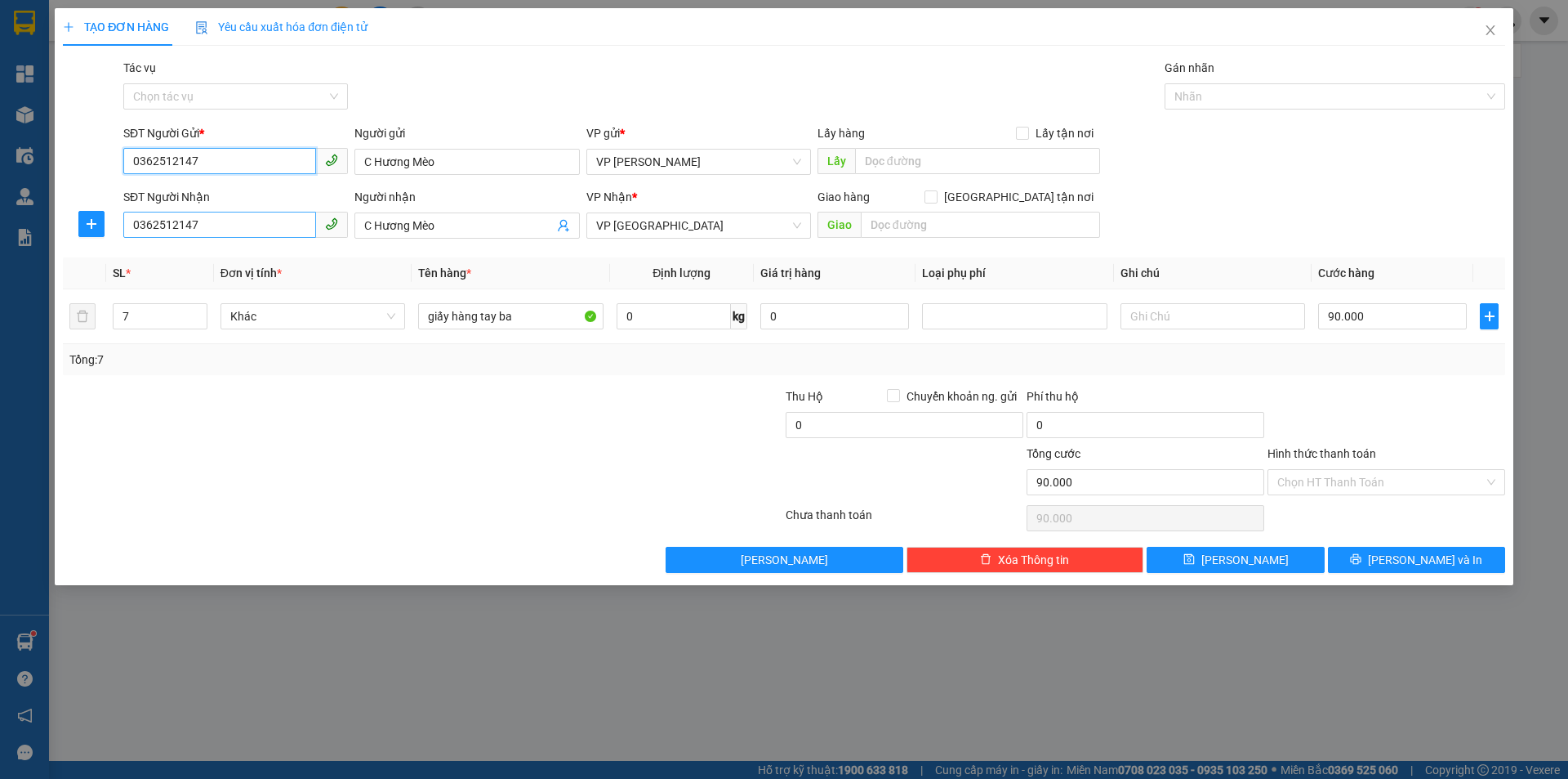
type input "0362512147"
drag, startPoint x: 128, startPoint y: 225, endPoint x: 285, endPoint y: 260, distance: 160.9
click at [285, 260] on body "Kết quả tìm kiếm ( 2 ) Bộ lọc Mã ĐH Trạng thái Món hàng Thu hộ Tổng cước Chưa c…" at bounding box center [784, 390] width 1568 height 779
type input "0987193113"
click at [271, 257] on div "0987193113 - [PERSON_NAME]" at bounding box center [235, 258] width 205 height 18
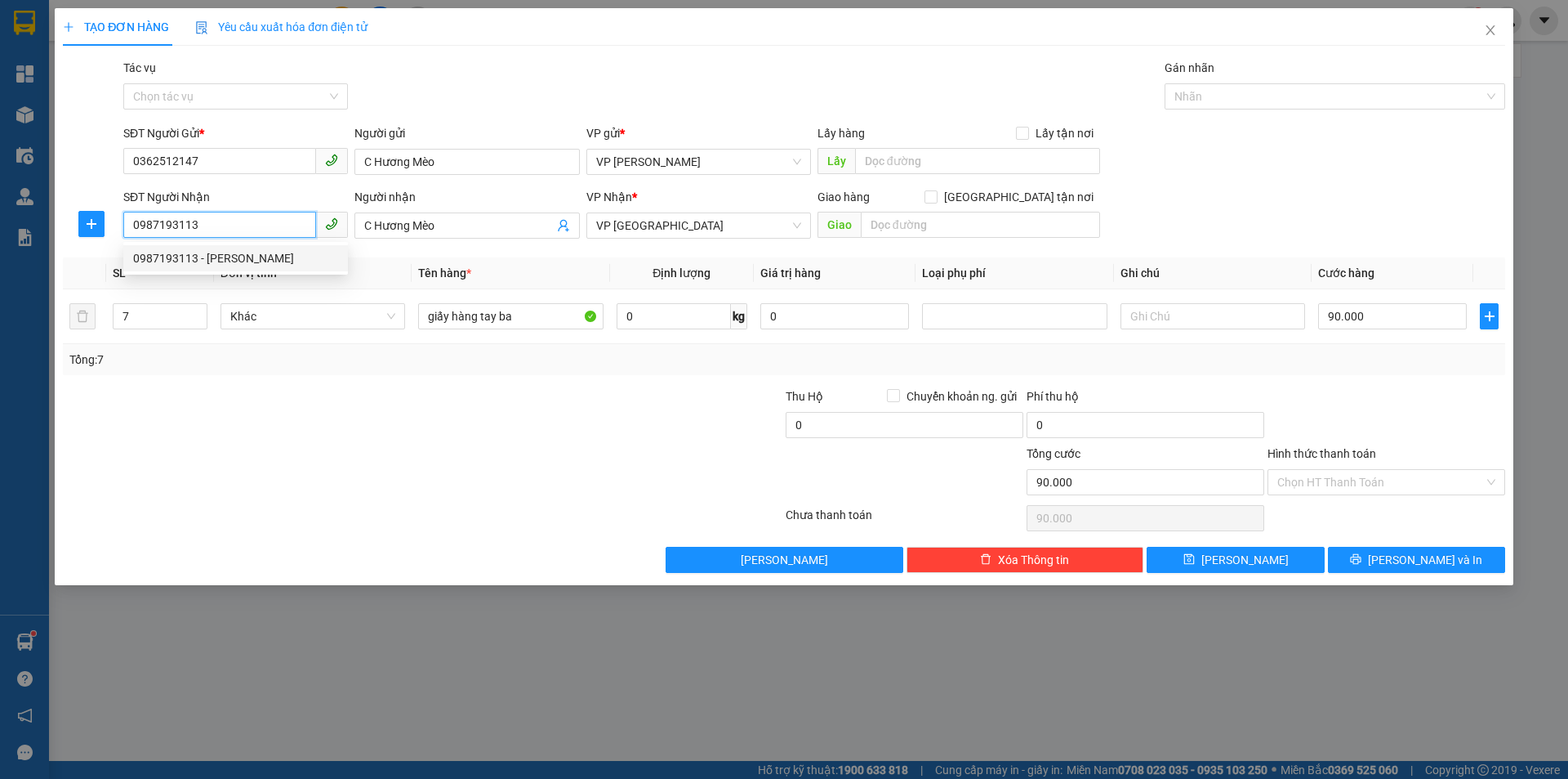
type input "100.000"
type input "0987193113"
click at [142, 316] on input "2" at bounding box center [160, 316] width 93 height 25
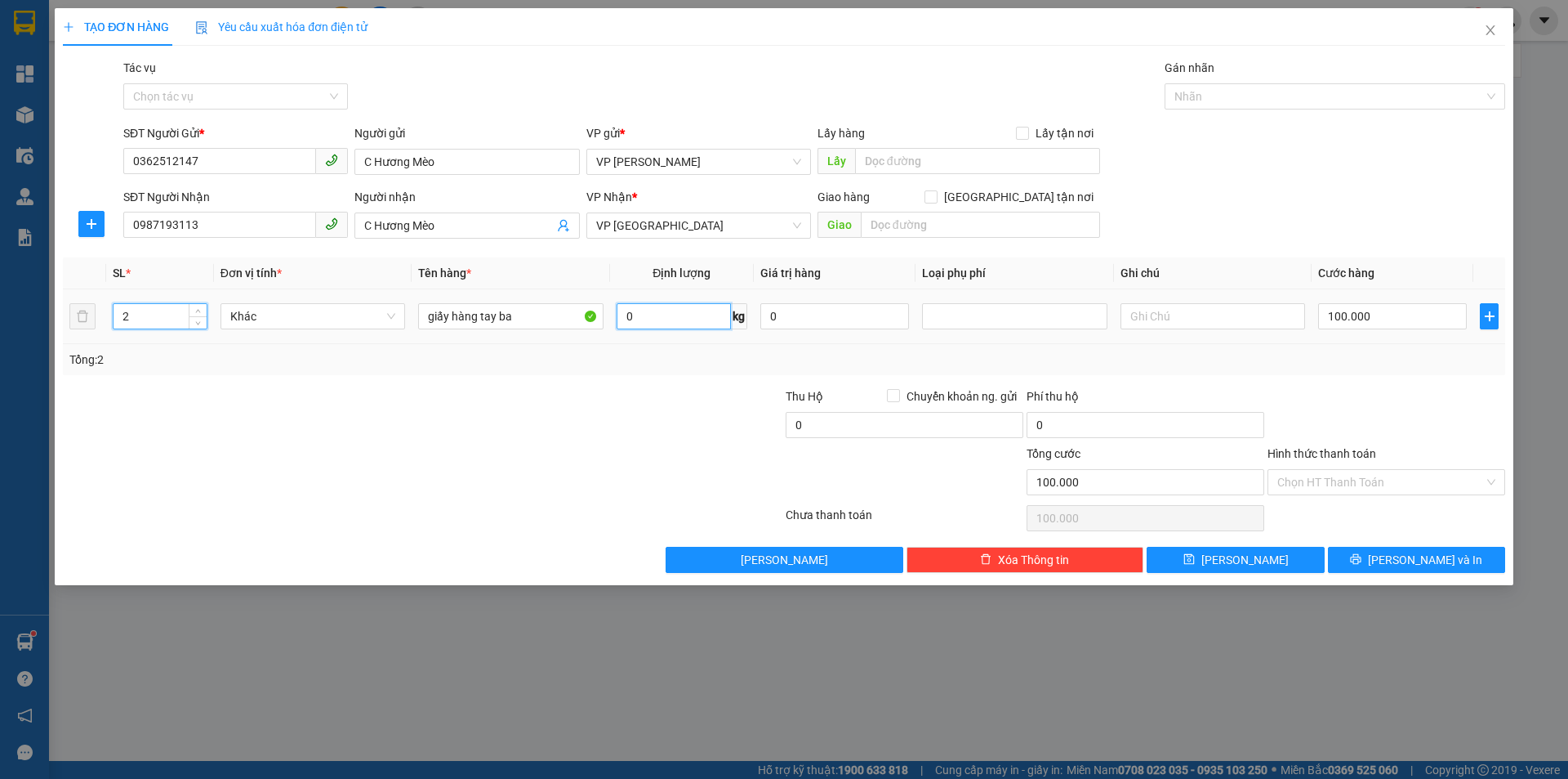
click at [648, 319] on input "0" at bounding box center [673, 316] width 114 height 26
type input "0"
type input "30"
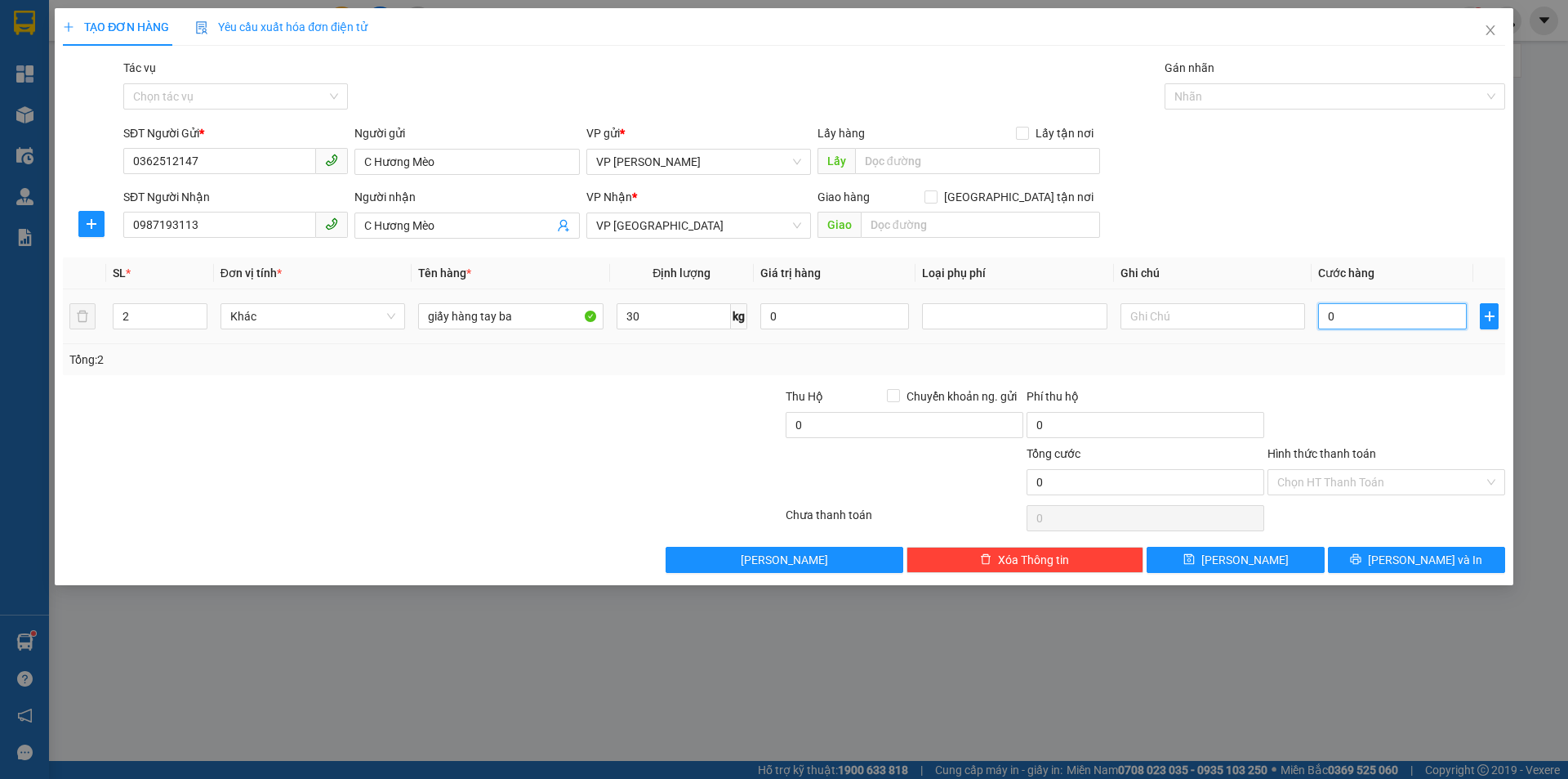
click at [1348, 320] on input "0" at bounding box center [1392, 316] width 149 height 26
type input "6"
type input "60"
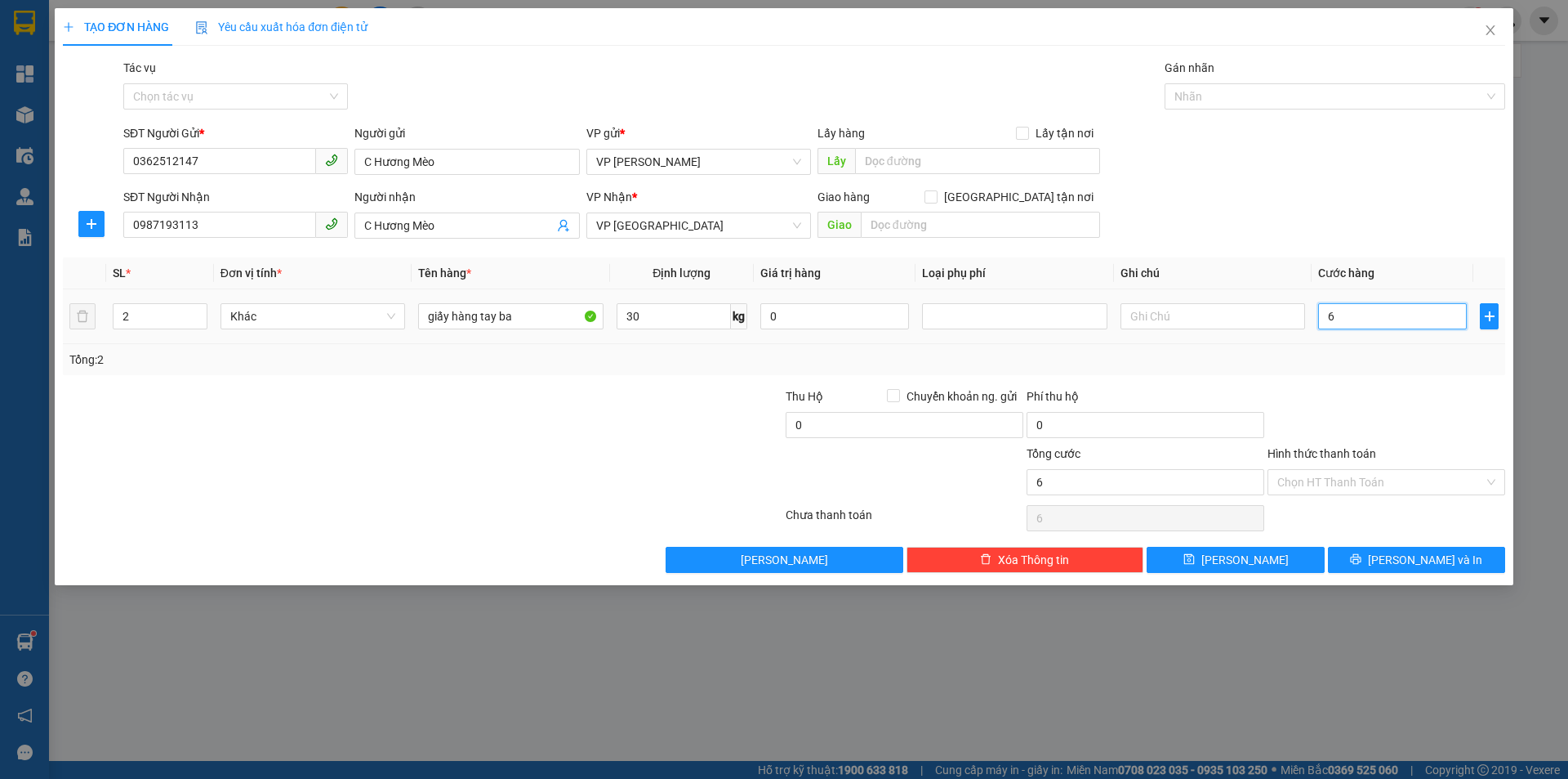
type input "60"
click at [1107, 471] on input "60" at bounding box center [1145, 482] width 237 height 26
click at [1415, 480] on input "Hình thức thanh toán" at bounding box center [1380, 482] width 207 height 25
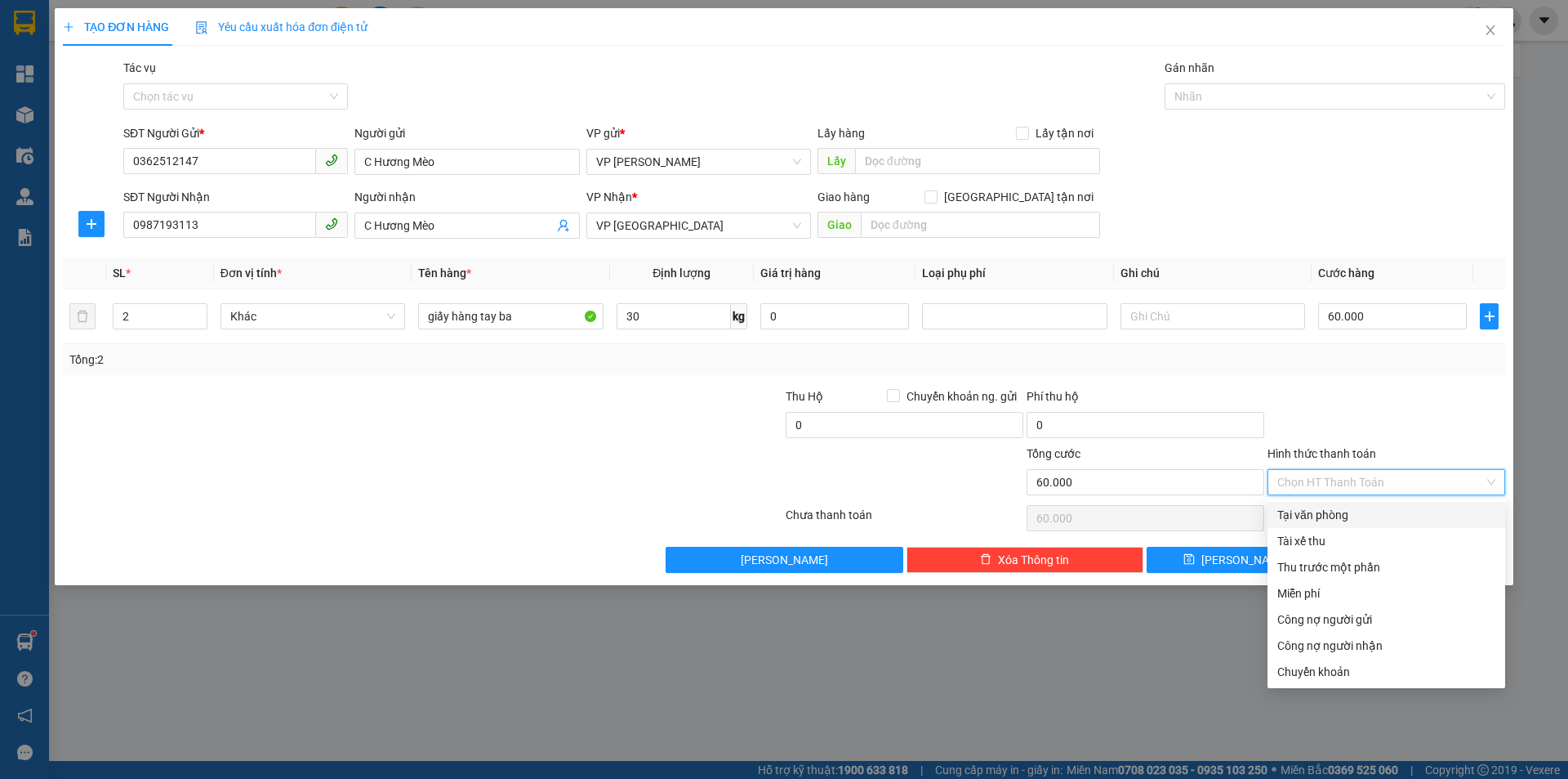
click at [1407, 509] on div "Tại văn phòng" at bounding box center [1386, 515] width 218 height 18
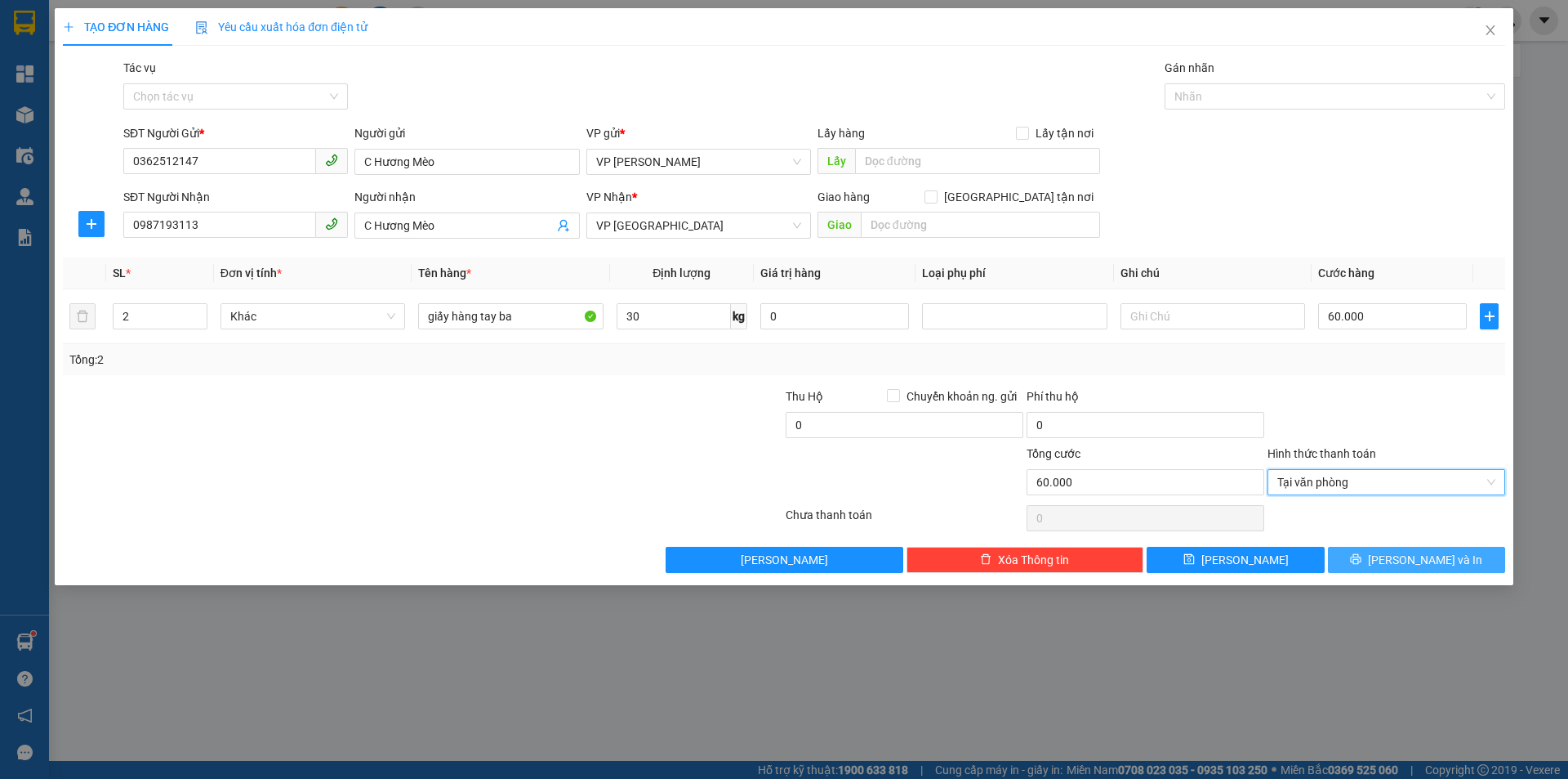
click at [1361, 559] on icon "printer" at bounding box center [1355, 559] width 11 height 11
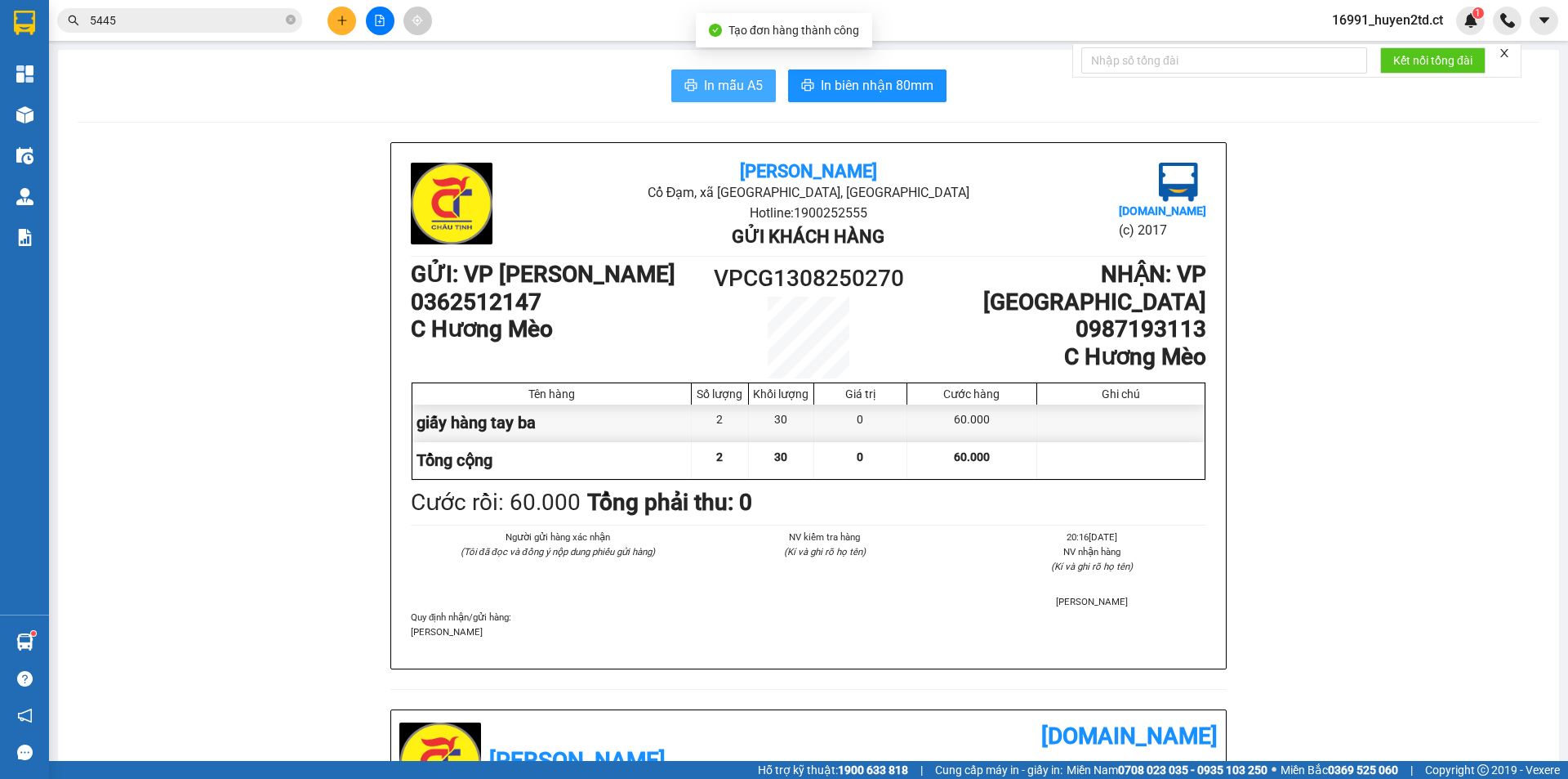
click at [724, 82] on span "In mẫu A5" at bounding box center [733, 85] width 59 height 21
click at [748, 83] on span "In mẫu A5" at bounding box center [733, 85] width 59 height 21
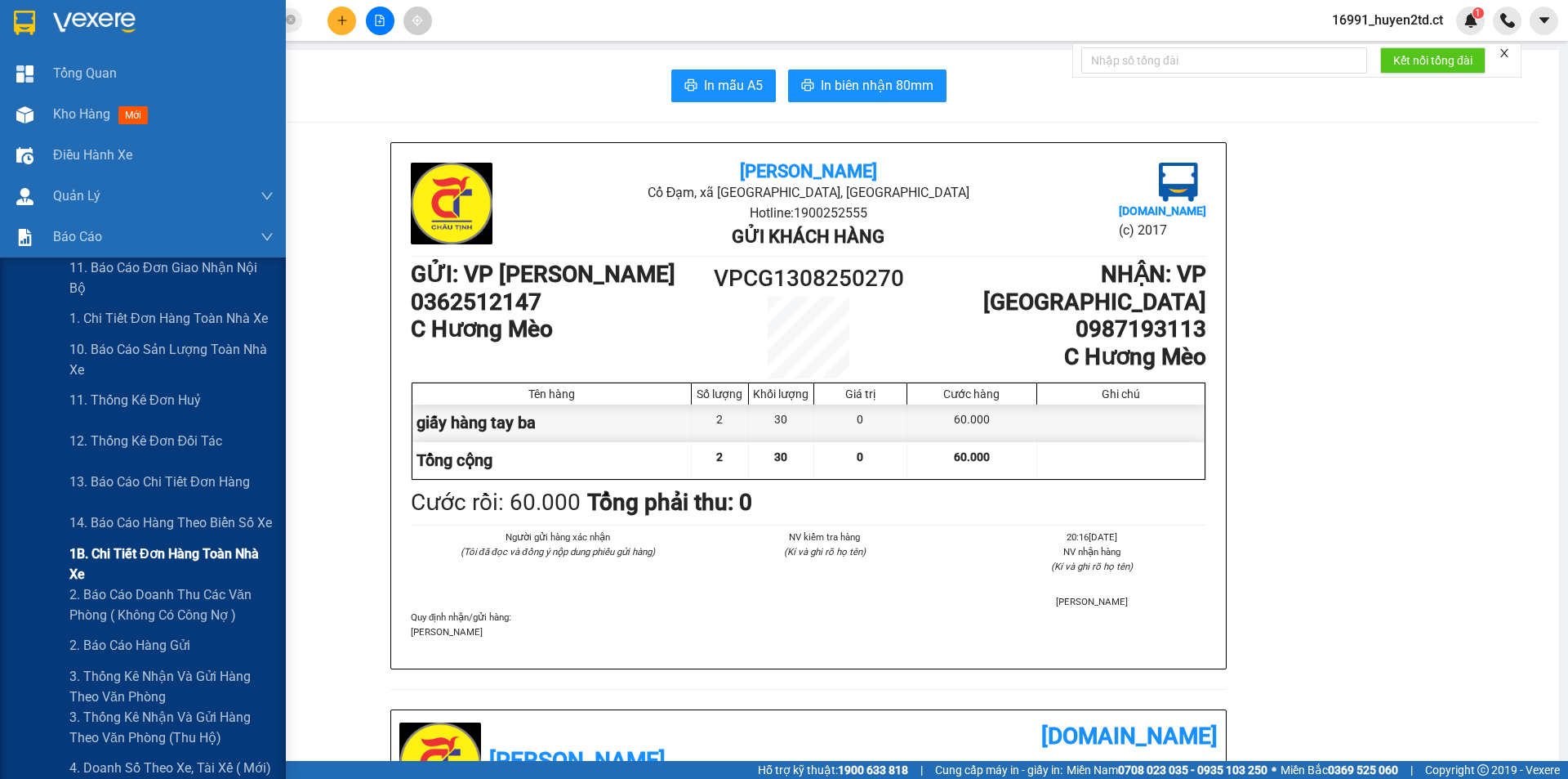
click at [139, 558] on span "1B. Chi tiết đơn hàng toàn nhà xe" at bounding box center [172, 563] width 205 height 41
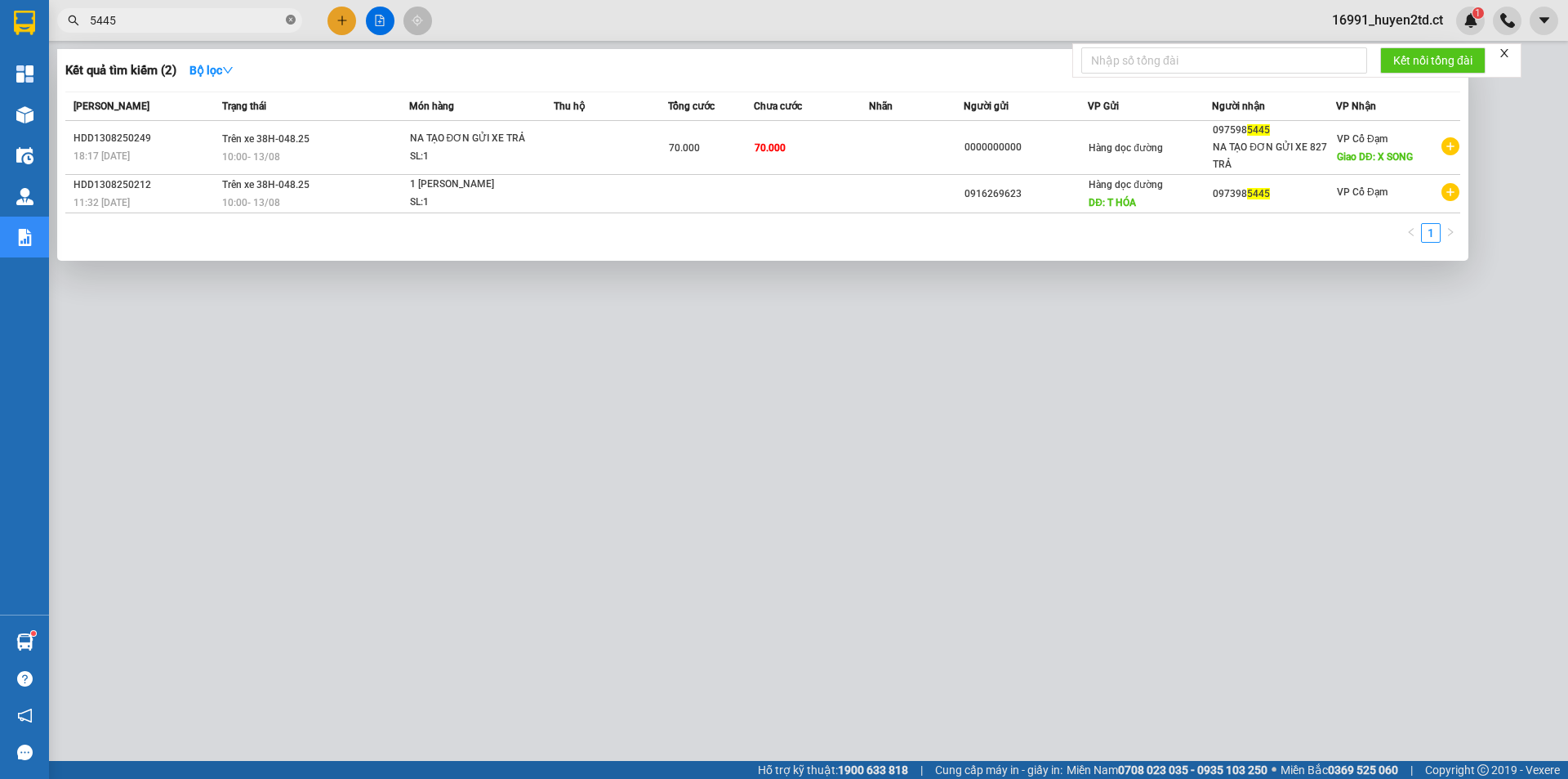
click at [293, 23] on icon "close-circle" at bounding box center [291, 20] width 10 height 10
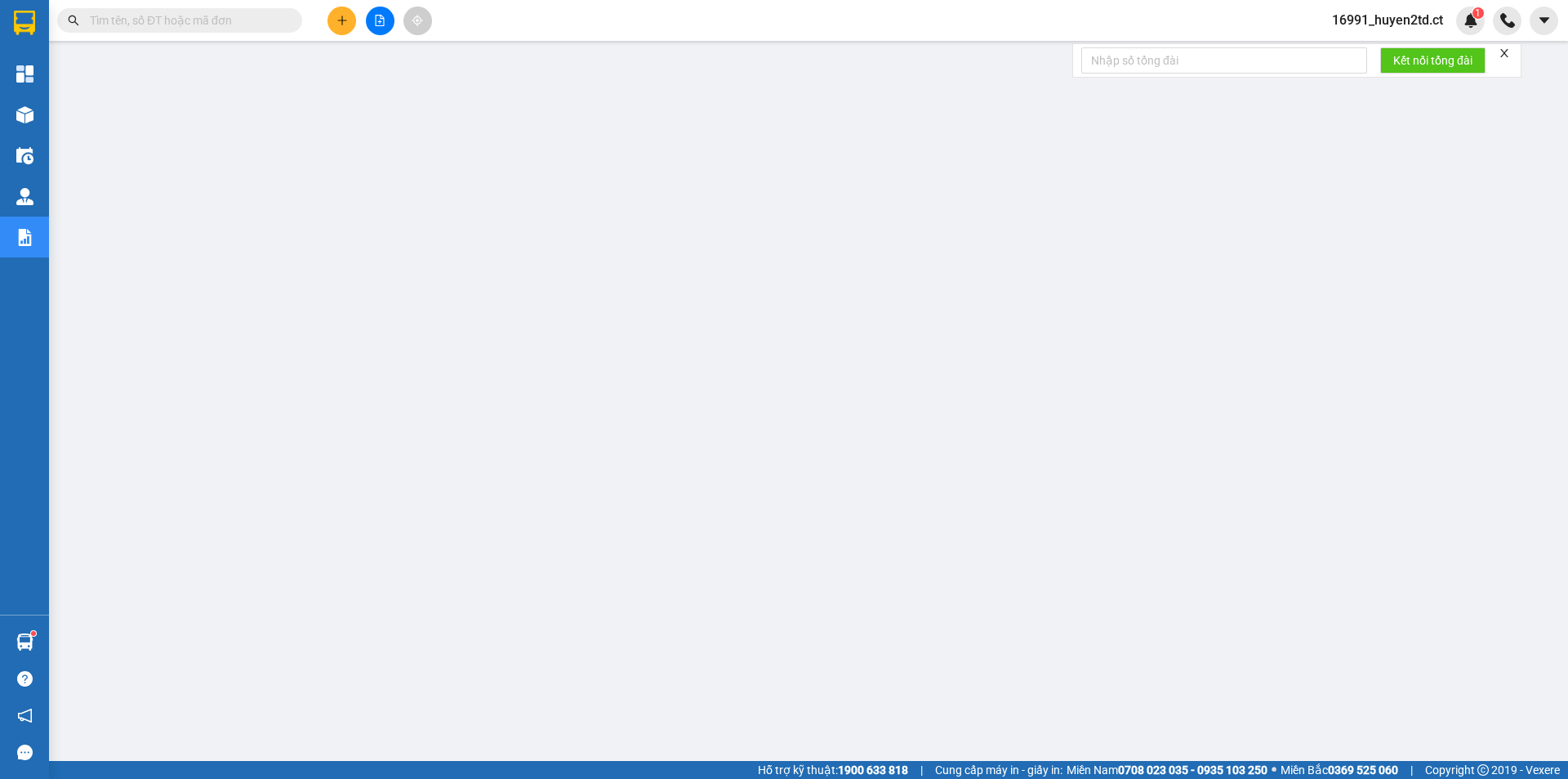
click at [281, 23] on input "text" at bounding box center [186, 21] width 193 height 18
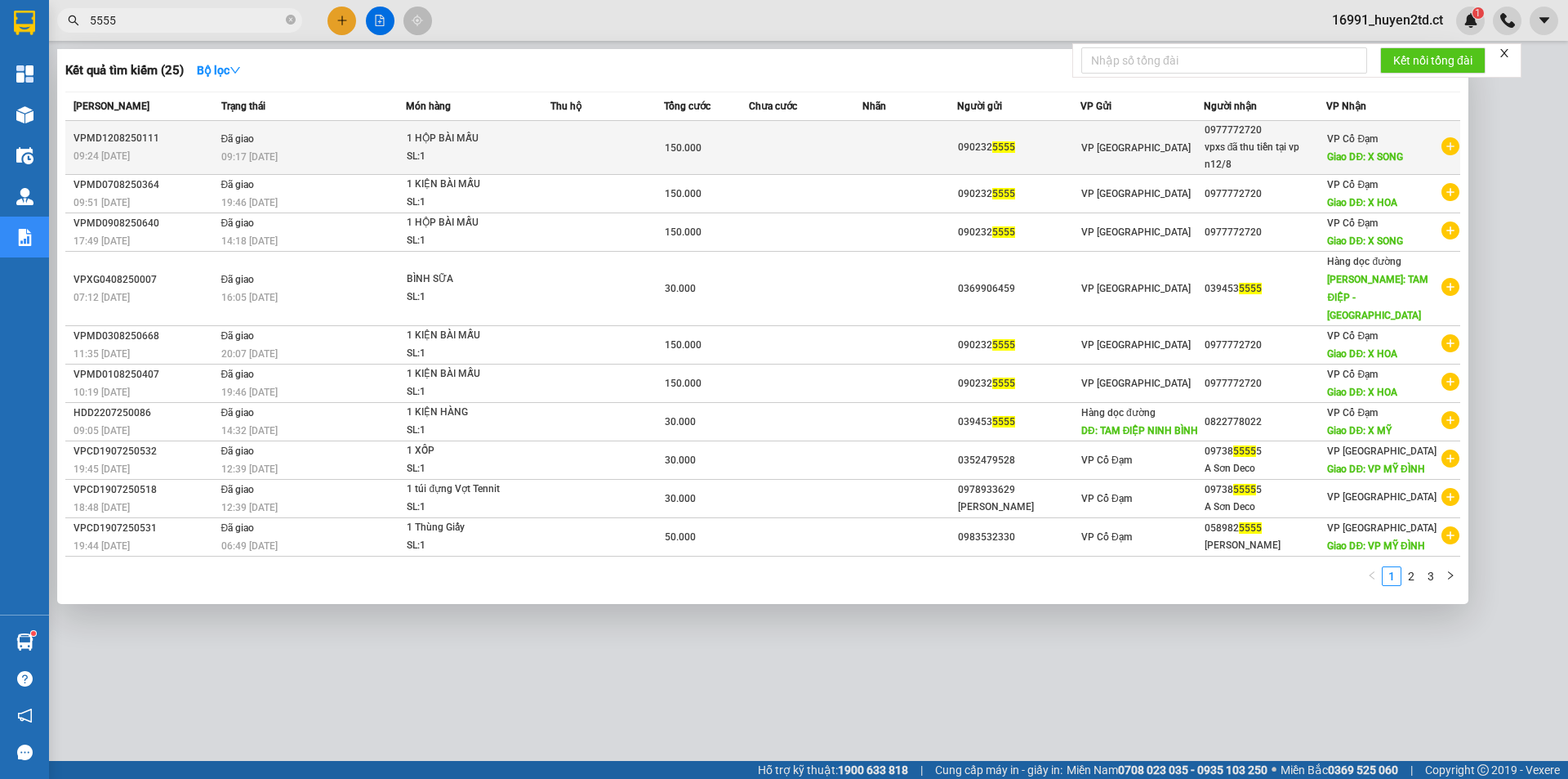
type input "5555"
click at [485, 138] on div "1 HỘP BÀI MẪU" at bounding box center [468, 139] width 122 height 18
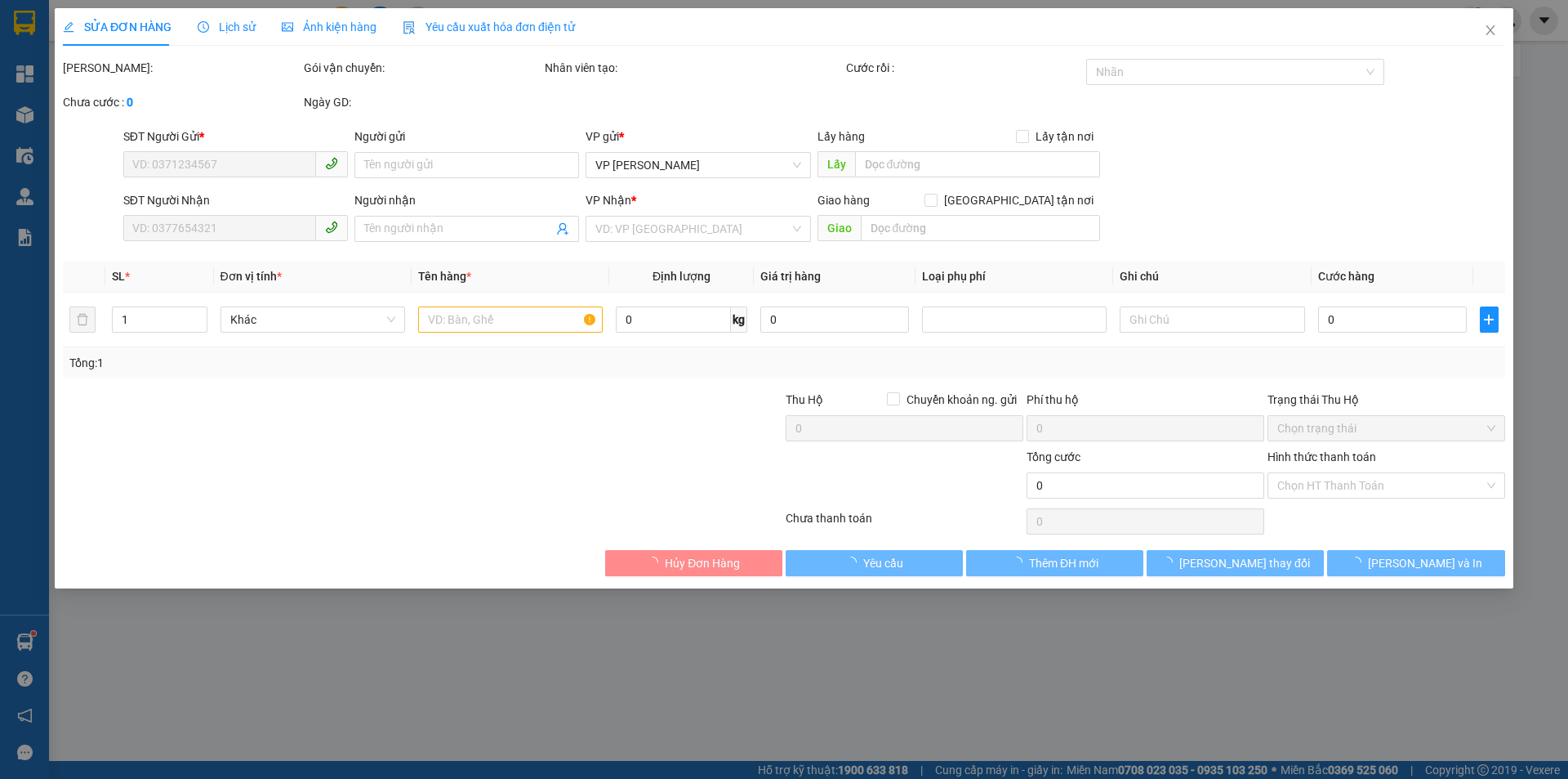
type input "0902325555"
type input "0977772720"
type input "vpxs đã thu tiền tại vp n12/8"
type input "X SONG"
type input "150.000"
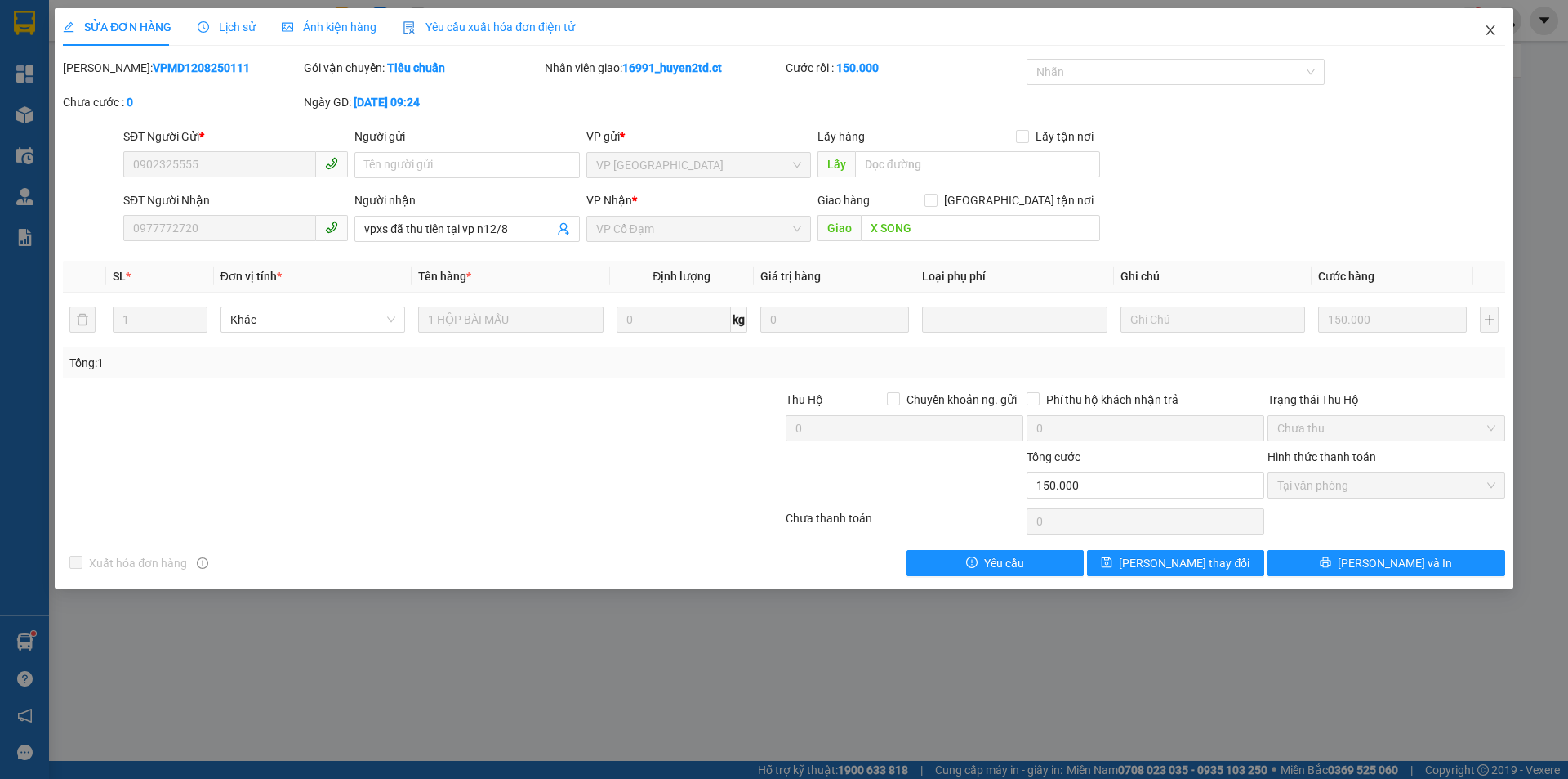
click at [1487, 30] on icon "close" at bounding box center [1490, 30] width 13 height 13
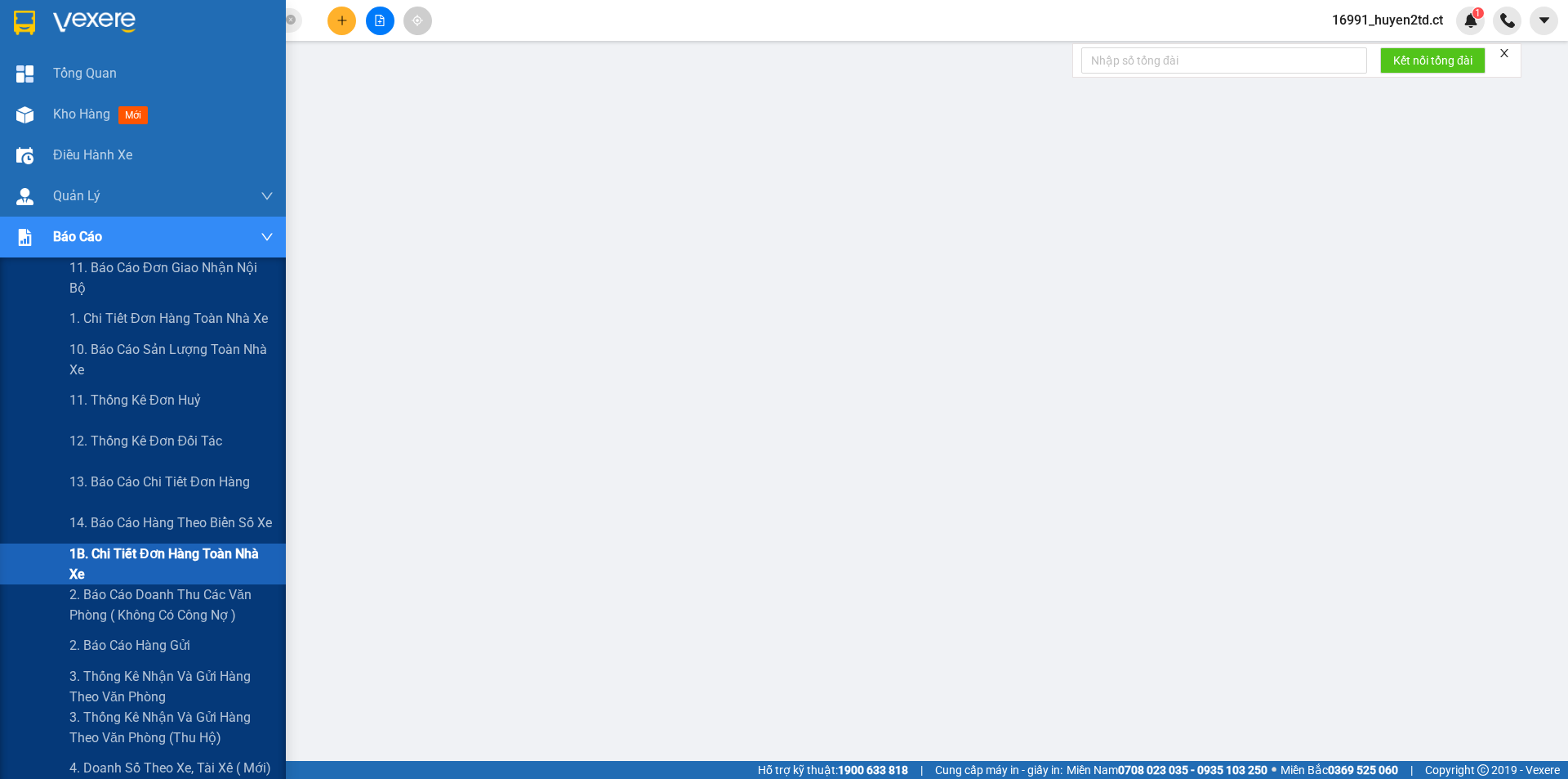
click at [172, 564] on span "1B. Chi tiết đơn hàng toàn nhà xe" at bounding box center [172, 563] width 205 height 41
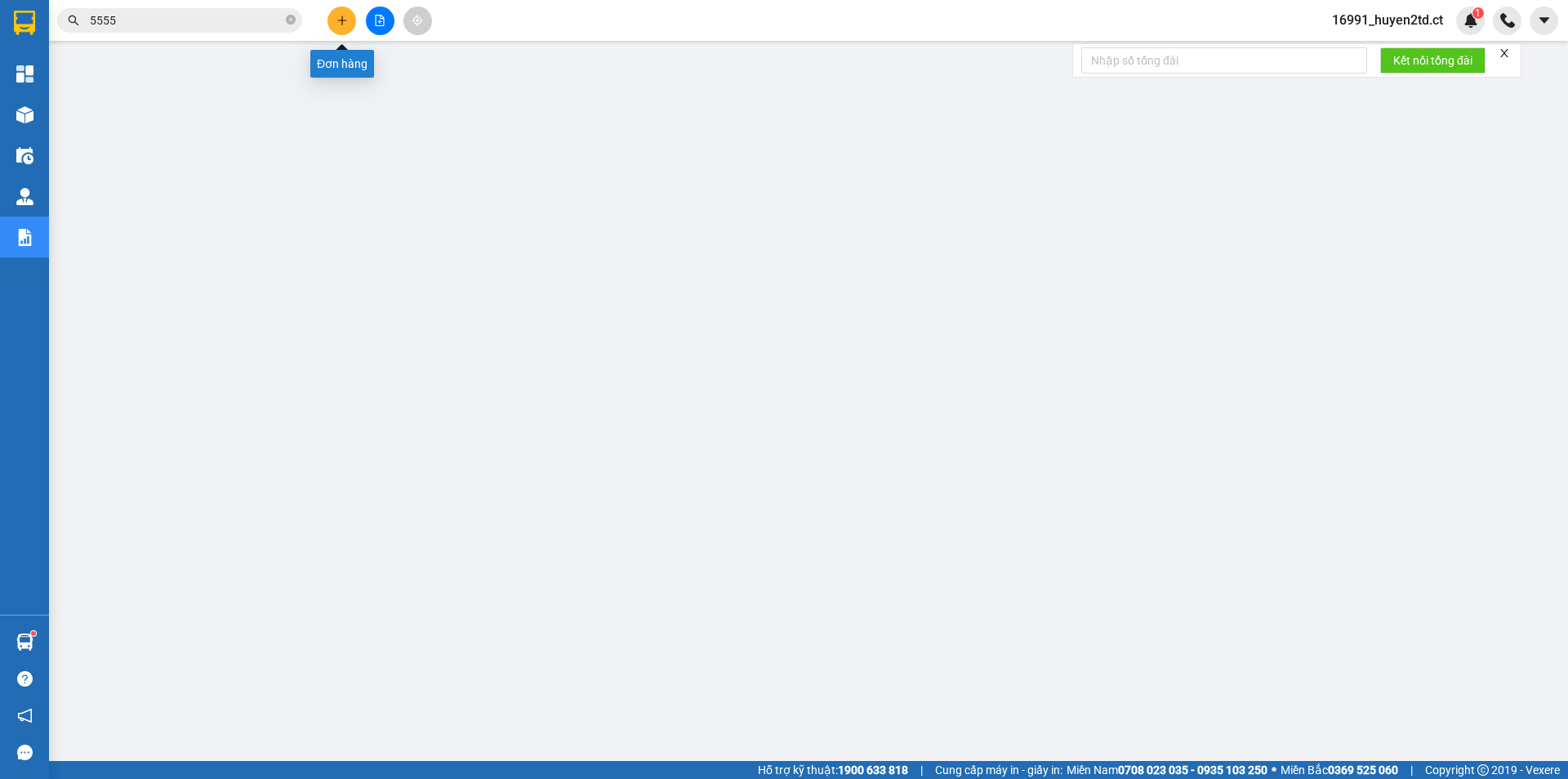
click at [338, 24] on icon "plus" at bounding box center [343, 21] width 12 height 12
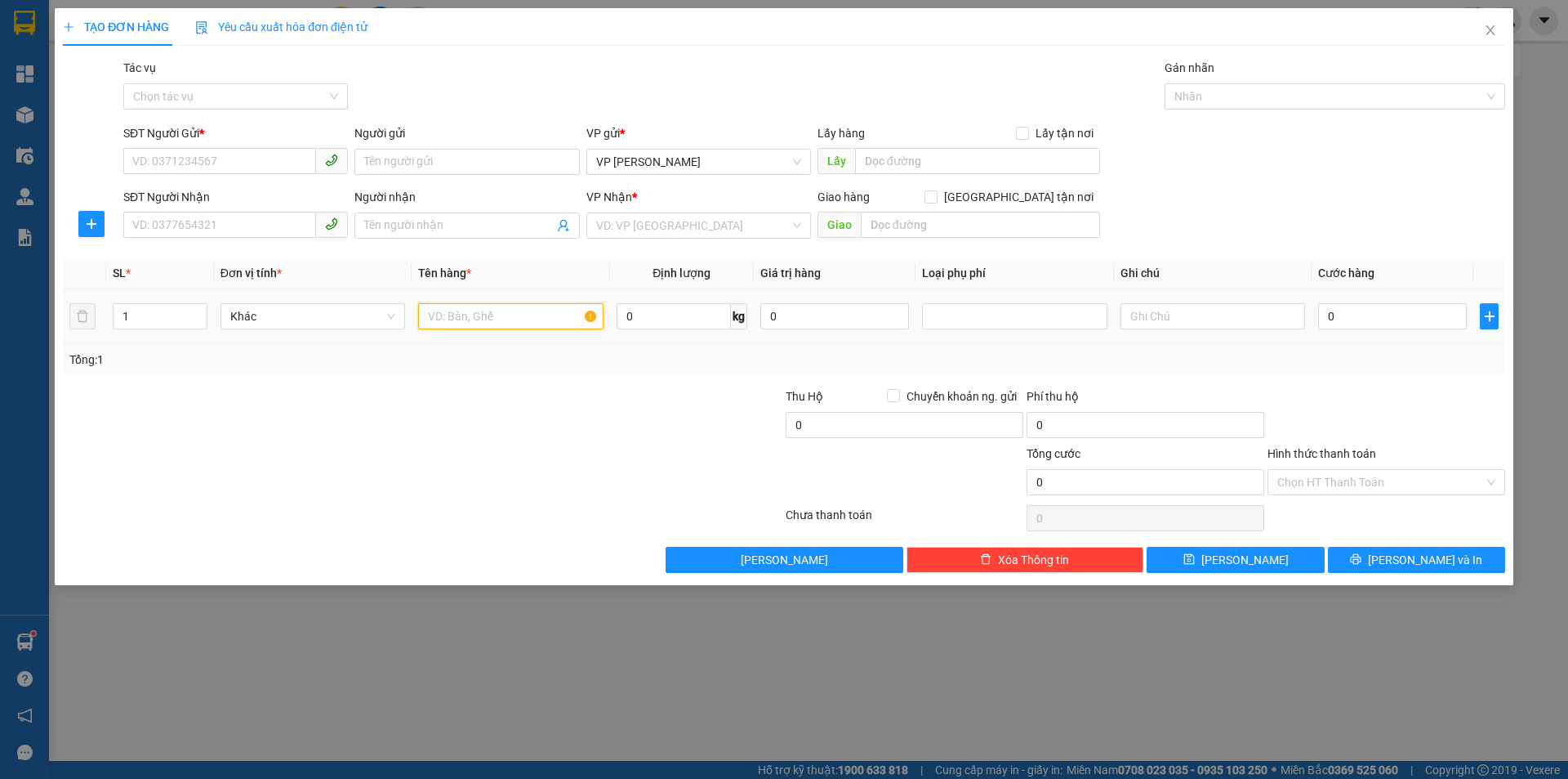
click at [506, 318] on input "text" at bounding box center [510, 316] width 185 height 26
type input "xôp sđl"
click at [402, 154] on input "Người gửi" at bounding box center [467, 162] width 224 height 26
type input "dì tuyết"
click at [276, 156] on input "SĐT Người Gửi *" at bounding box center [219, 161] width 193 height 26
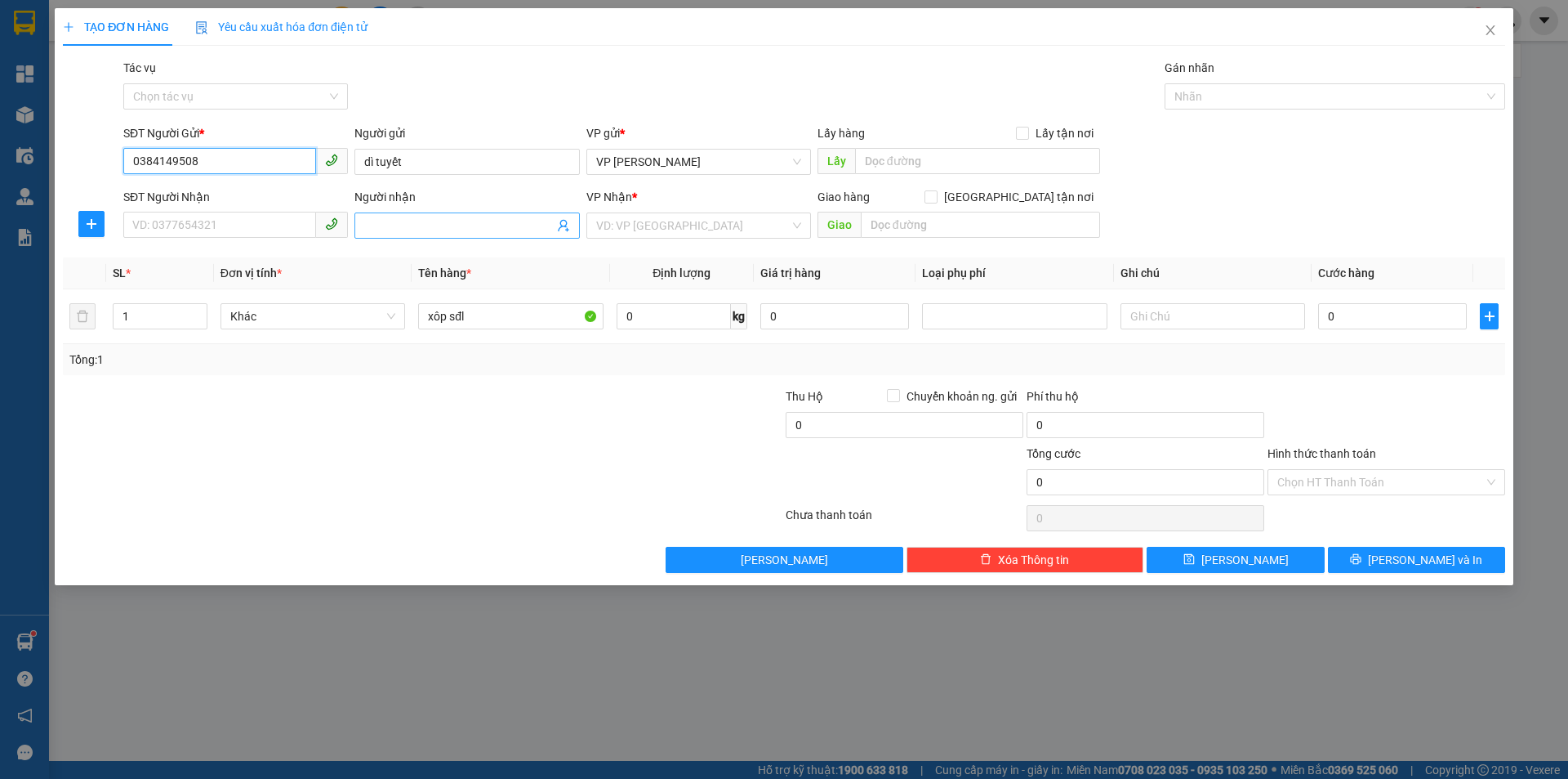
type input "0384149508"
click at [423, 228] on input "Người nhận" at bounding box center [459, 226] width 189 height 18
click at [193, 228] on input "SĐT Người Nhận" at bounding box center [219, 225] width 193 height 26
type input "0903295931"
click at [375, 231] on input "Người nhận" at bounding box center [459, 226] width 189 height 18
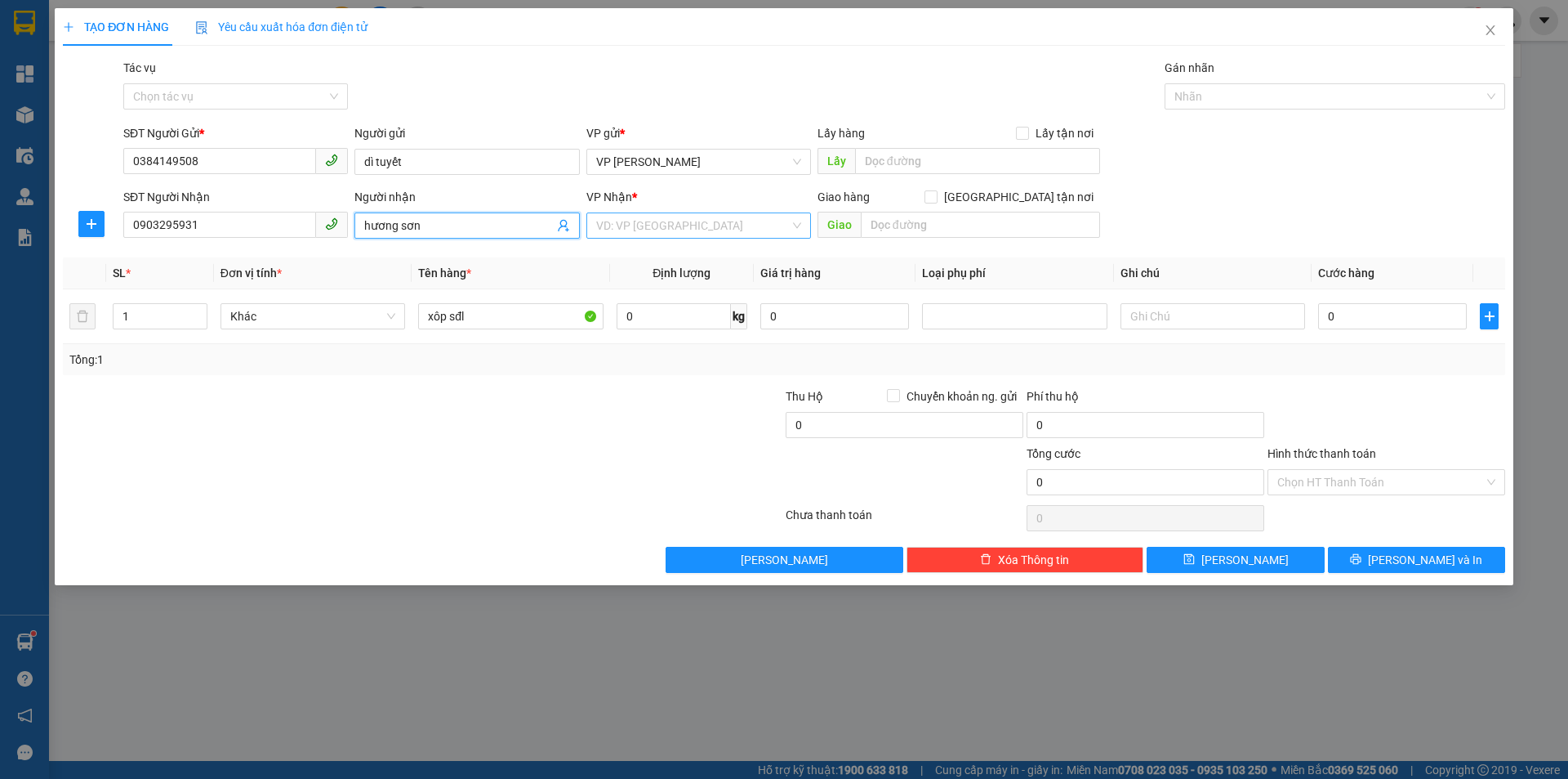
type input "hương sơn"
click at [758, 234] on input "search" at bounding box center [692, 226] width 194 height 25
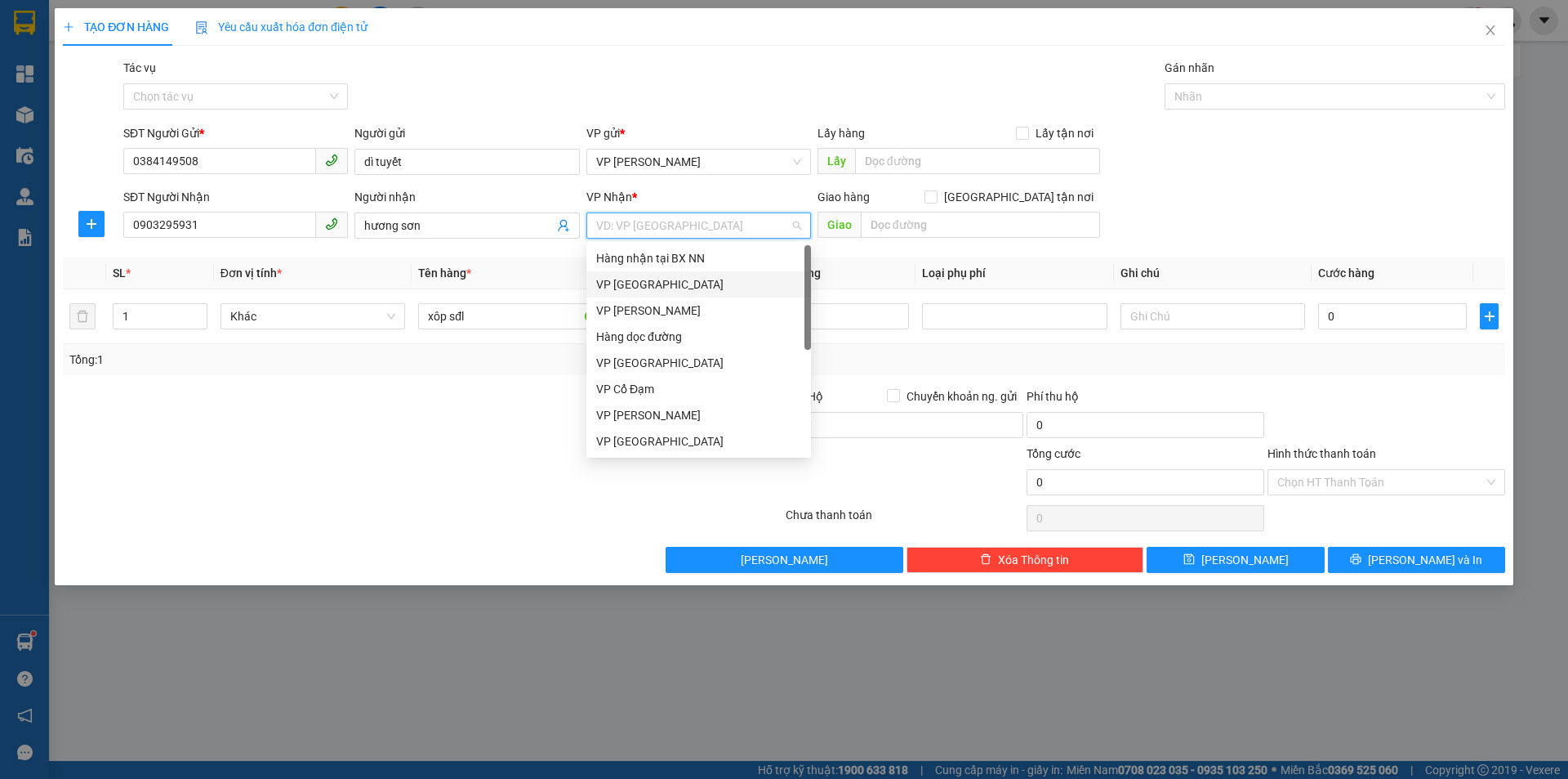
click at [730, 287] on div "VP [GEOGRAPHIC_DATA]" at bounding box center [698, 284] width 205 height 18
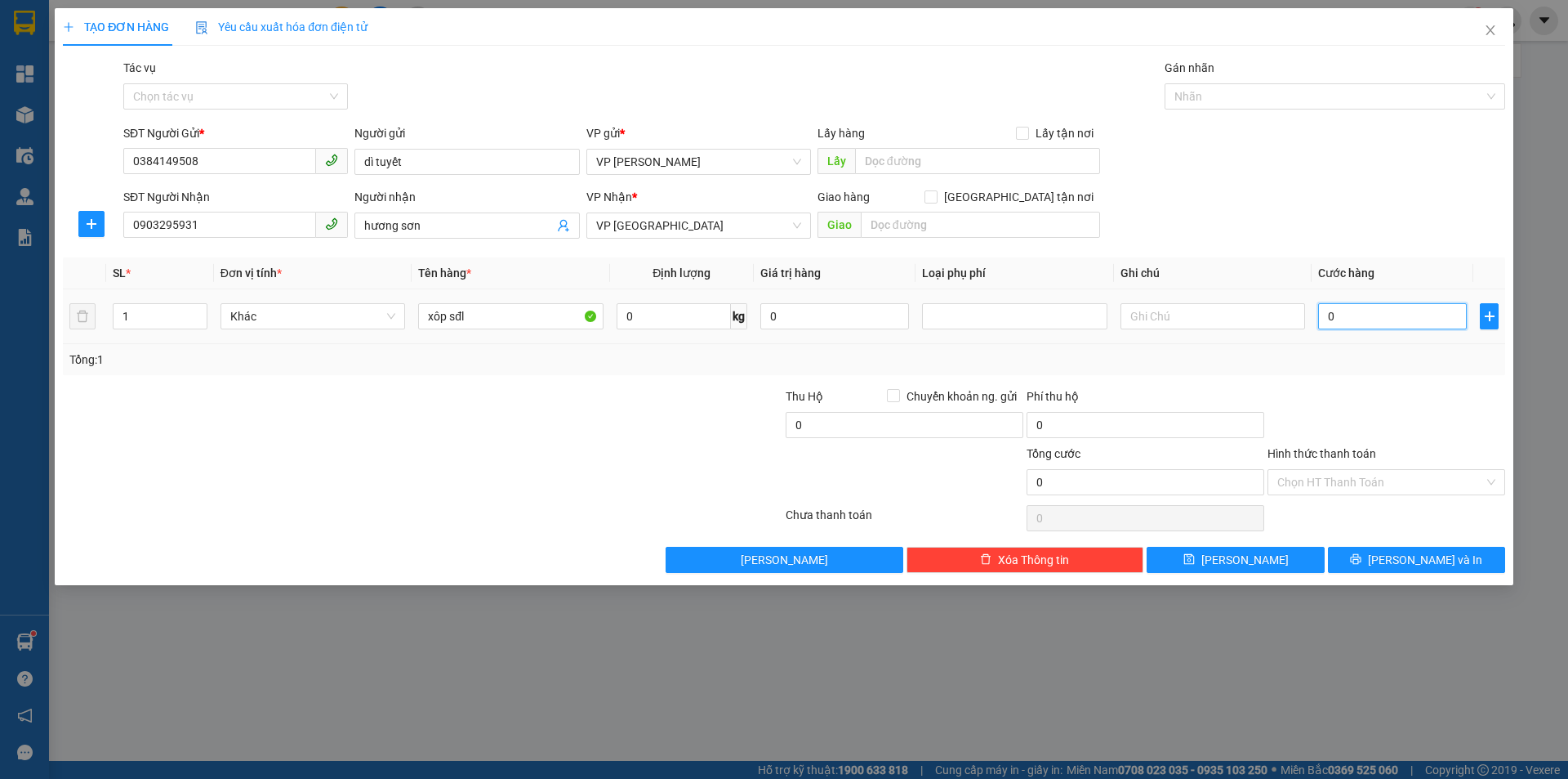
click at [1358, 315] on input "0" at bounding box center [1392, 316] width 149 height 26
type input "7"
type input "70"
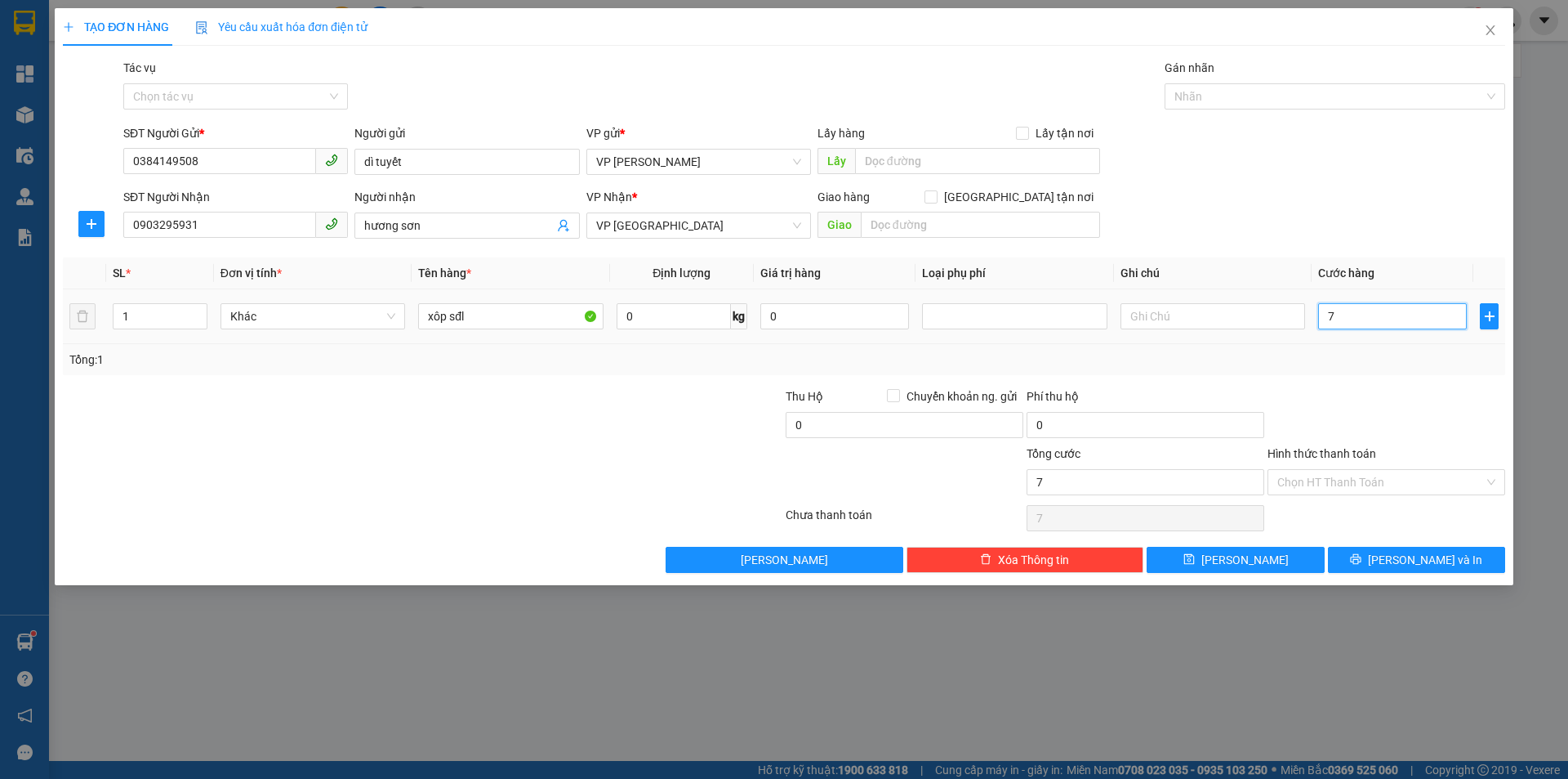
type input "70"
drag, startPoint x: 1214, startPoint y: 483, endPoint x: 1318, endPoint y: 539, distance: 118.1
click at [1214, 482] on input "70.000" at bounding box center [1145, 482] width 237 height 26
click at [1412, 553] on span "[PERSON_NAME] và In" at bounding box center [1425, 559] width 114 height 18
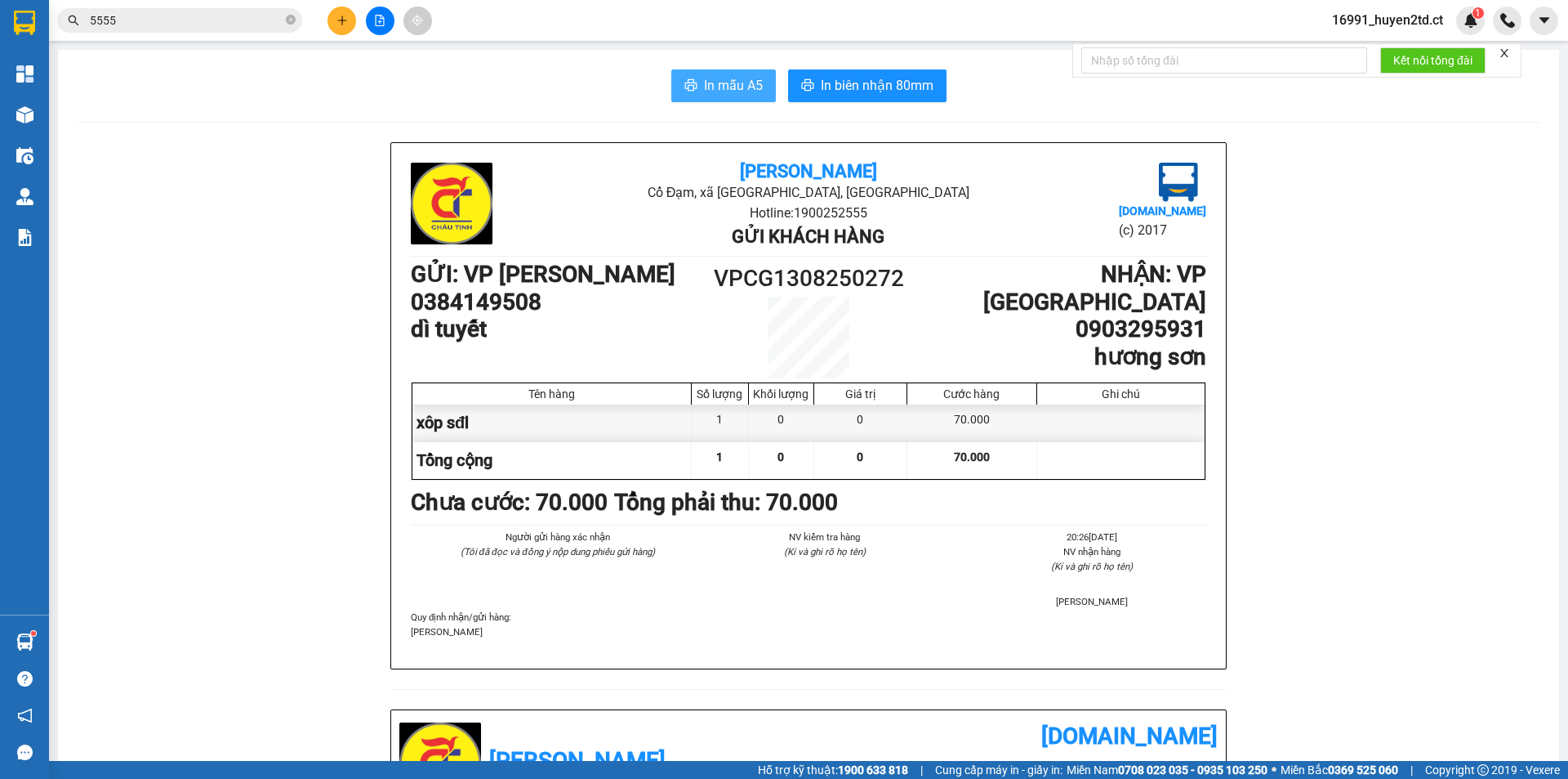
click at [689, 74] on button "In mẫu A5" at bounding box center [723, 85] width 104 height 33
click at [290, 23] on icon "close-circle" at bounding box center [291, 20] width 10 height 10
click at [196, 21] on input "text" at bounding box center [186, 21] width 193 height 18
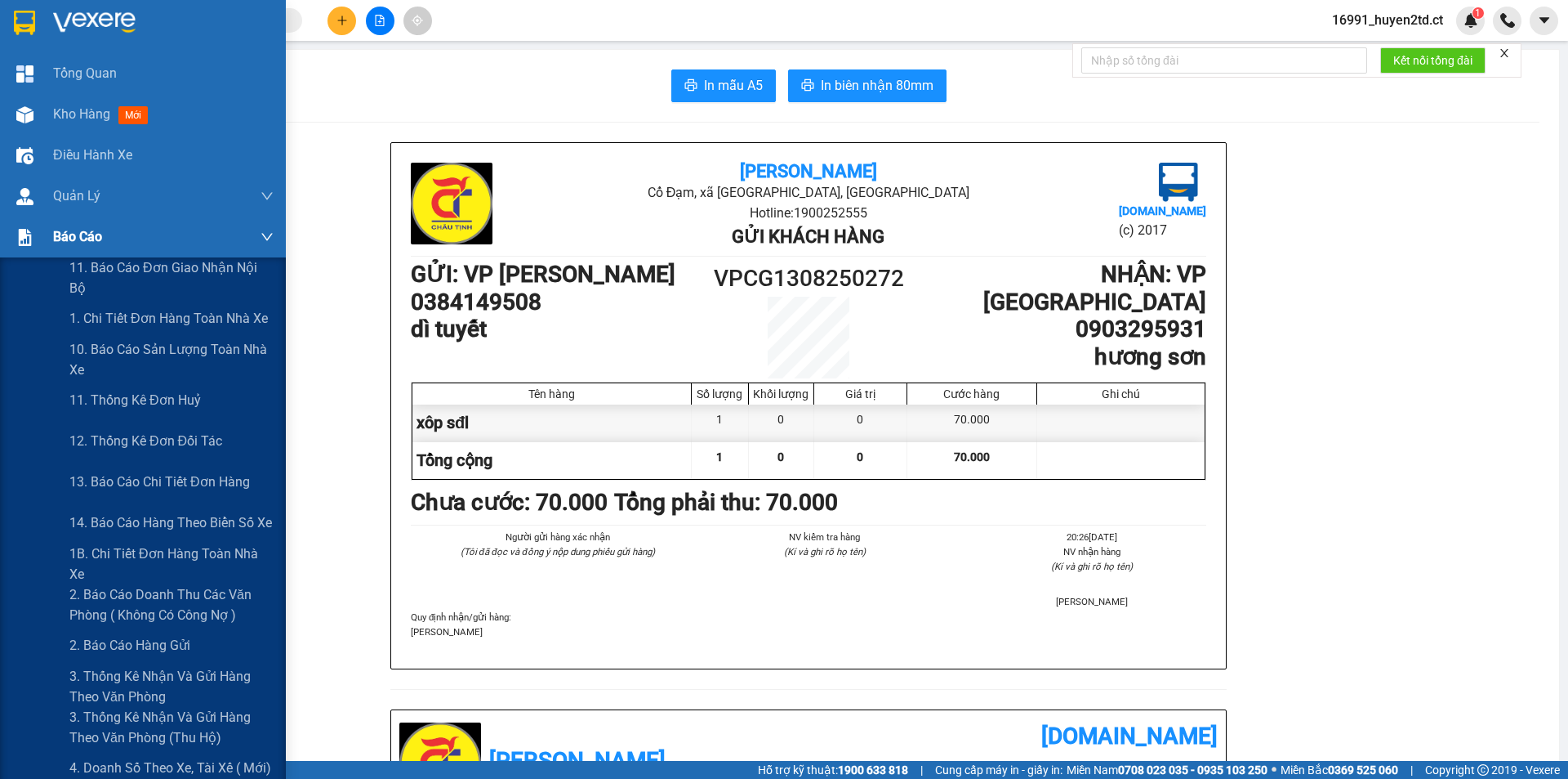
click at [57, 240] on span "Báo cáo" at bounding box center [76, 236] width 49 height 21
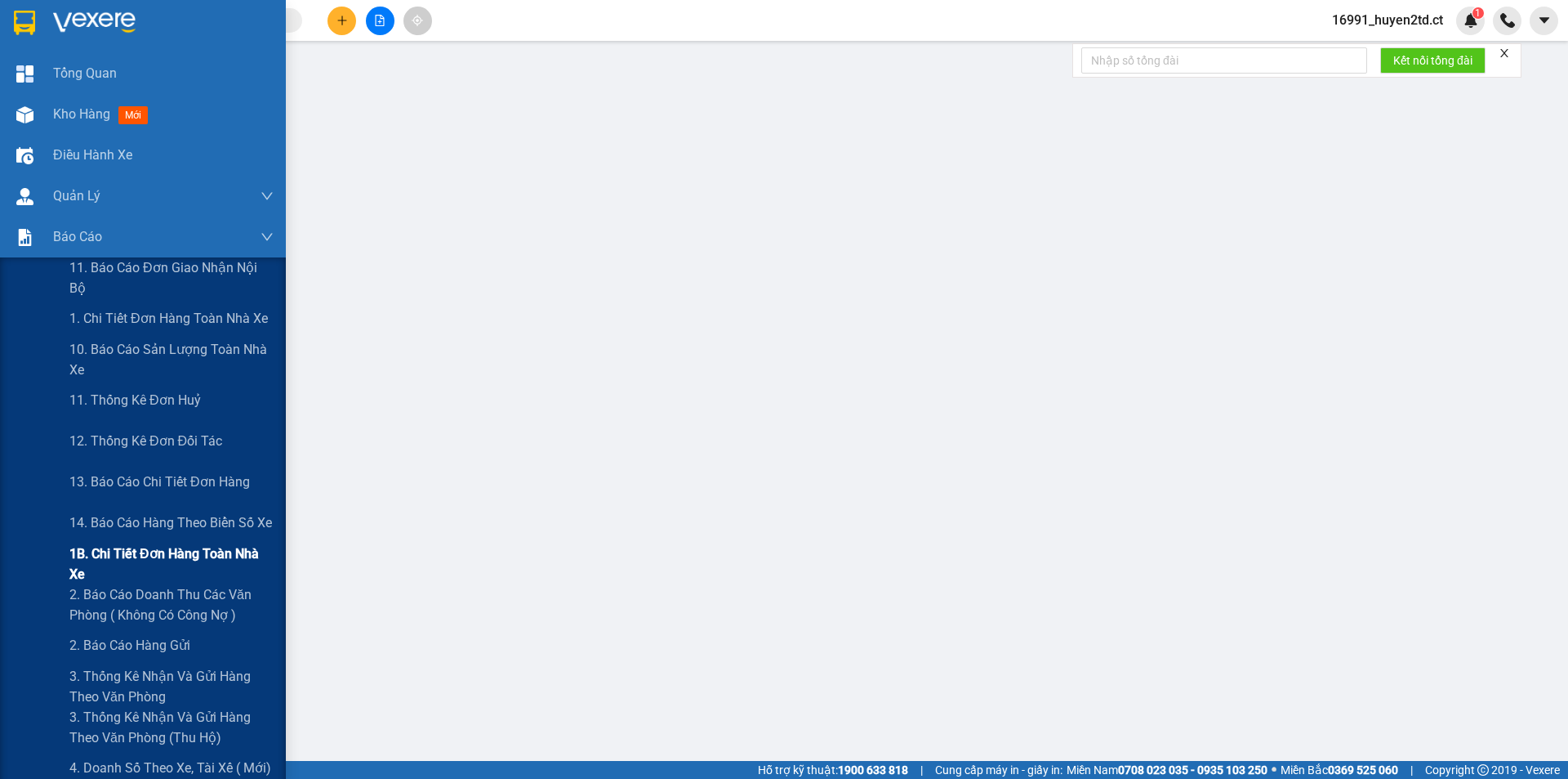
click at [157, 561] on span "1B. Chi tiết đơn hàng toàn nhà xe" at bounding box center [172, 563] width 205 height 41
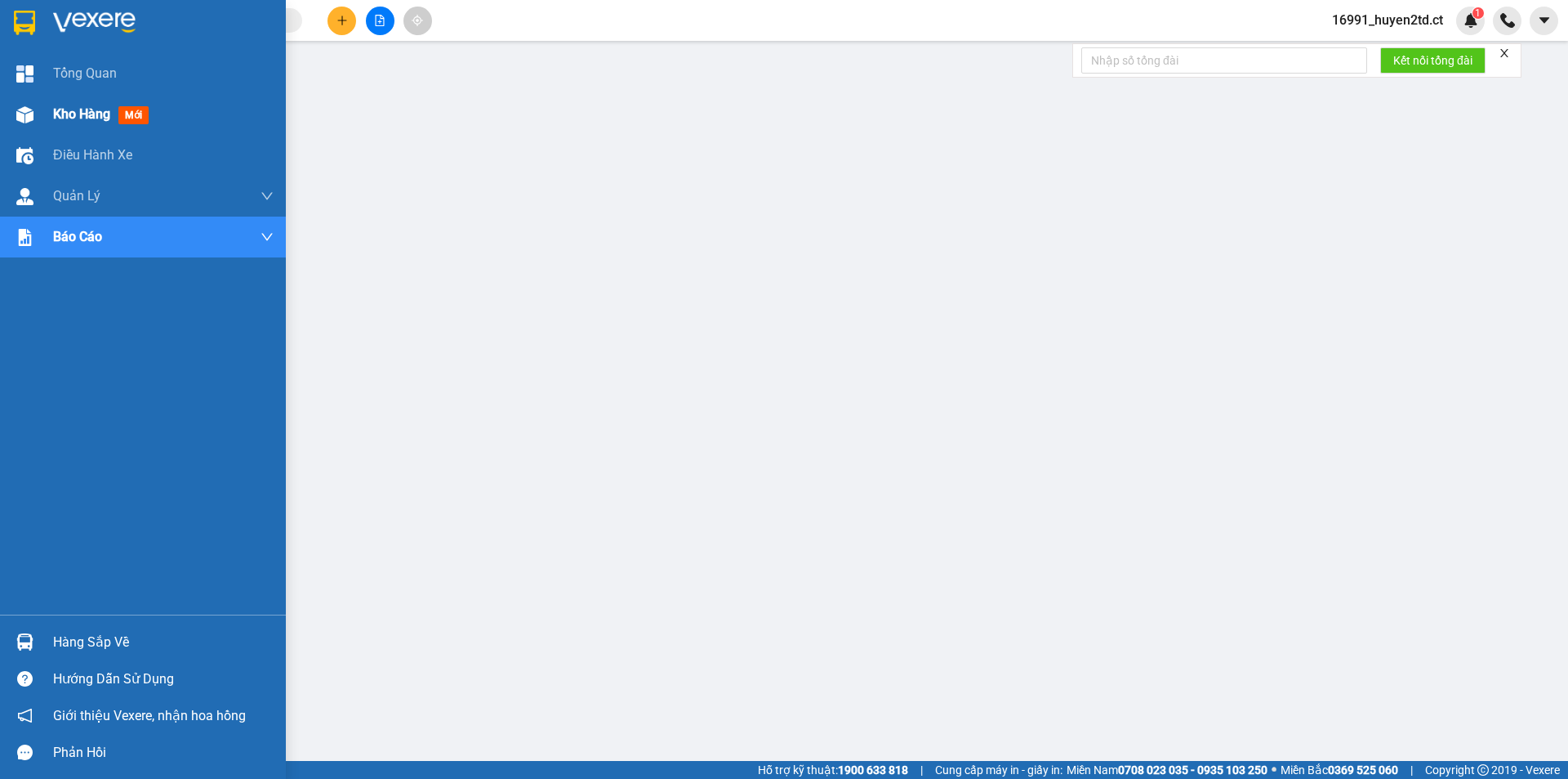
click at [74, 104] on div "Kho hàng mới" at bounding box center [103, 113] width 102 height 21
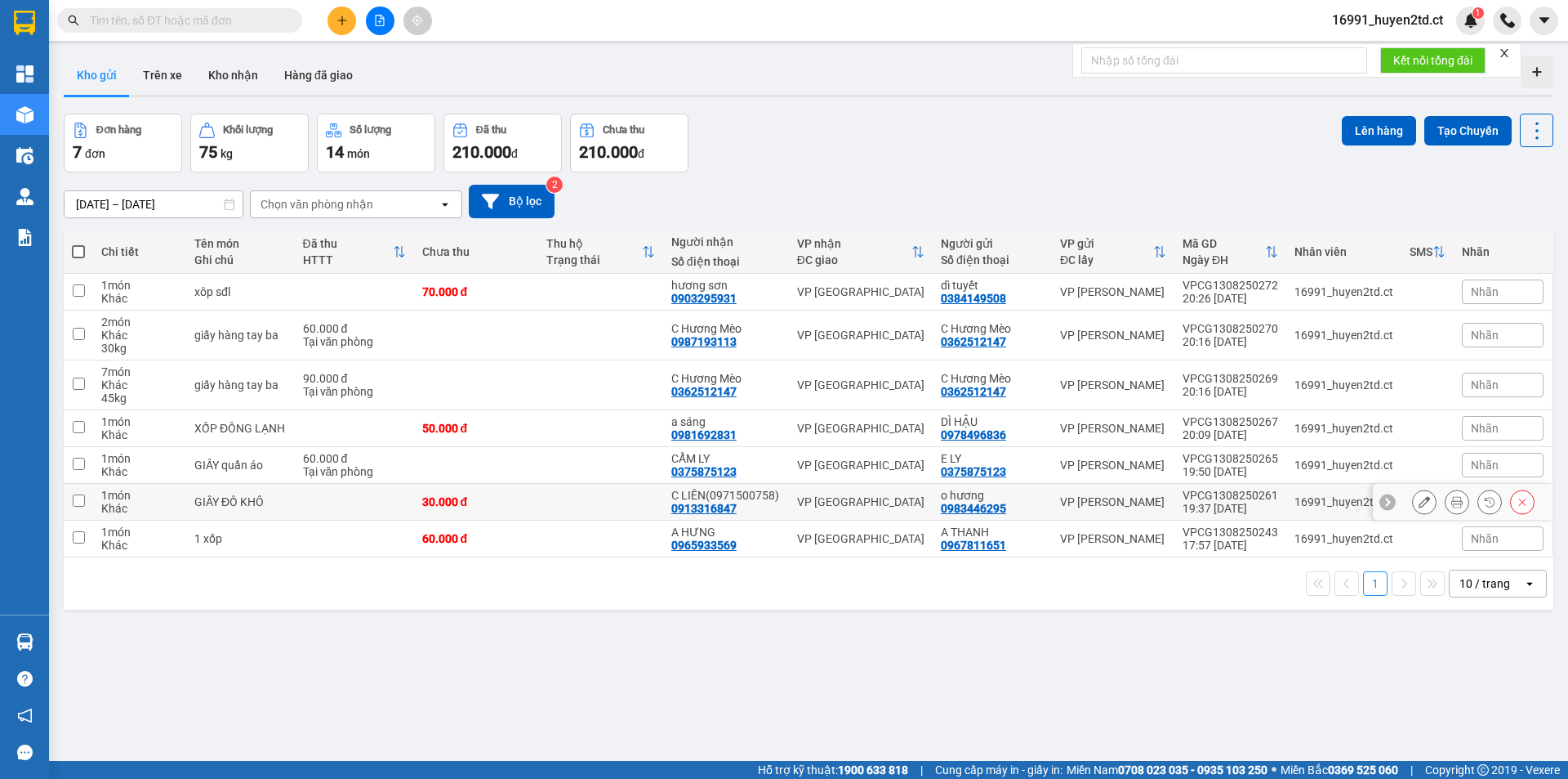
click at [462, 495] on div "30.000 đ" at bounding box center [476, 501] width 108 height 13
checkbox input "true"
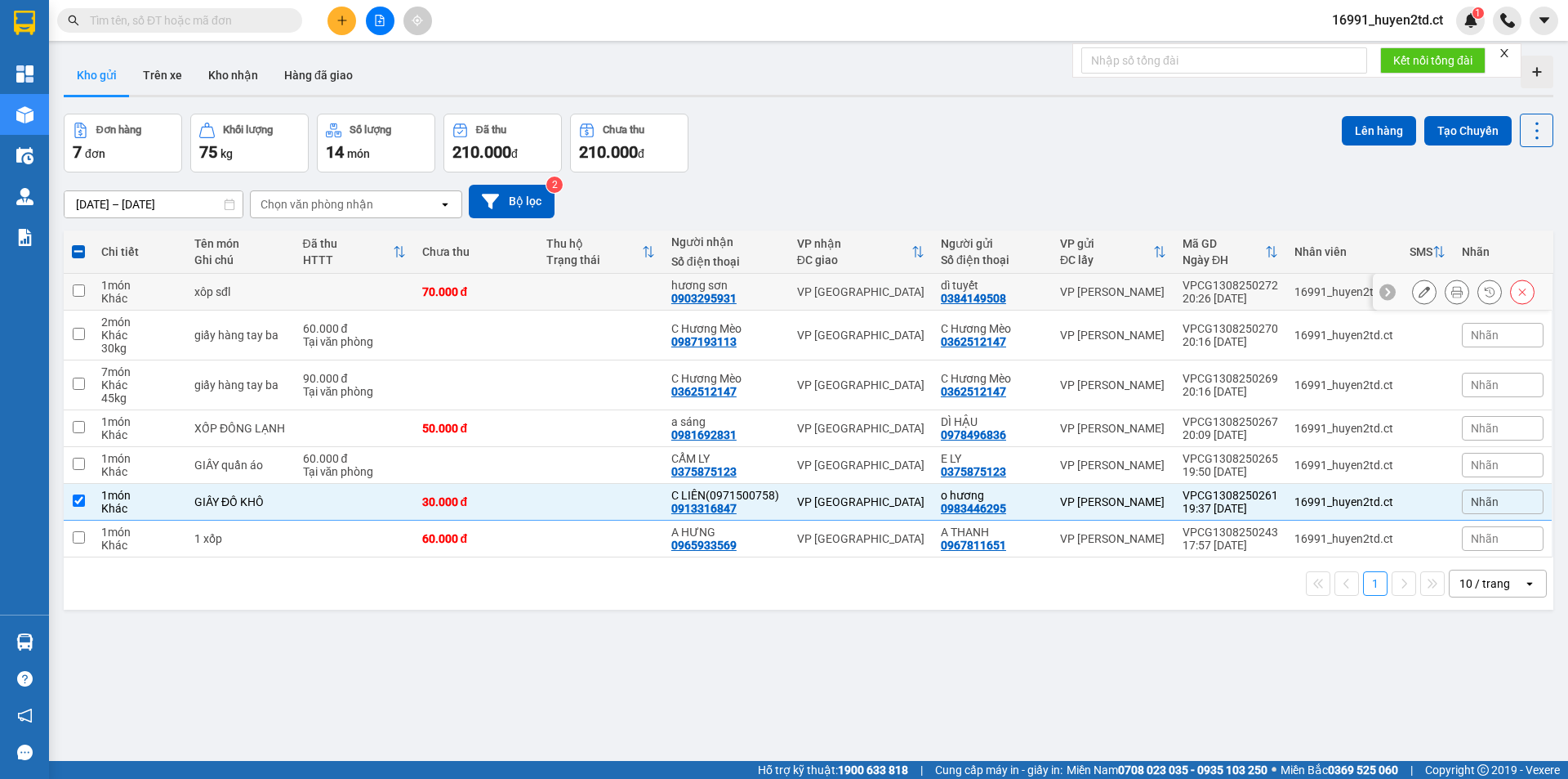
drag, startPoint x: 73, startPoint y: 292, endPoint x: 71, endPoint y: 328, distance: 36.1
click at [73, 292] on input "checkbox" at bounding box center [78, 290] width 12 height 12
checkbox input "true"
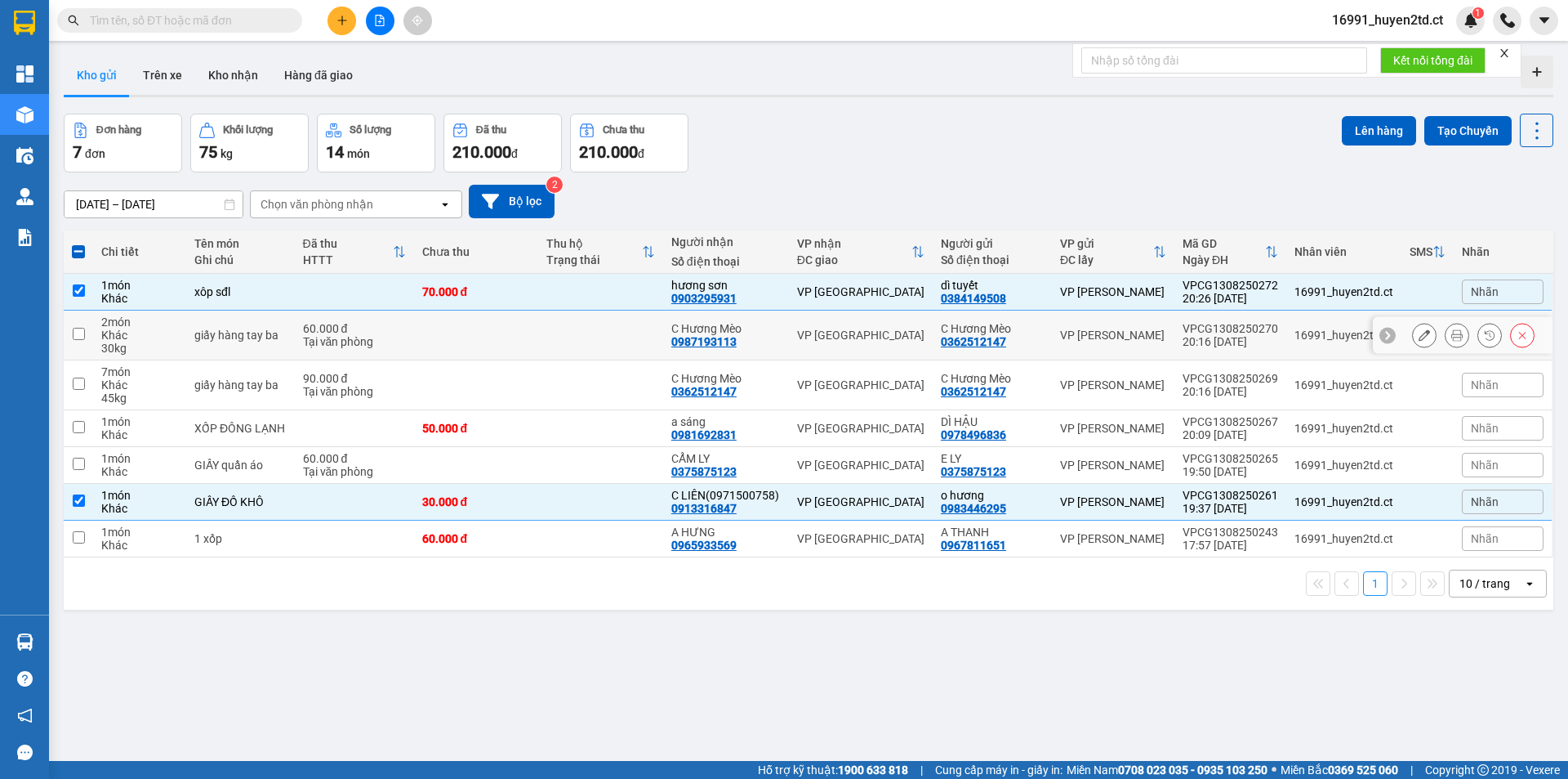
click at [76, 340] on td at bounding box center [78, 336] width 30 height 50
checkbox input "true"
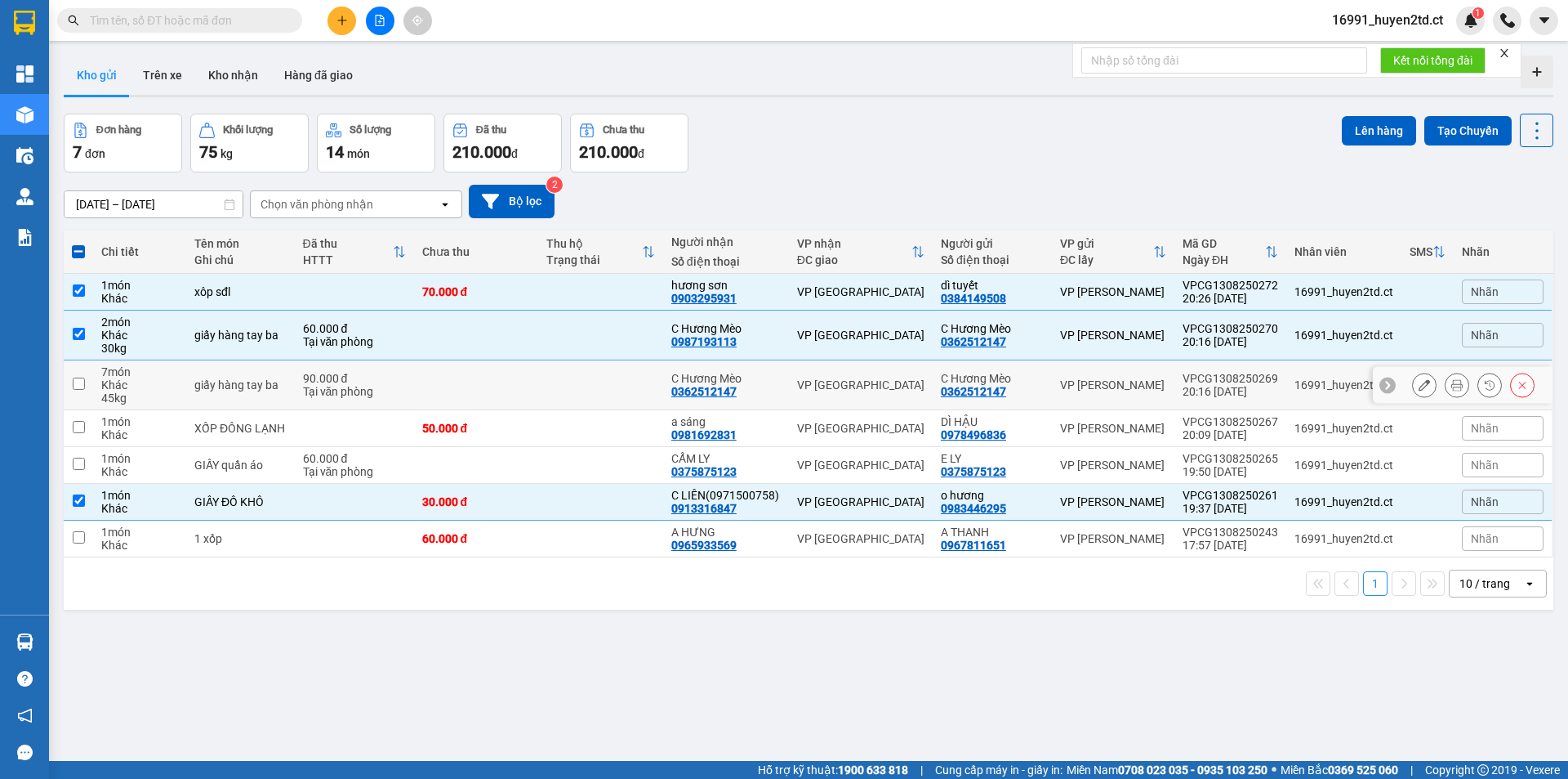
click at [81, 393] on td at bounding box center [78, 386] width 30 height 50
checkbox input "true"
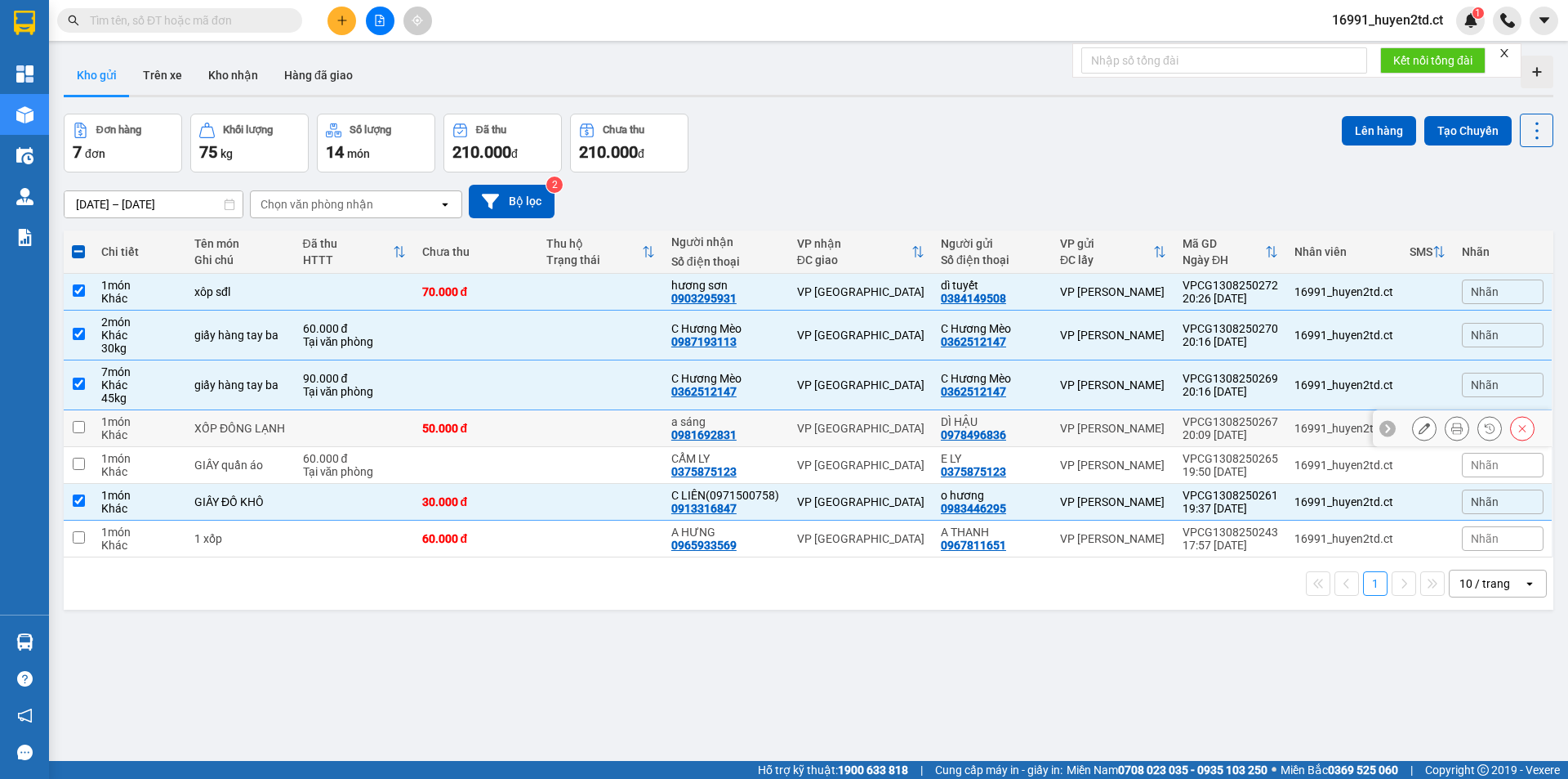
click at [84, 434] on td at bounding box center [78, 428] width 30 height 37
checkbox input "true"
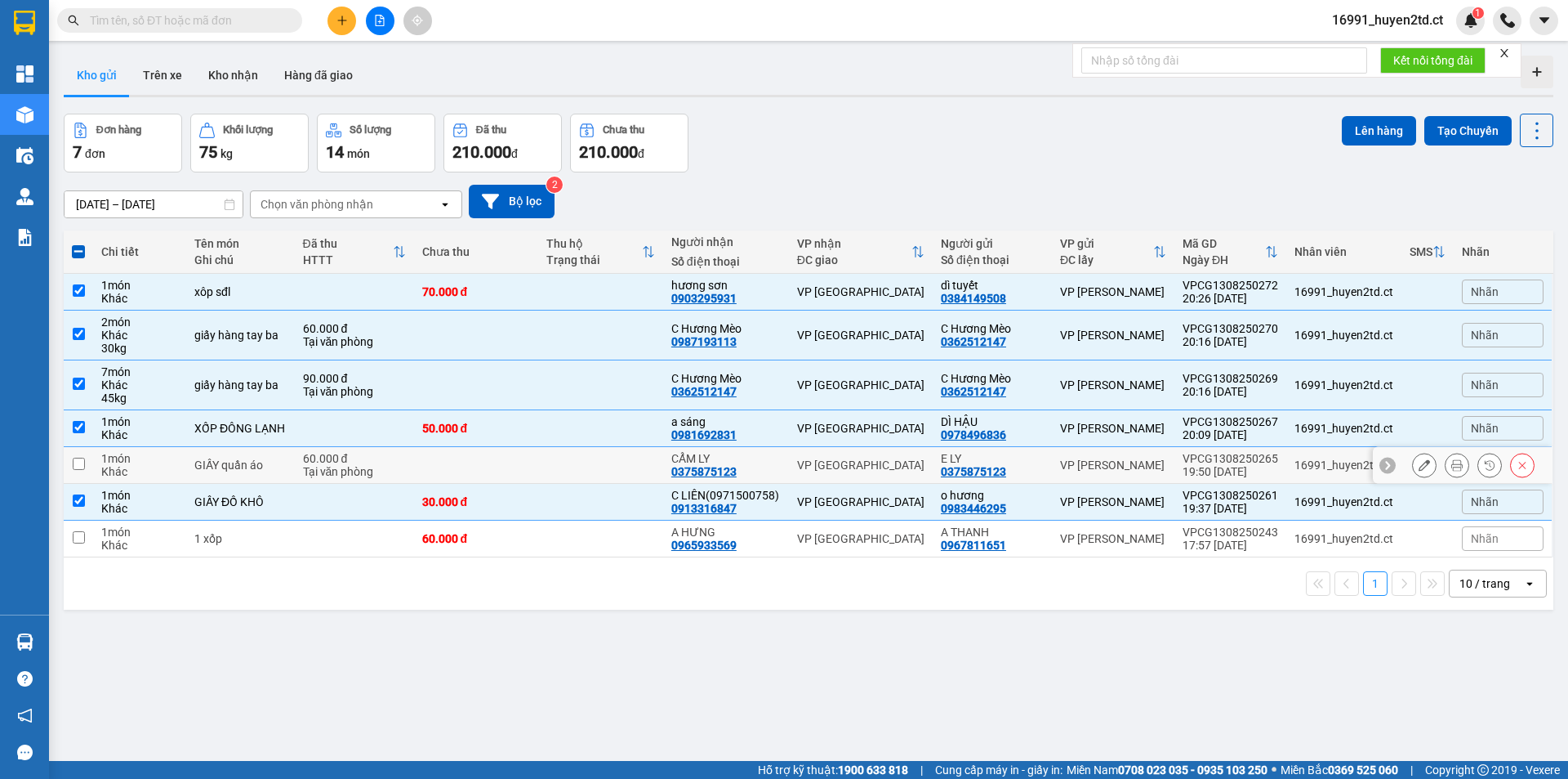
click at [79, 462] on input "checkbox" at bounding box center [78, 464] width 12 height 12
checkbox input "true"
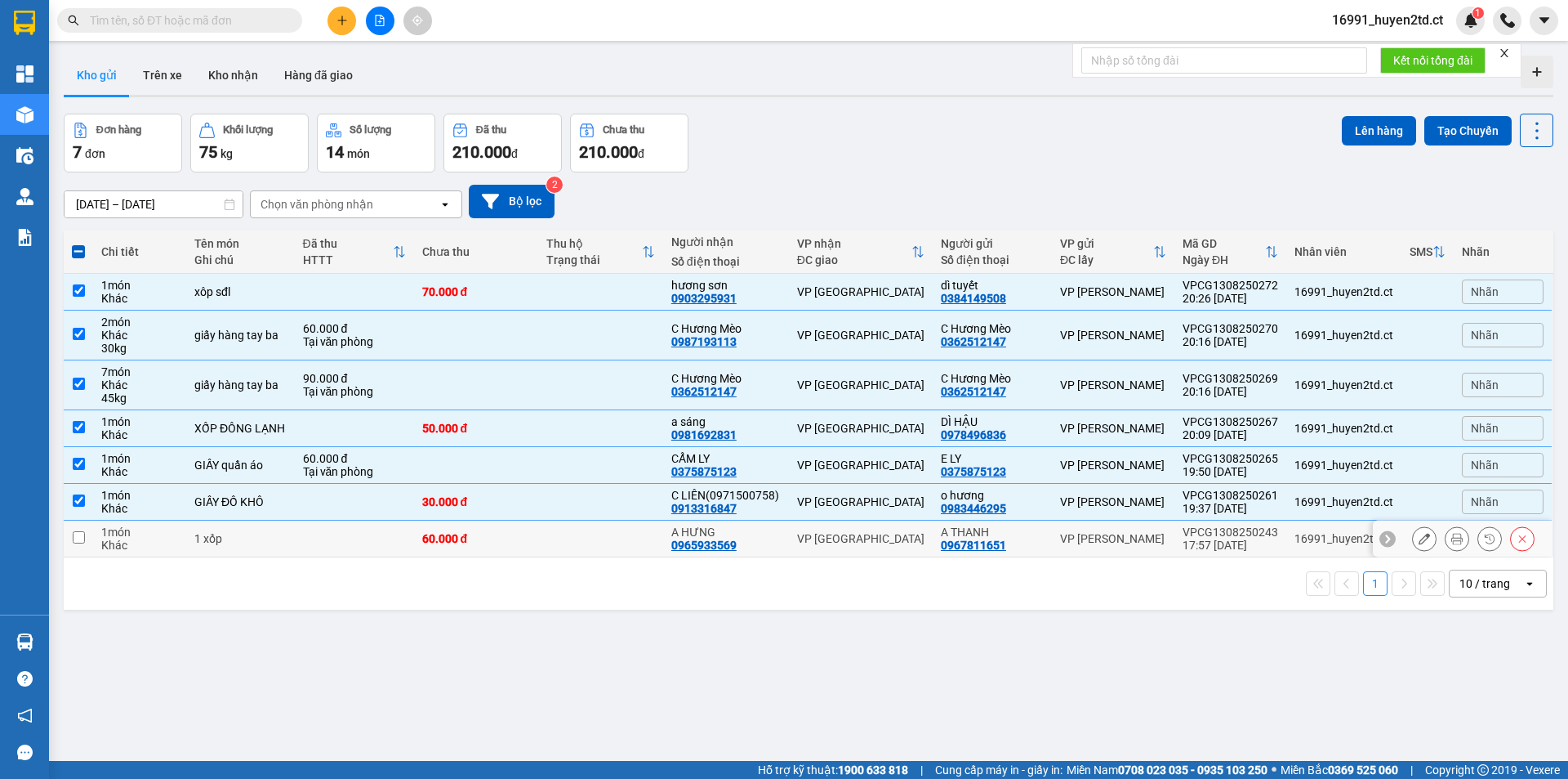
click at [76, 534] on input "checkbox" at bounding box center [78, 538] width 12 height 12
checkbox input "true"
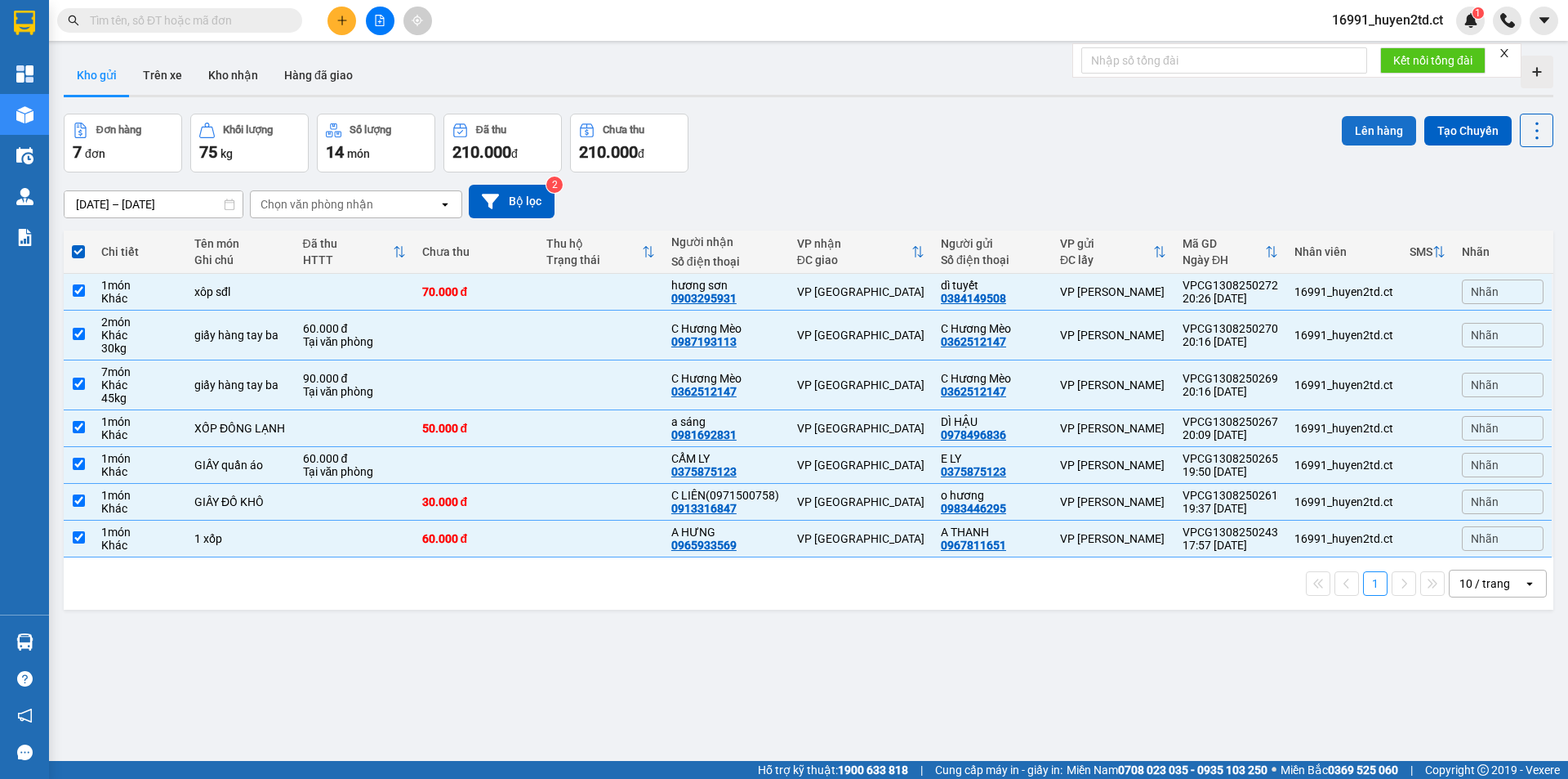
click at [1358, 132] on button "Lên hàng" at bounding box center [1378, 131] width 74 height 30
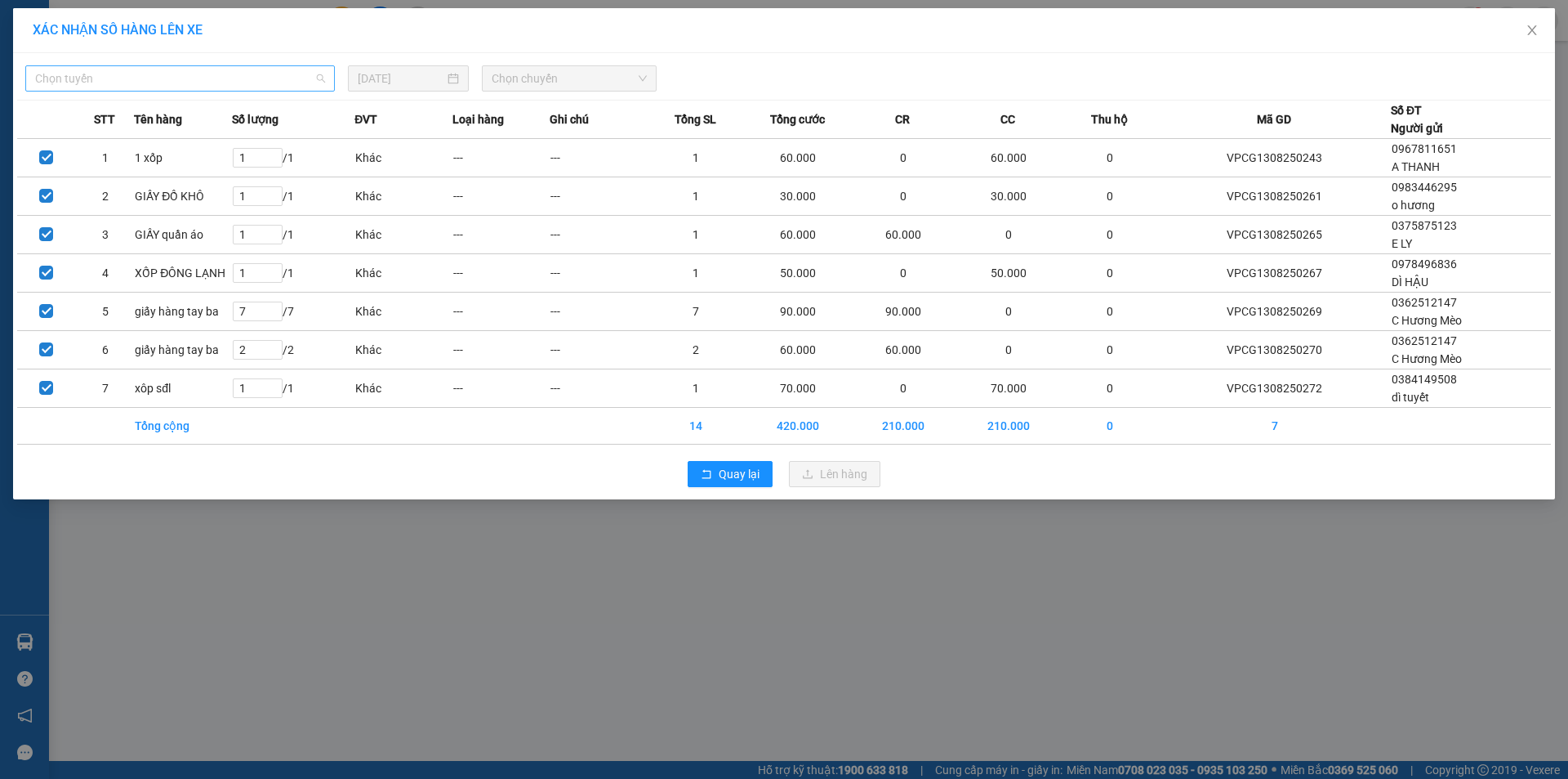
click at [277, 81] on span "Chọn tuyến" at bounding box center [180, 78] width 290 height 25
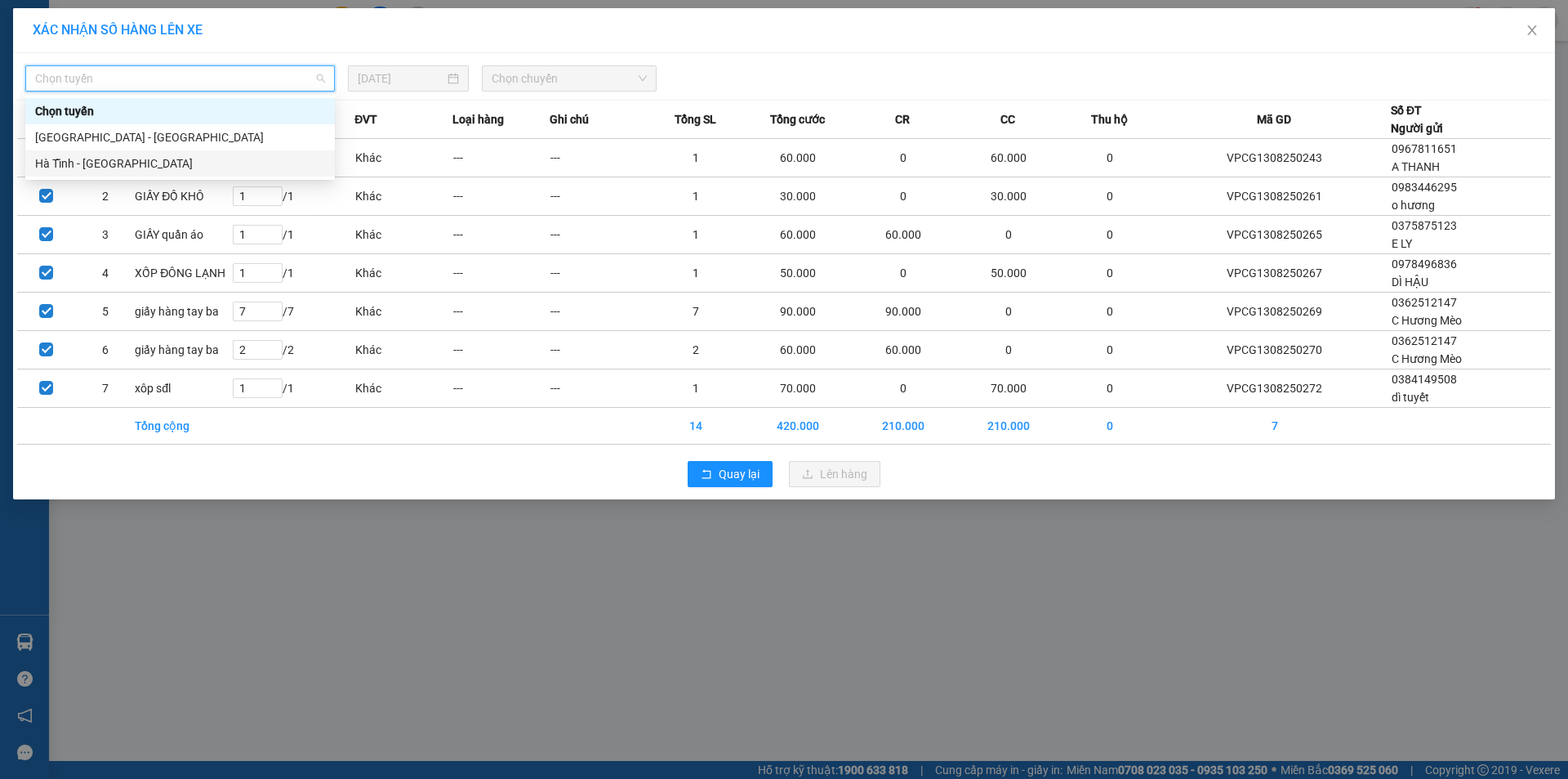
drag, startPoint x: 258, startPoint y: 162, endPoint x: 363, endPoint y: 112, distance: 116.3
click at [260, 158] on div "Hà Tĩnh - Hà Nội" at bounding box center [180, 163] width 290 height 18
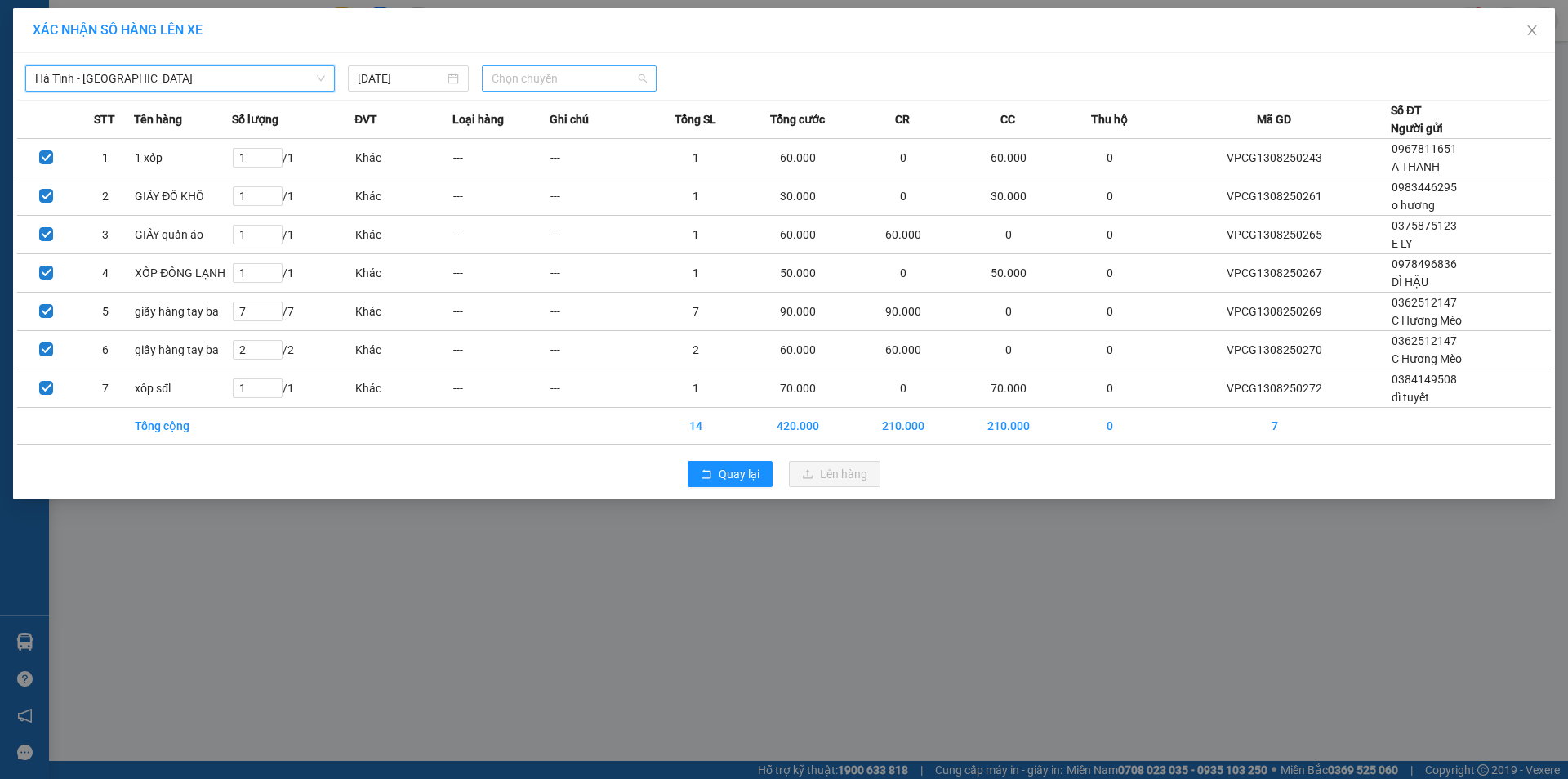
click at [532, 74] on span "Chọn chuyến" at bounding box center [569, 78] width 155 height 25
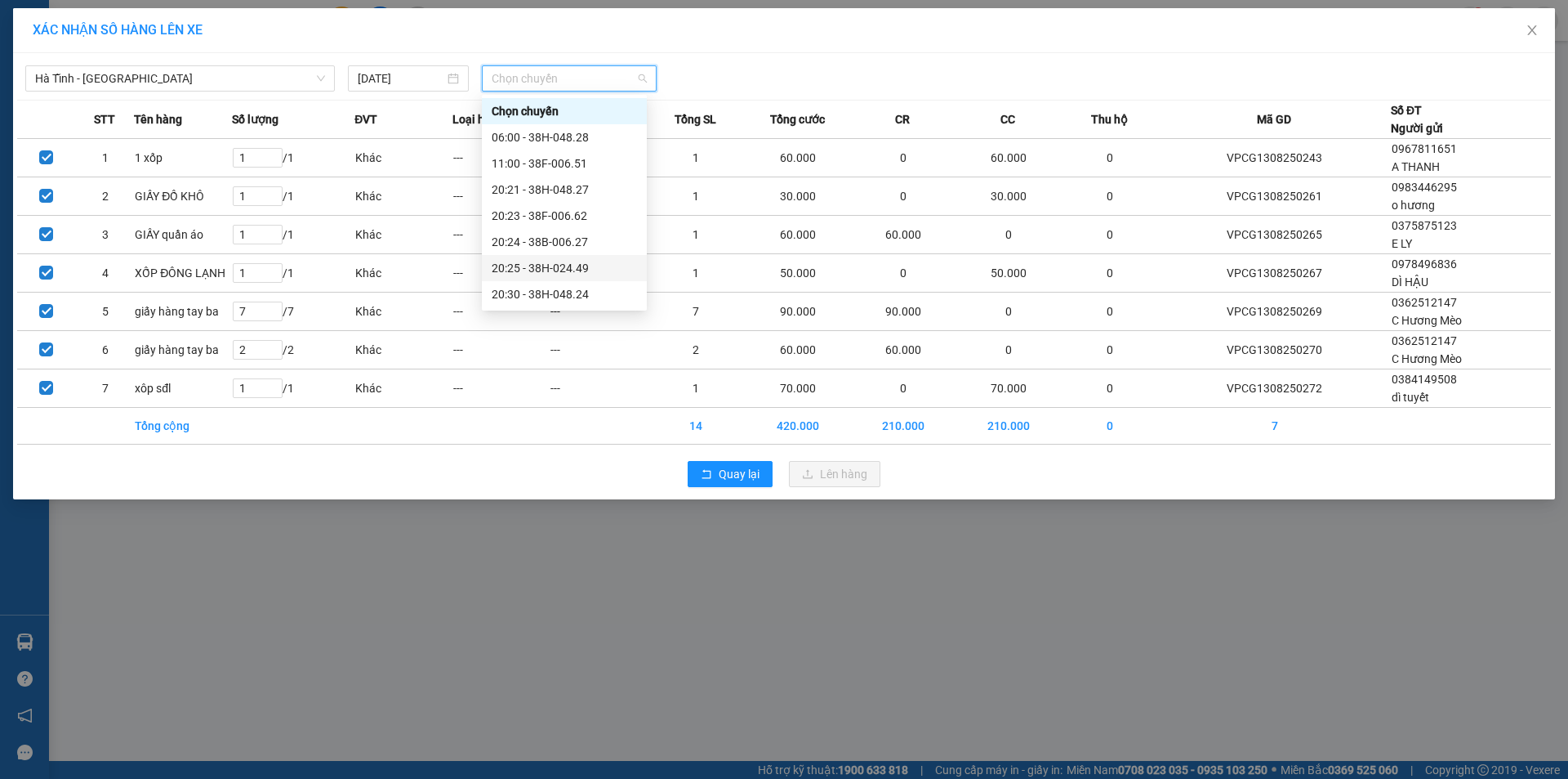
click at [577, 266] on div "20:25 - 38H-024.49" at bounding box center [564, 268] width 145 height 18
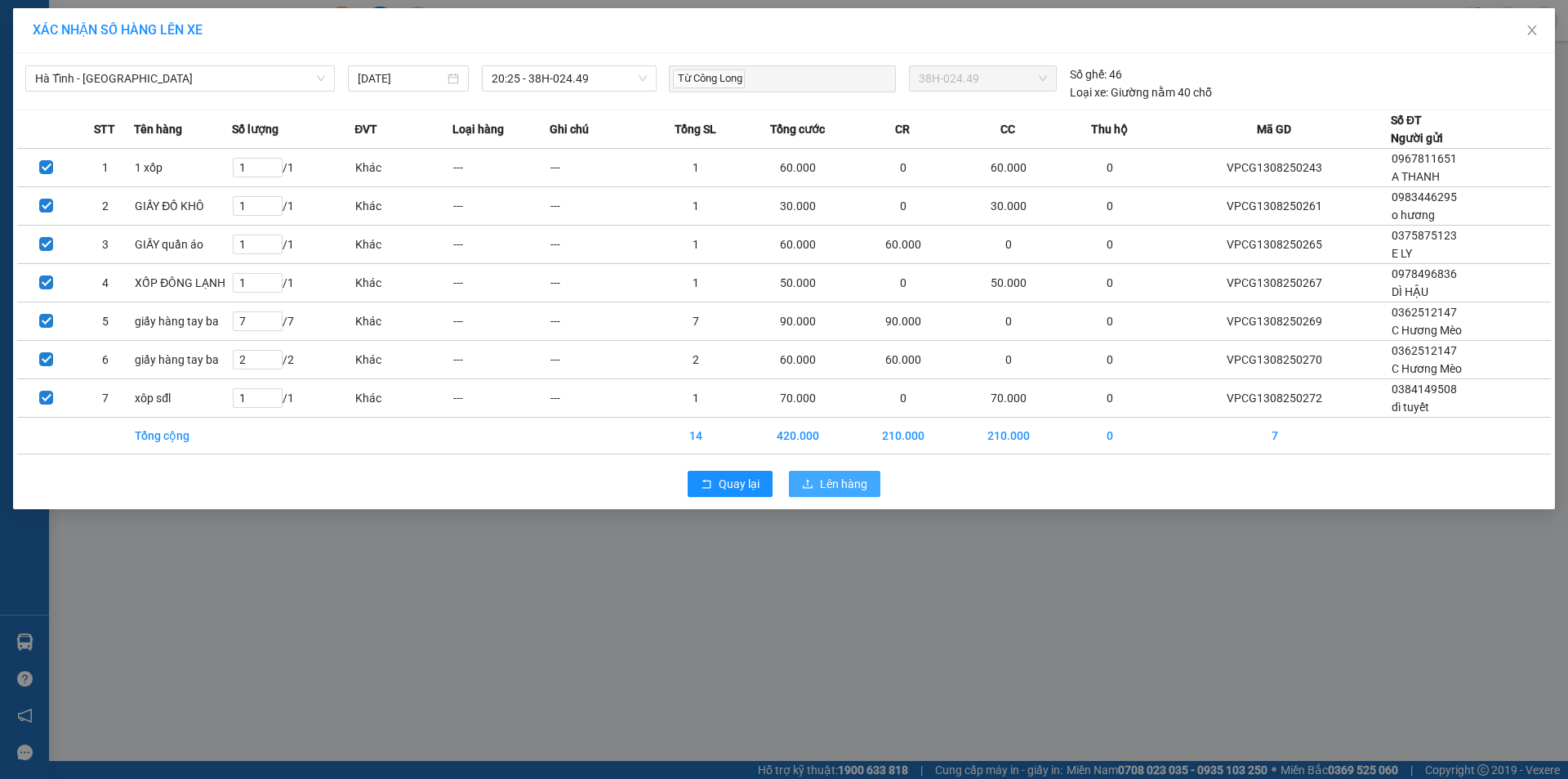
click at [828, 495] on button "Lên hàng" at bounding box center [834, 484] width 91 height 26
